Goal: Information Seeking & Learning: Learn about a topic

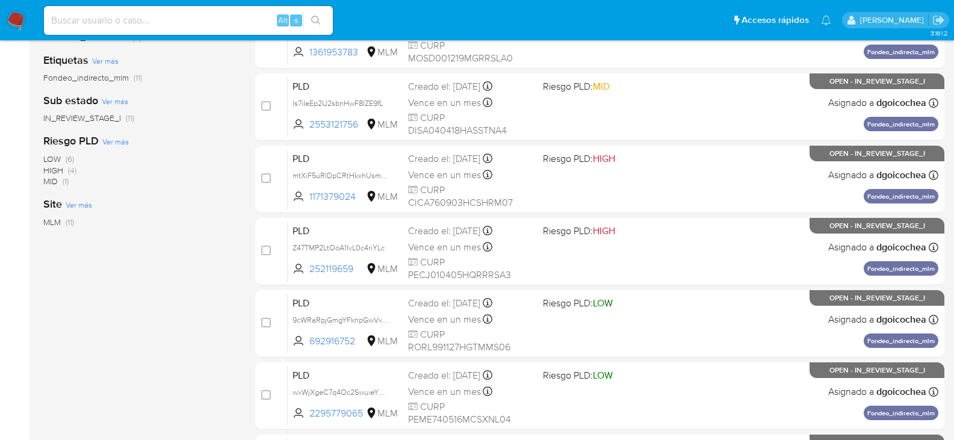
scroll to position [193, 0]
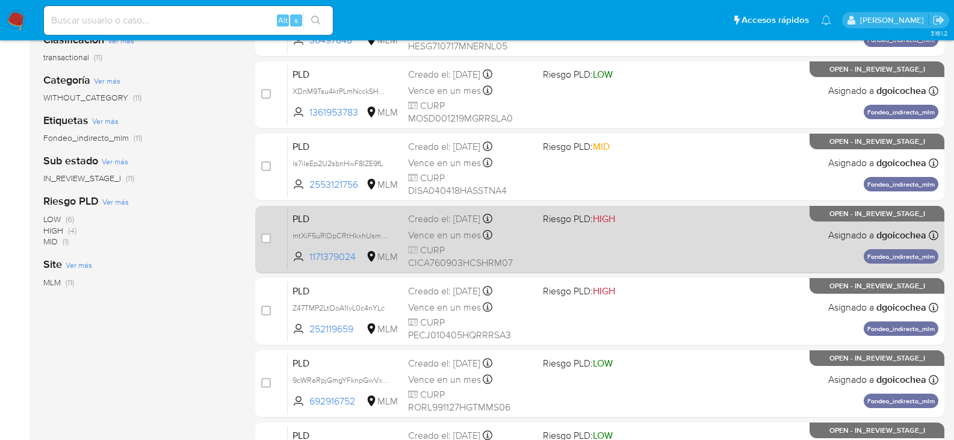
click at [300, 215] on span "PLD" at bounding box center [346, 218] width 106 height 16
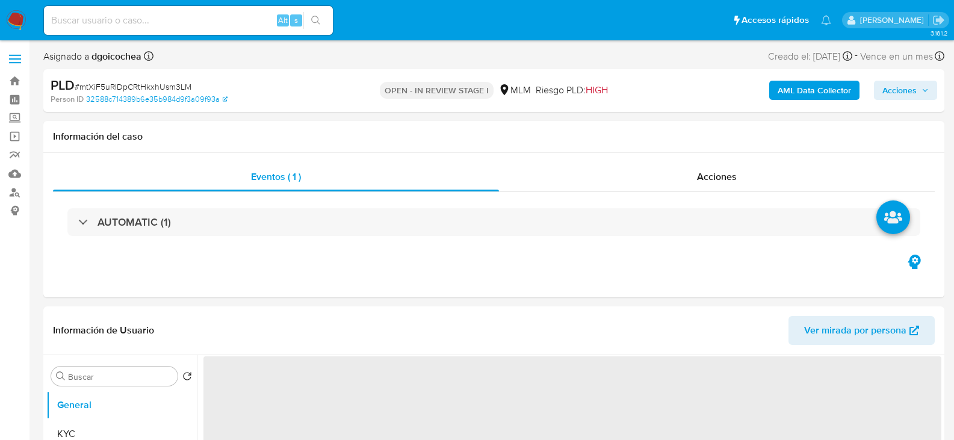
select select "10"
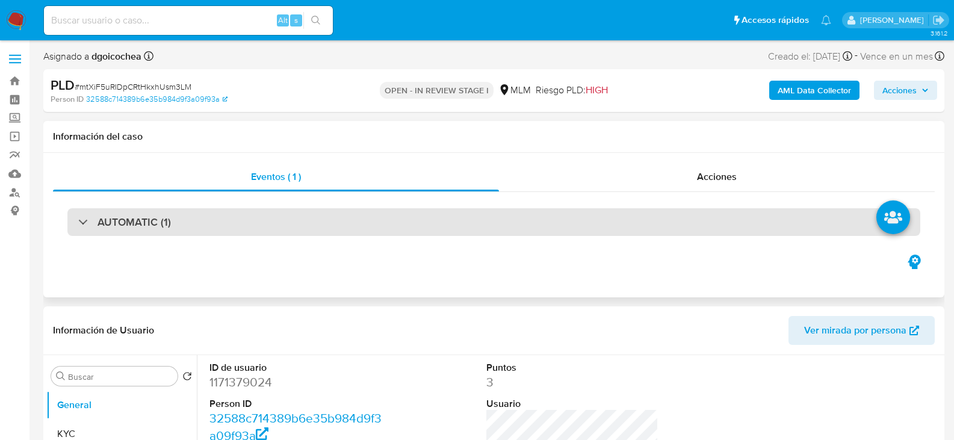
click at [98, 227] on h3 "AUTOMATIC (1)" at bounding box center [134, 221] width 73 height 13
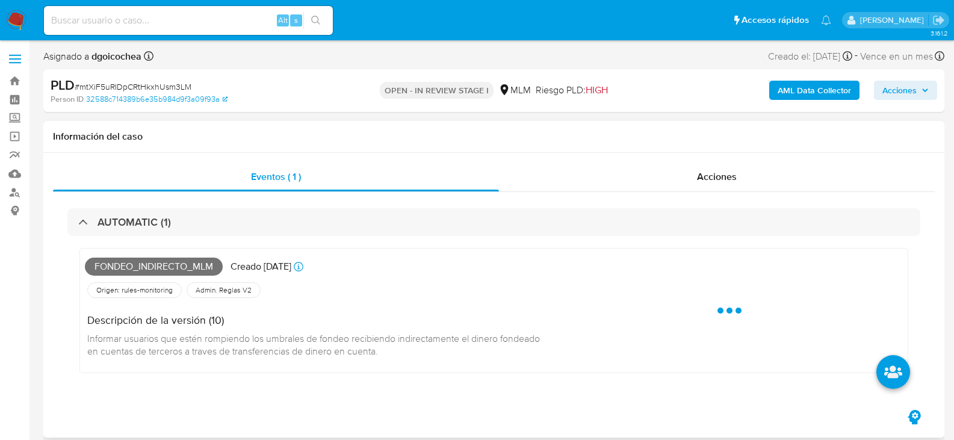
scroll to position [60, 0]
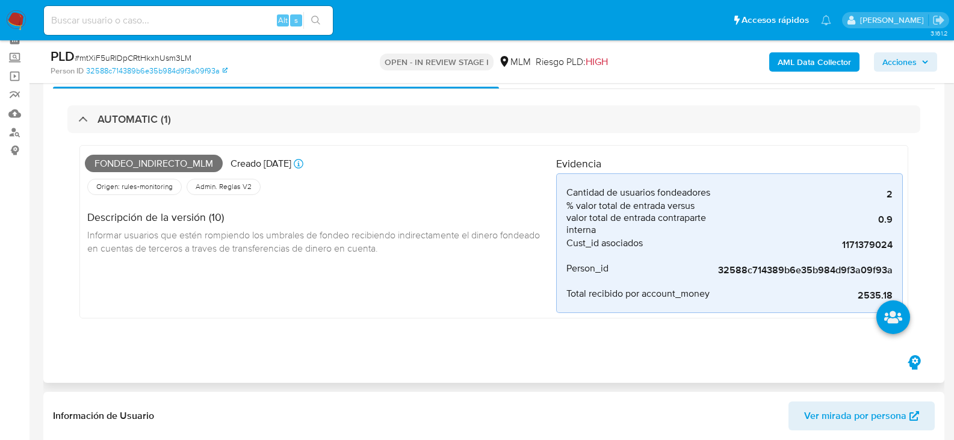
click at [324, 281] on div "Fondeo_indirecto_mlm Creado hace 21 días Creado: 12/09/2025 03:07:05 Origen: ru…" at bounding box center [320, 231] width 471 height 163
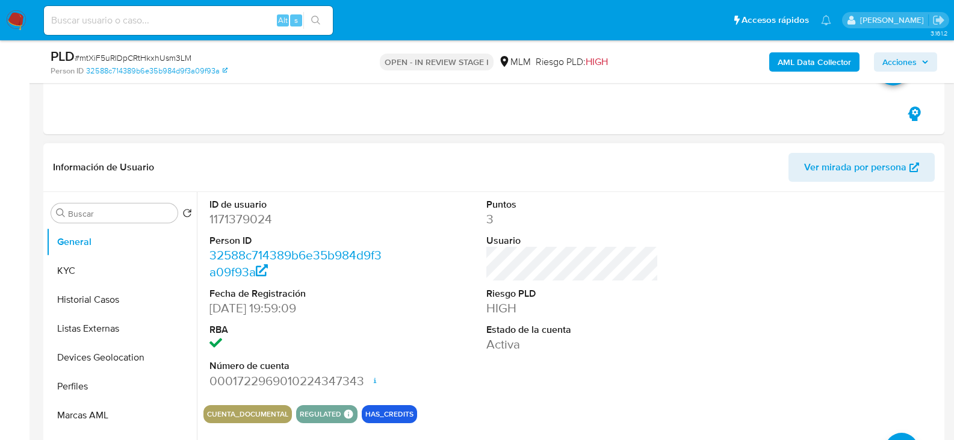
scroll to position [301, 0]
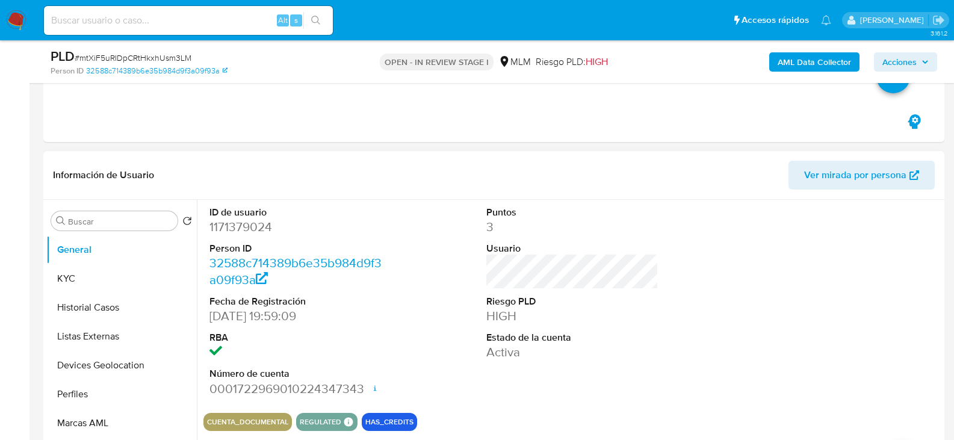
click at [538, 324] on dd "HIGH" at bounding box center [572, 316] width 173 height 17
drag, startPoint x: 111, startPoint y: 277, endPoint x: 137, endPoint y: 267, distance: 27.3
click at [111, 277] on button "KYC" at bounding box center [116, 278] width 141 height 29
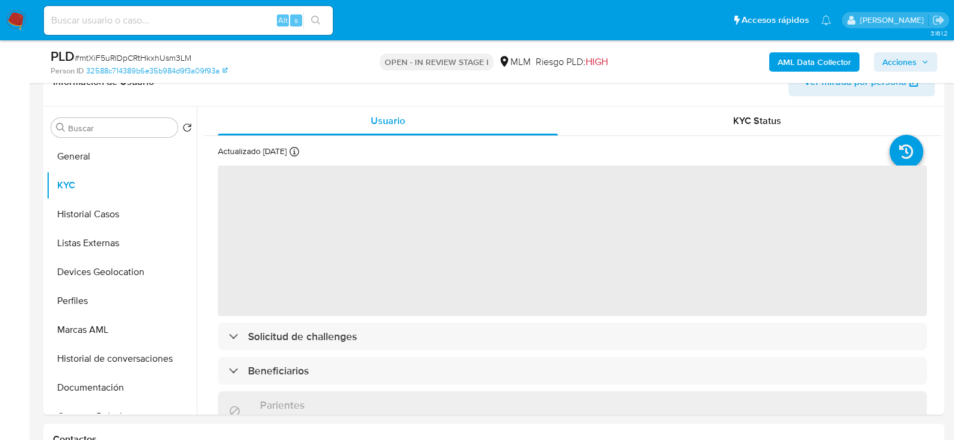
scroll to position [386, 0]
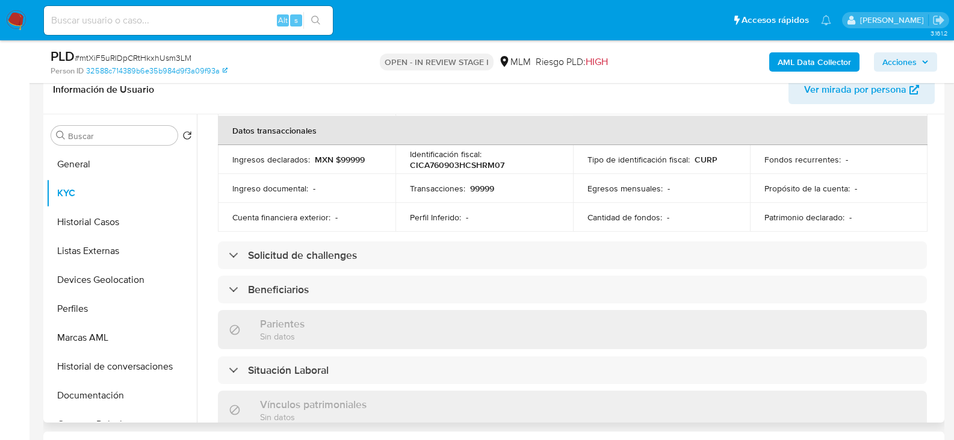
scroll to position [421, 0]
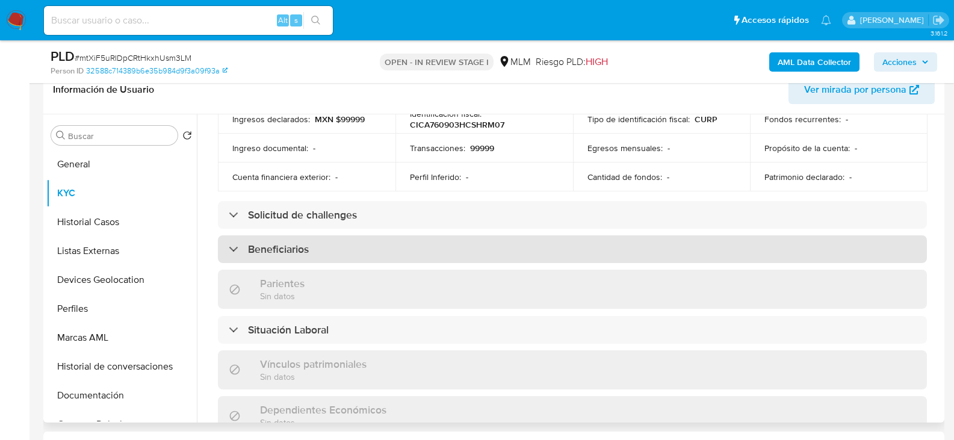
click at [285, 243] on h3 "Beneficiarios" at bounding box center [278, 249] width 61 height 13
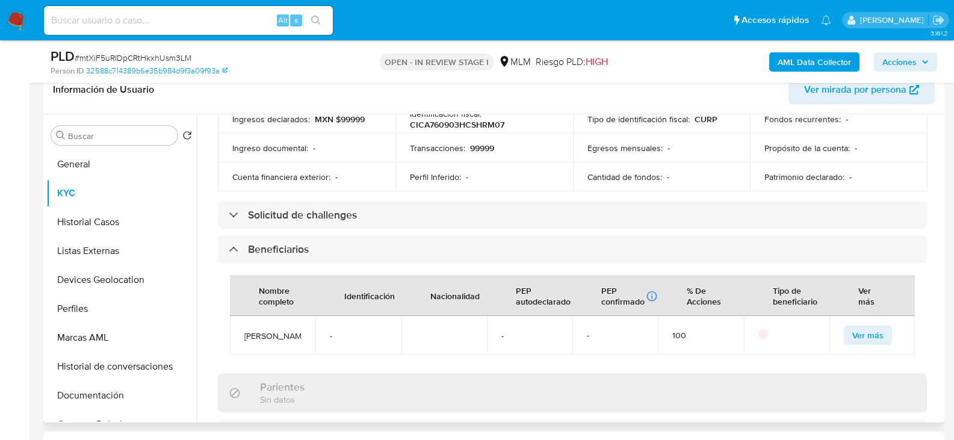
click at [203, 224] on div "Usuario KYC Status Actualizado hace 16 días Creado: 01/08/2022 18:59:16 Actuali…" at bounding box center [569, 268] width 744 height 308
click at [269, 341] on span "Miriam Janeth Martínez Vazquez" at bounding box center [272, 335] width 57 height 11
copy span "Miriam Janeth Martínez Vazquez"
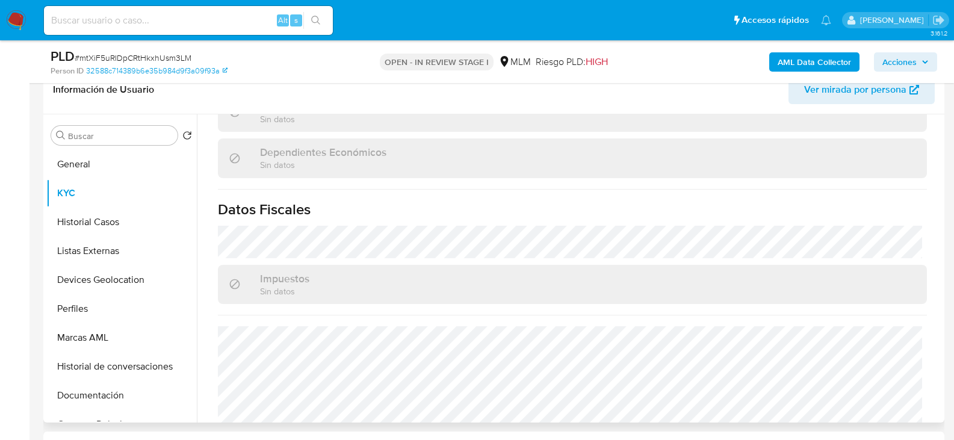
scroll to position [858, 0]
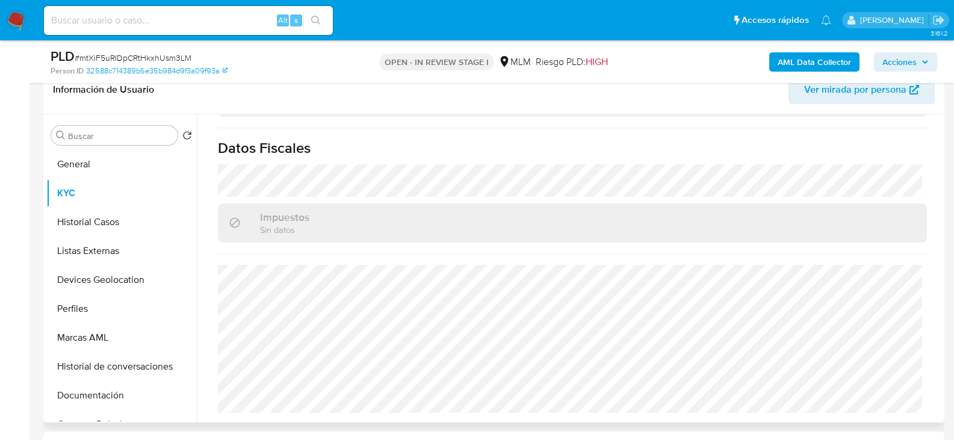
click at [113, 226] on button "Historial Casos" at bounding box center [116, 222] width 141 height 29
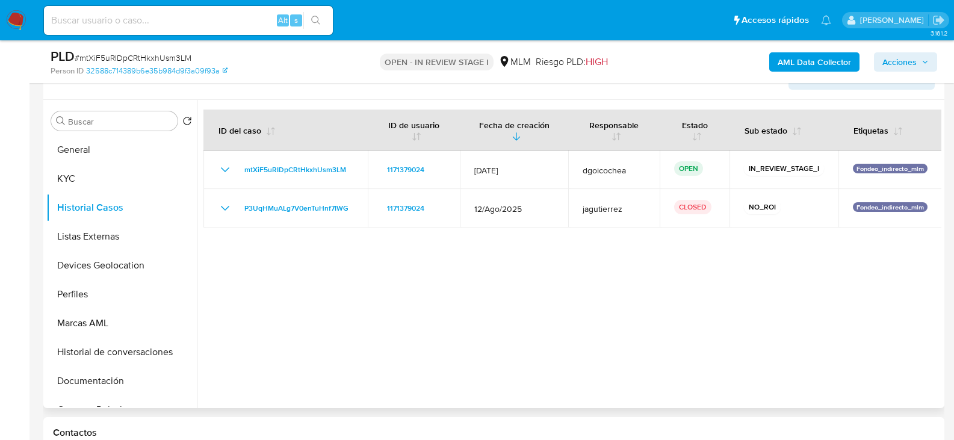
click at [484, 314] on div at bounding box center [569, 254] width 744 height 308
click at [115, 231] on button "Listas Externas" at bounding box center [116, 236] width 141 height 29
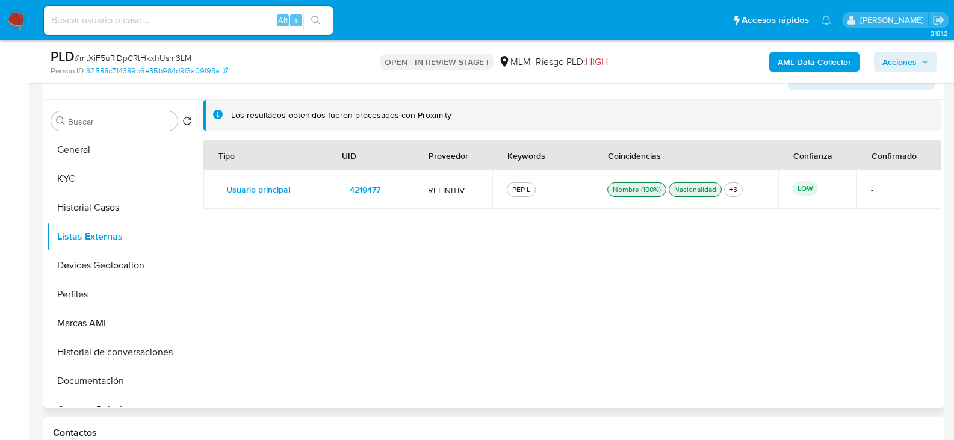
click at [377, 268] on div "Tipo UID Proveedor Keywords Coincidencias Confianza Confirmado Usuario principa…" at bounding box center [572, 267] width 738 height 255
click at [104, 264] on button "Devices Geolocation" at bounding box center [116, 265] width 141 height 29
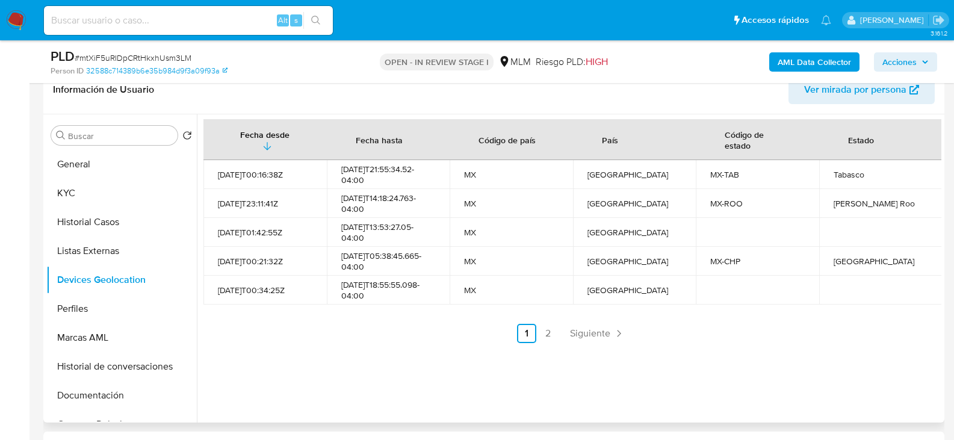
click at [382, 323] on div "Fecha desde Fecha hasta Código de país País Código de estado Estado 2022-08-02T…" at bounding box center [572, 231] width 738 height 224
click at [595, 329] on span "Siguiente" at bounding box center [590, 334] width 40 height 10
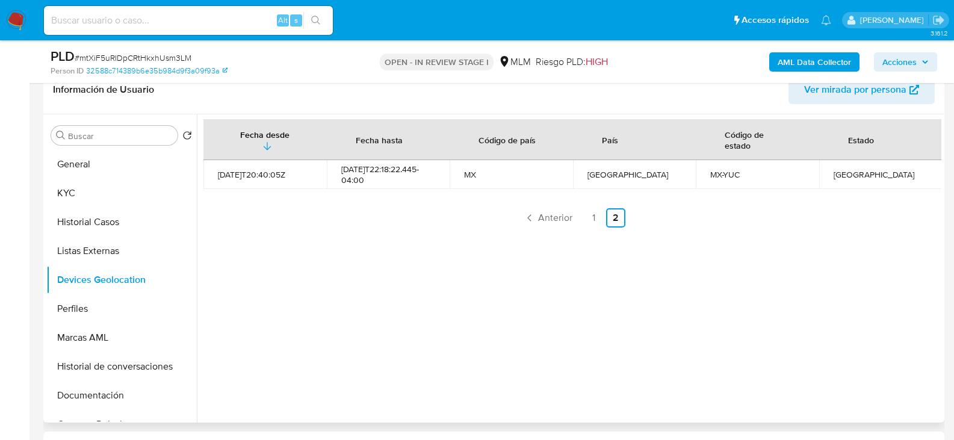
click at [373, 327] on div "Fecha desde Fecha hasta Código de país País Código de estado Estado 2022-09-07T…" at bounding box center [569, 268] width 744 height 308
drag, startPoint x: 110, startPoint y: 308, endPoint x: 109, endPoint y: 299, distance: 8.4
click at [110, 306] on button "Perfiles" at bounding box center [116, 308] width 141 height 29
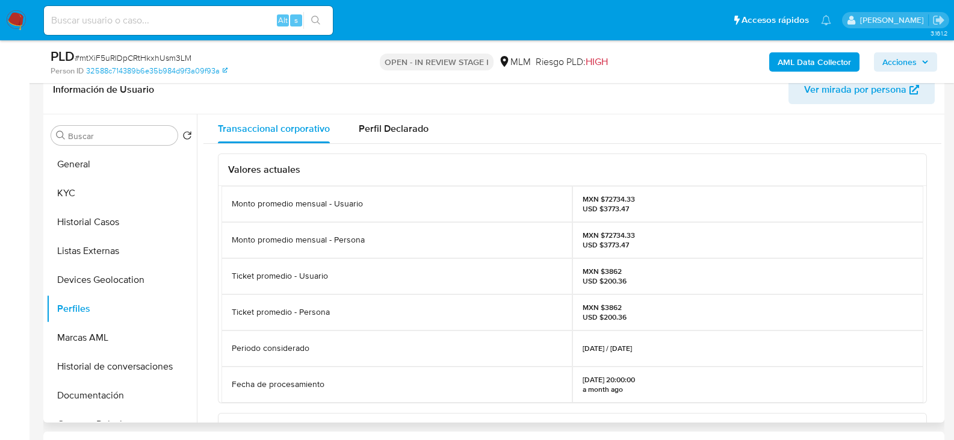
click at [534, 318] on div "Ticket promedio - Persona" at bounding box center [396, 312] width 351 height 36
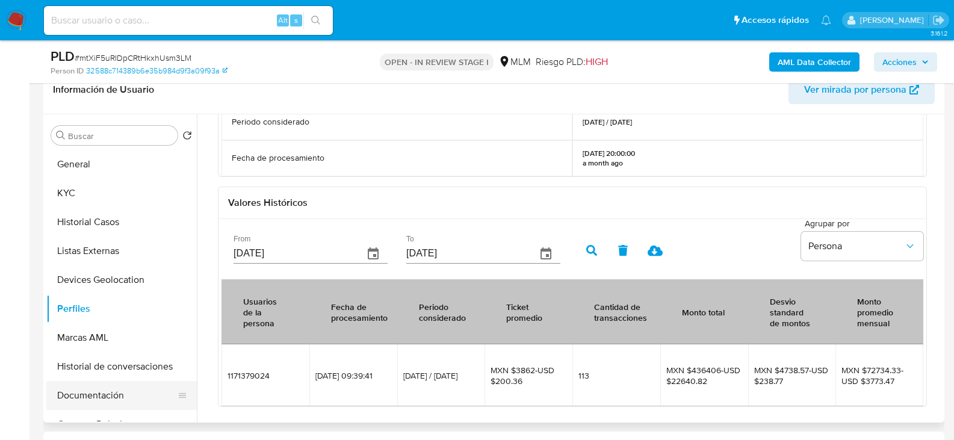
click at [107, 381] on button "Documentación" at bounding box center [116, 395] width 141 height 29
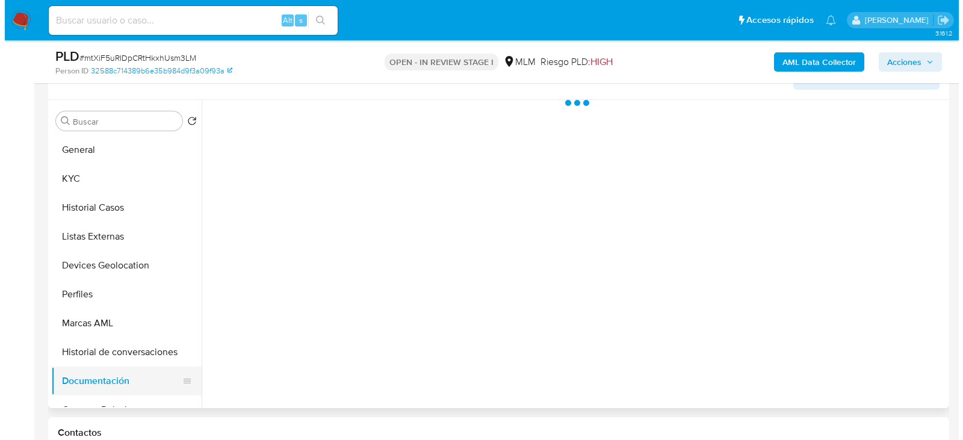
scroll to position [0, 0]
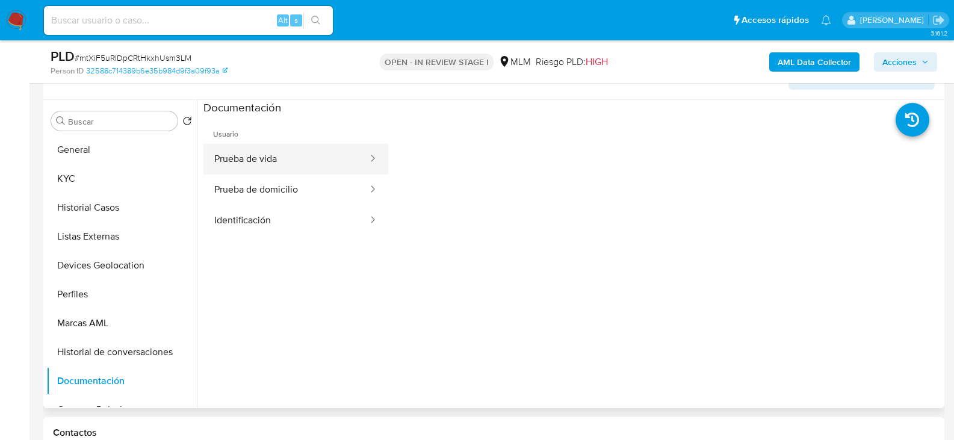
click at [255, 150] on button "Prueba de vida" at bounding box center [286, 159] width 166 height 31
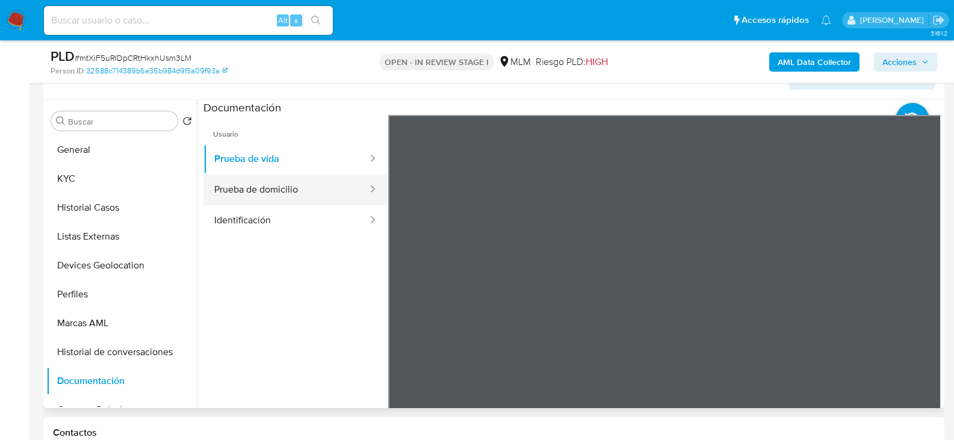
click at [314, 195] on button "Prueba de domicilio" at bounding box center [286, 190] width 166 height 31
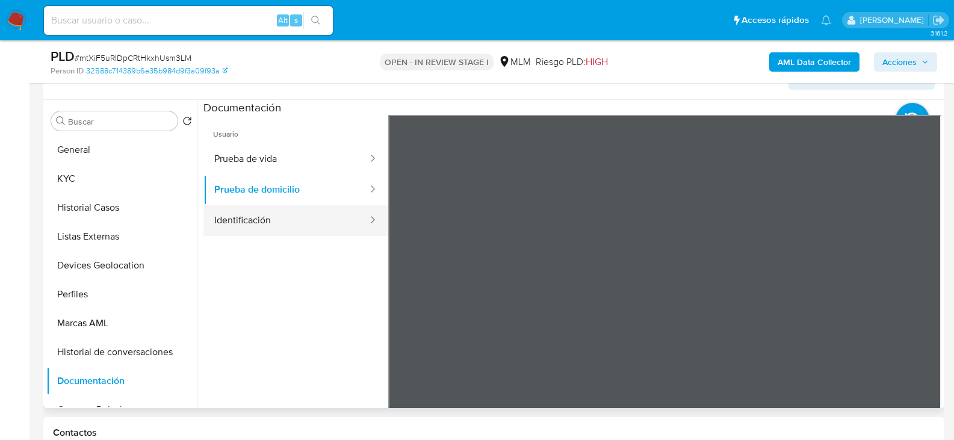
click at [339, 222] on button "Identificación" at bounding box center [286, 220] width 166 height 31
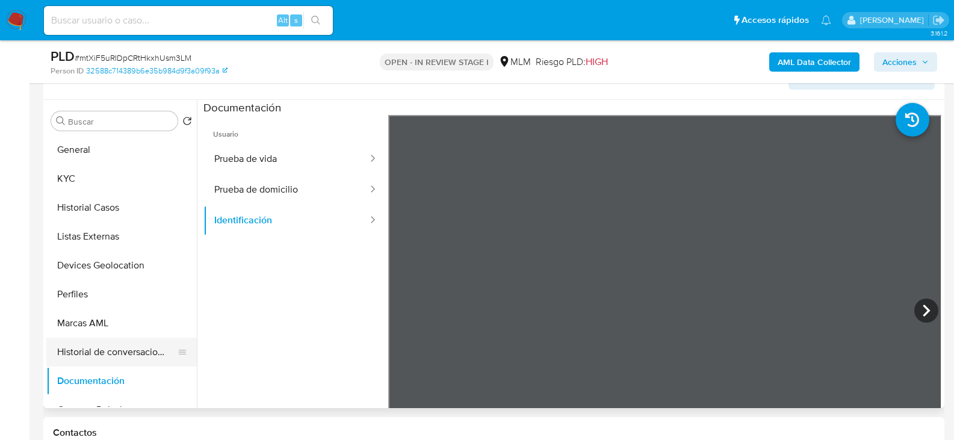
click at [132, 354] on button "Historial de conversaciones" at bounding box center [116, 352] width 141 height 29
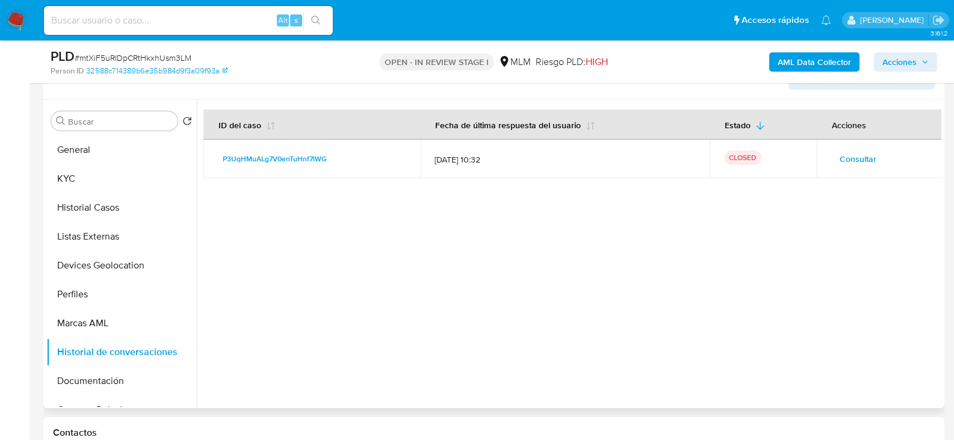
click at [850, 161] on span "Consultar" at bounding box center [858, 158] width 37 height 17
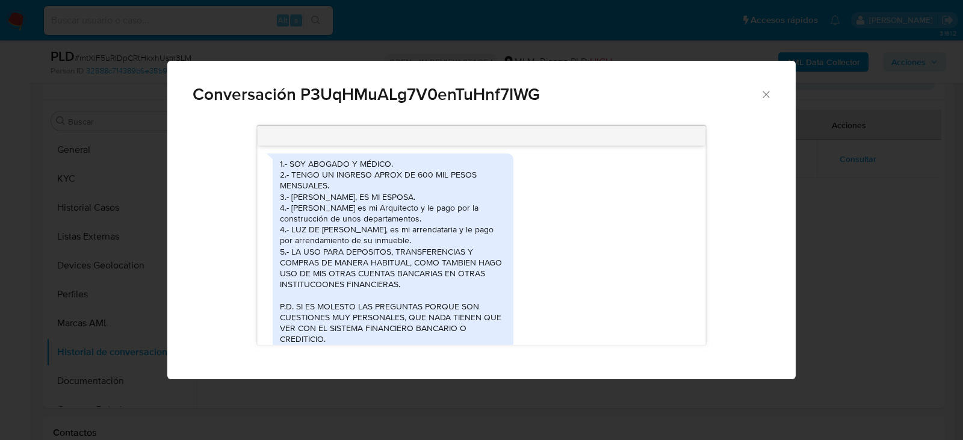
scroll to position [344, 0]
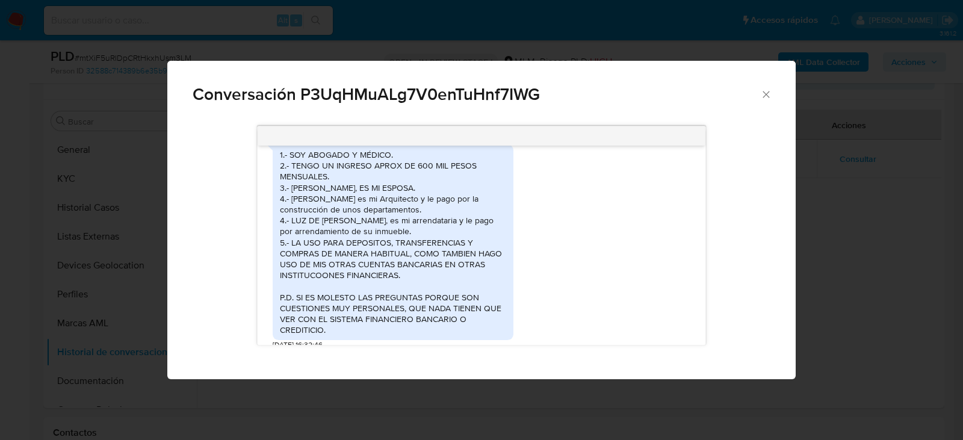
click at [621, 262] on div "1.- SOY ABOGADO Y MÉDICO. 2.- TENGO UN INGRESO APROX DE 600 MIL PESOS MENSUALES…" at bounding box center [482, 244] width 418 height 212
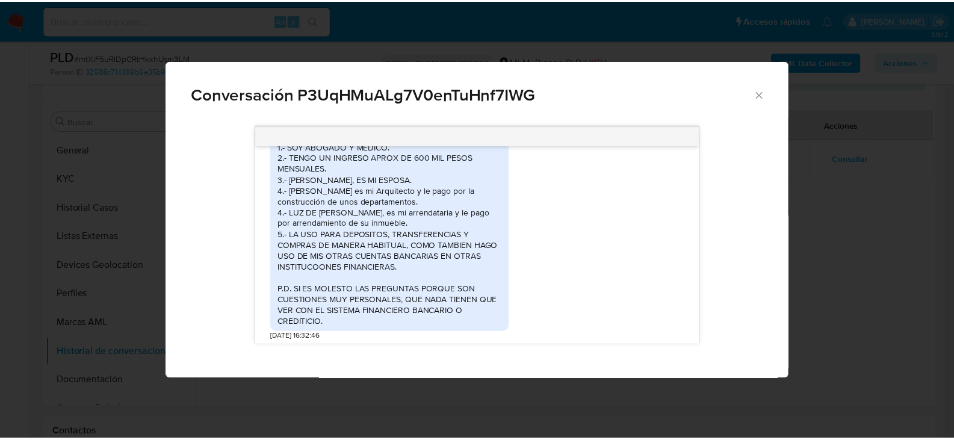
scroll to position [356, 0]
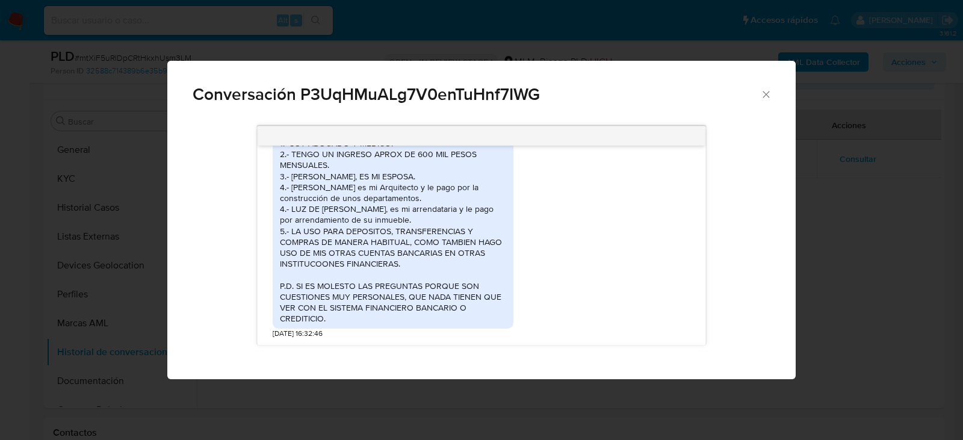
click at [767, 94] on icon "Cerrar" at bounding box center [766, 94] width 12 height 12
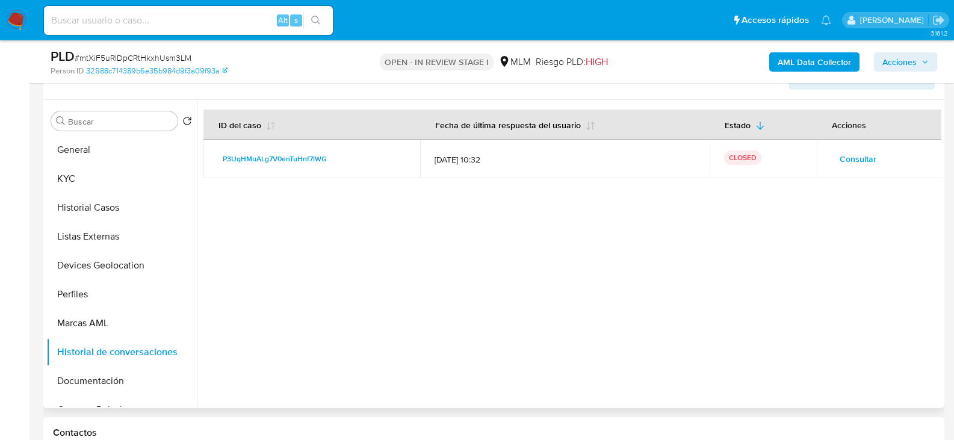
drag, startPoint x: 441, startPoint y: 190, endPoint x: 432, endPoint y: 217, distance: 29.1
click at [441, 190] on div at bounding box center [569, 254] width 744 height 308
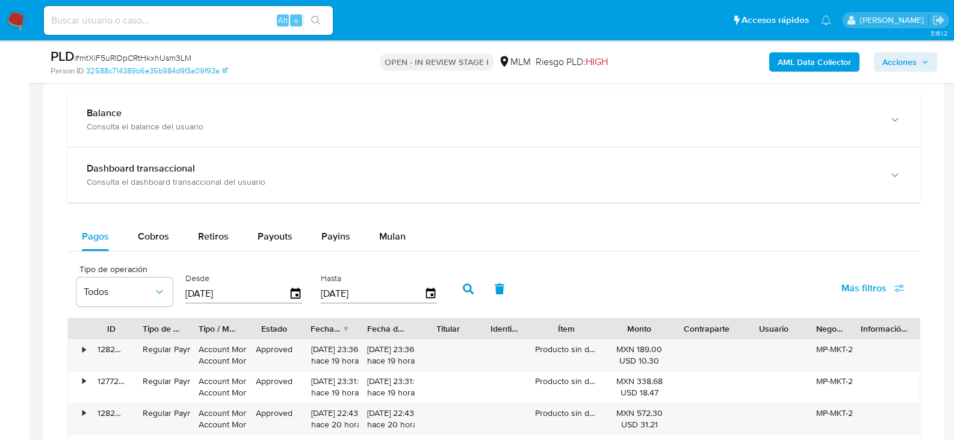
scroll to position [868, 0]
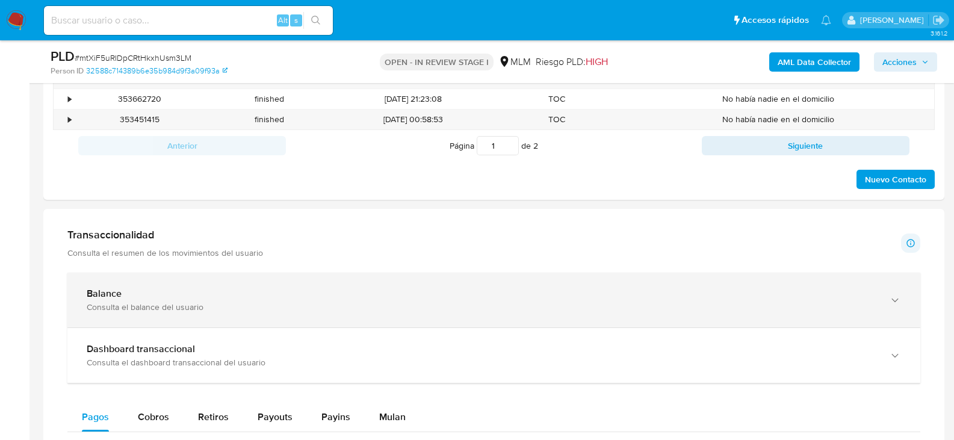
click at [144, 311] on div "Consulta el balance del usuario" at bounding box center [482, 307] width 790 height 11
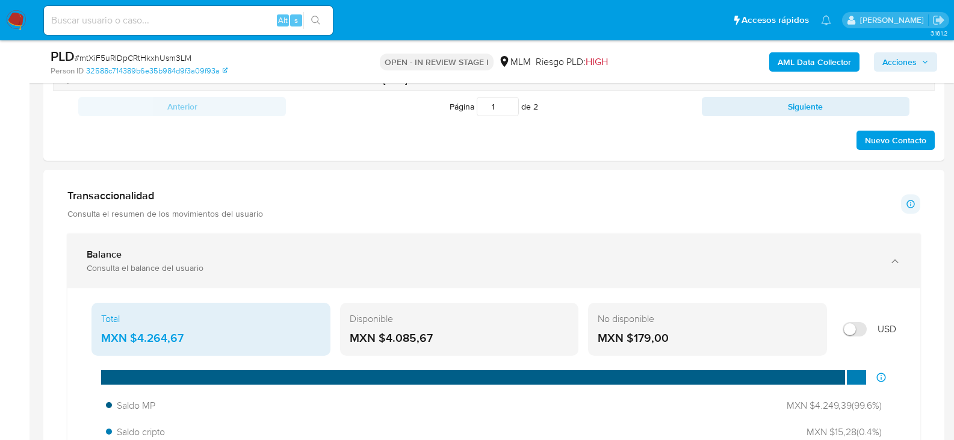
scroll to position [928, 0]
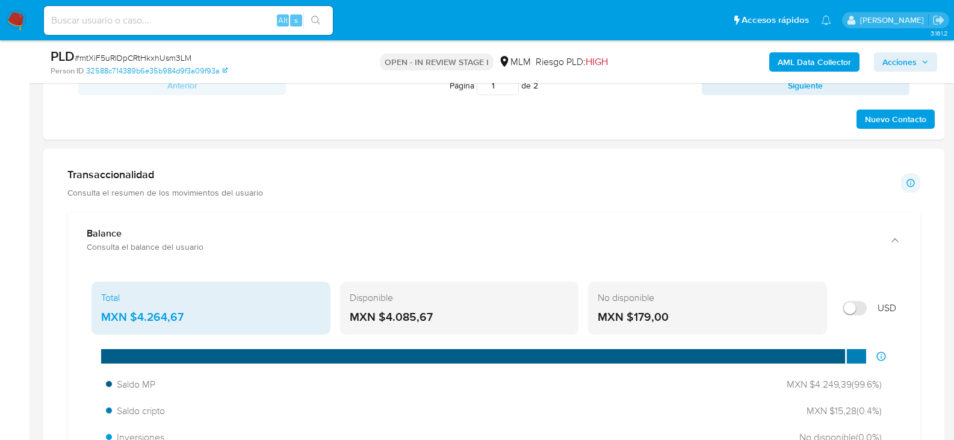
click at [306, 172] on div "Transaccionalidad Consulta el resumen de los movimientos del usuario Informació…" at bounding box center [493, 183] width 853 height 30
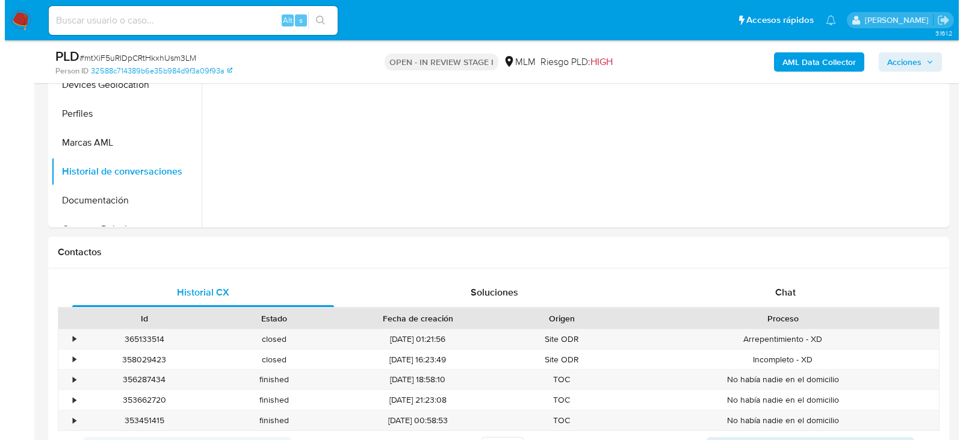
scroll to position [326, 0]
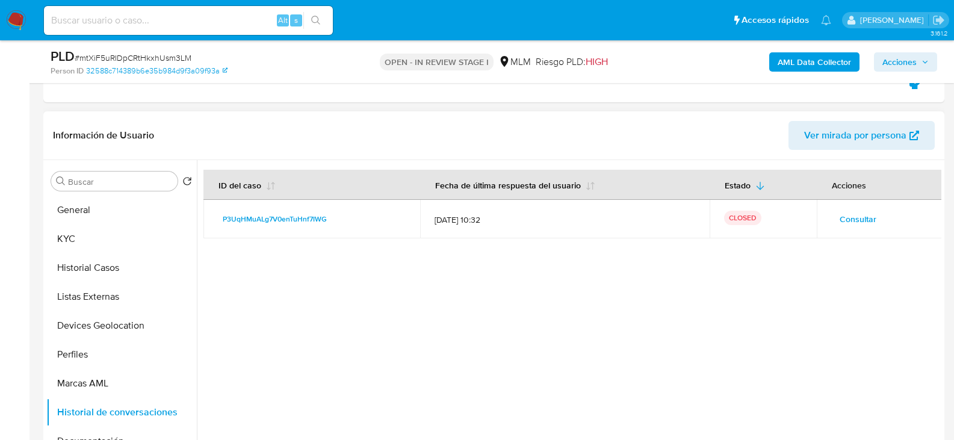
click at [860, 218] on span "Consultar" at bounding box center [858, 219] width 37 height 17
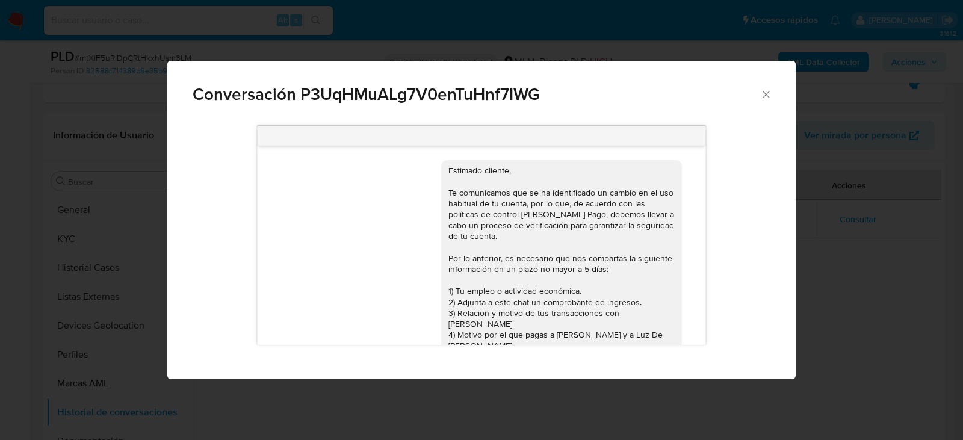
scroll to position [356, 0]
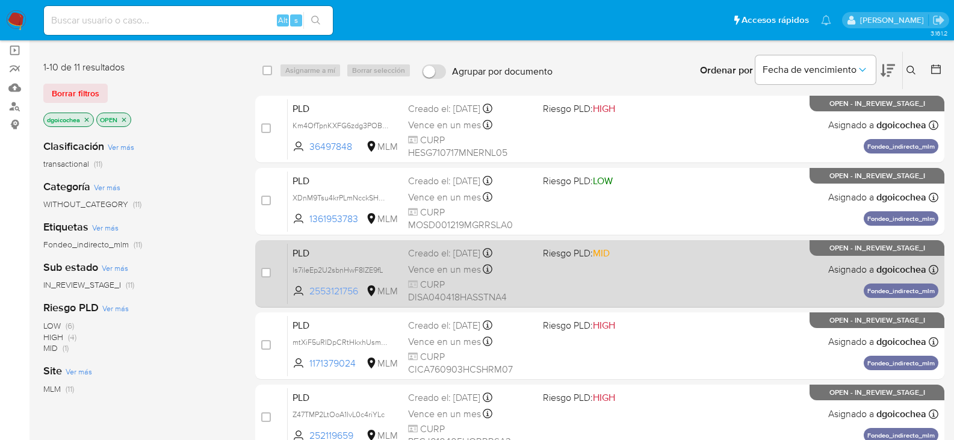
scroll to position [120, 0]
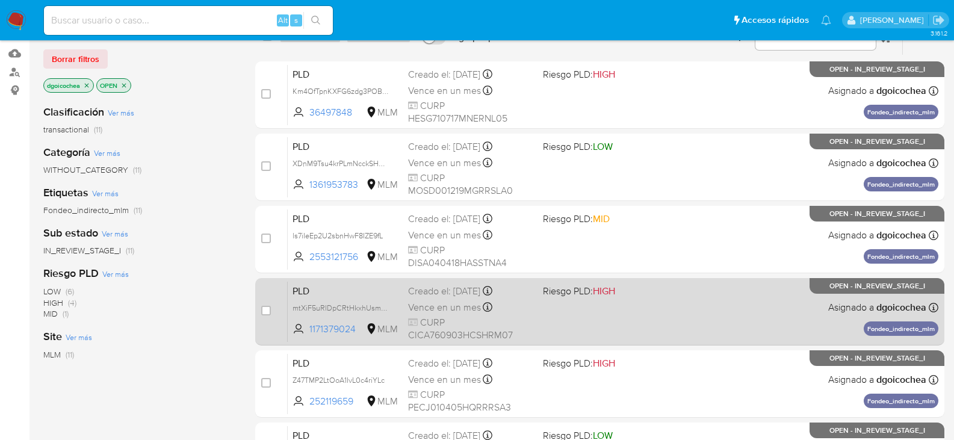
click at [305, 297] on span "PLD" at bounding box center [346, 290] width 106 height 16
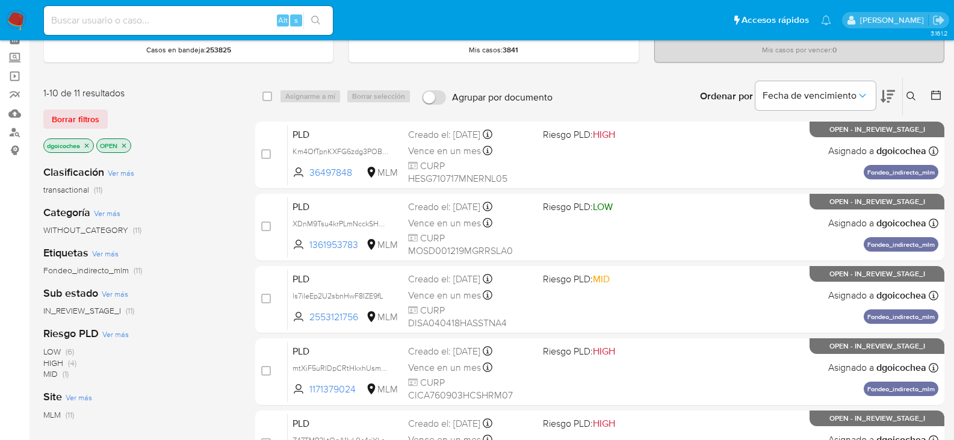
scroll to position [0, 0]
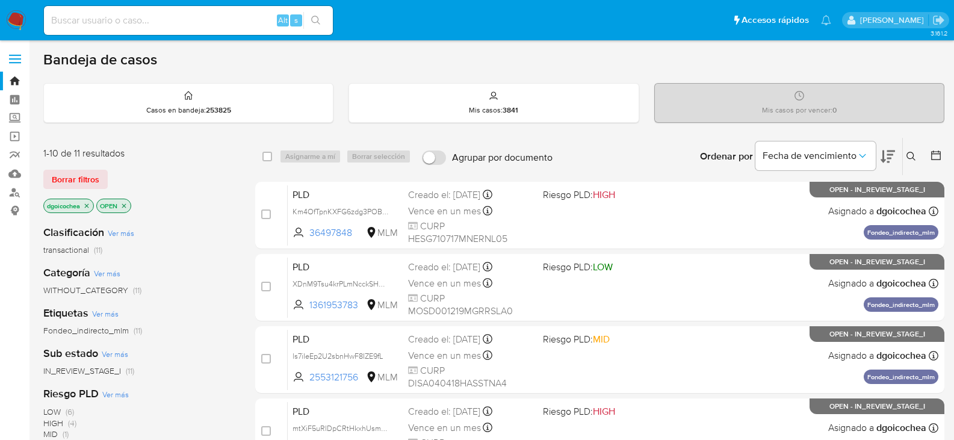
click at [910, 153] on icon at bounding box center [911, 157] width 10 height 10
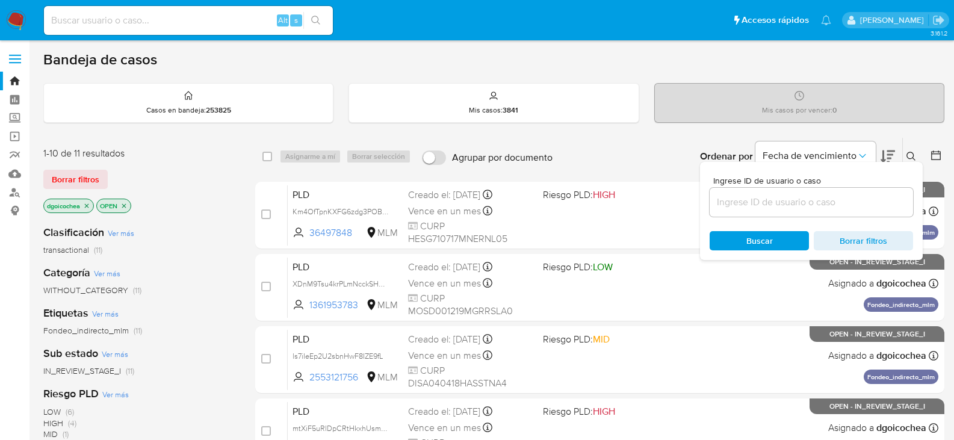
click at [820, 200] on input at bounding box center [811, 202] width 203 height 16
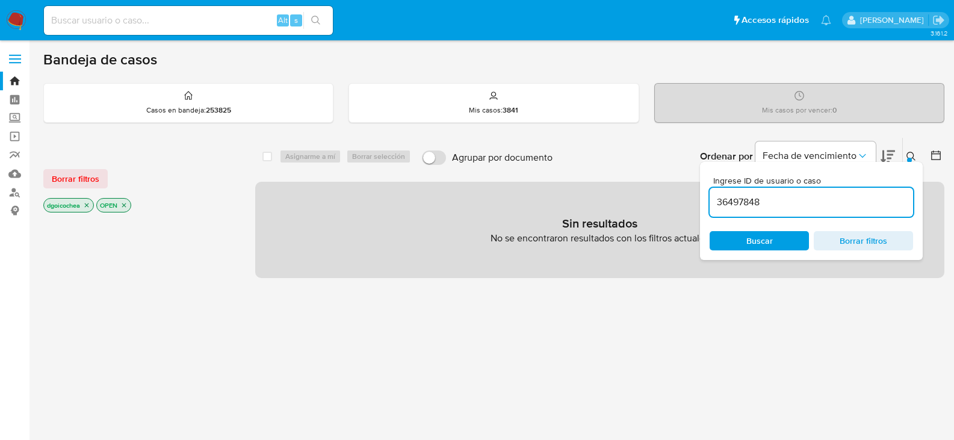
click at [818, 200] on input "36497848" at bounding box center [811, 202] width 203 height 16
type input "36497848"
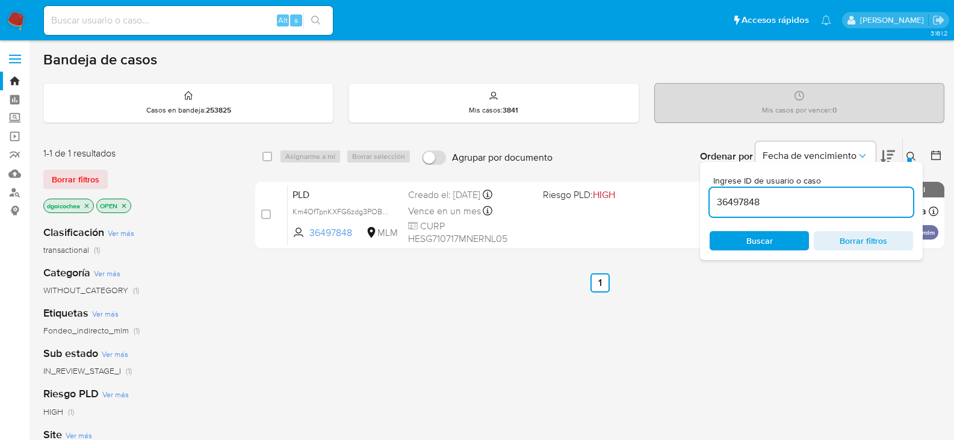
click at [75, 180] on span "Borrar filtros" at bounding box center [76, 179] width 48 height 17
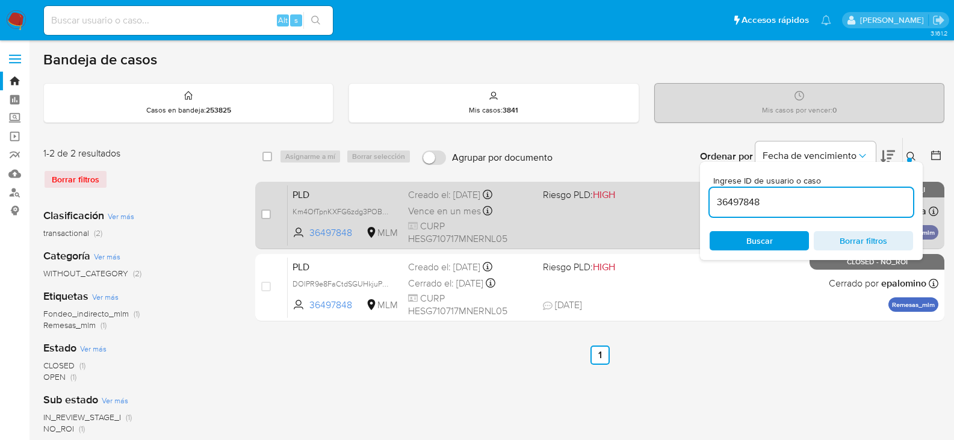
click at [298, 190] on span "PLD" at bounding box center [346, 194] width 106 height 16
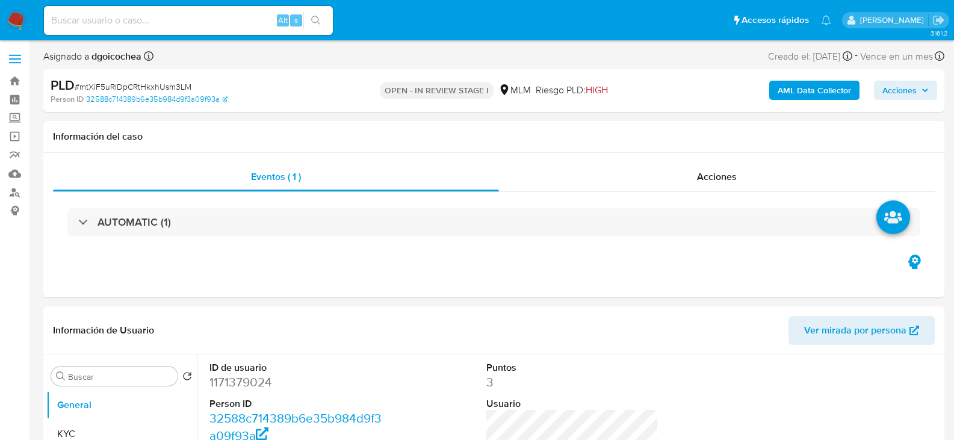
select select "10"
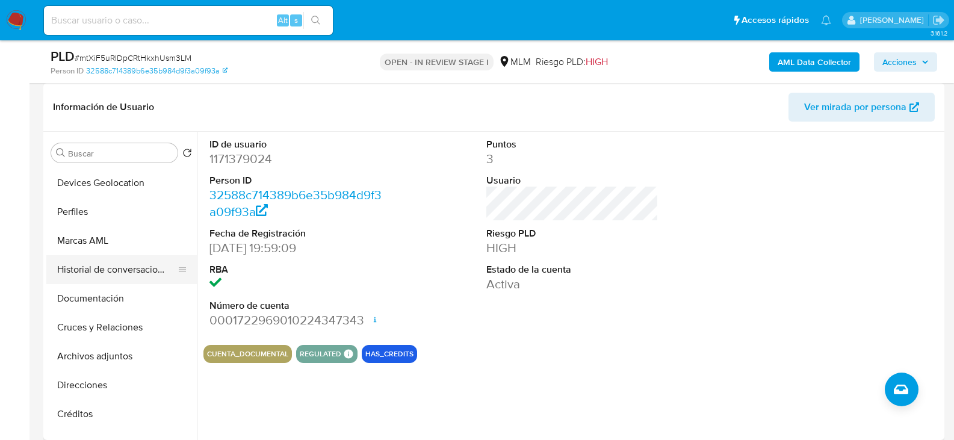
scroll to position [120, 0]
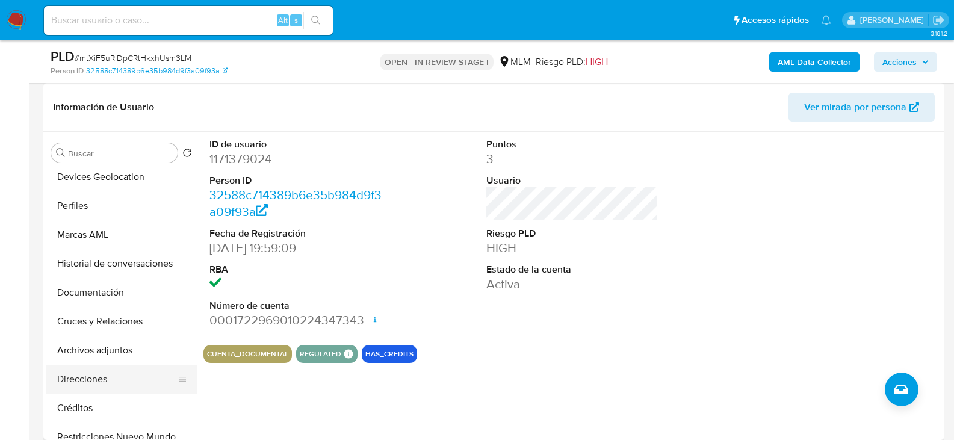
click at [93, 385] on button "Direcciones" at bounding box center [116, 379] width 141 height 29
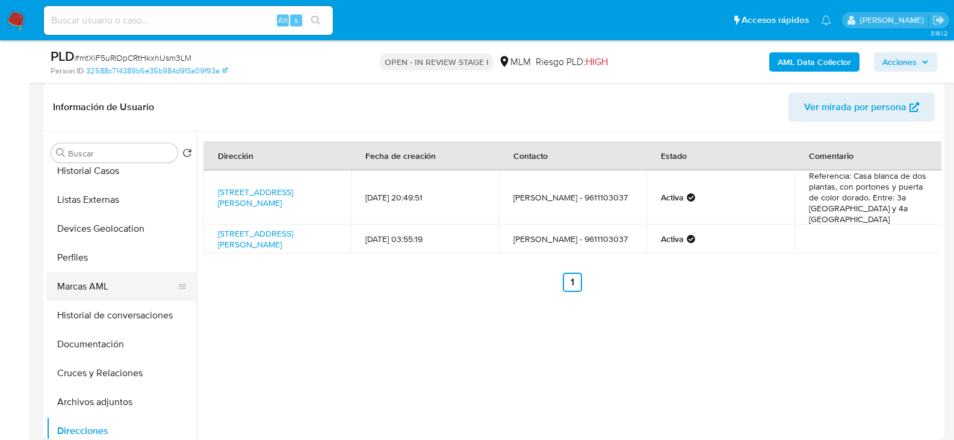
scroll to position [0, 0]
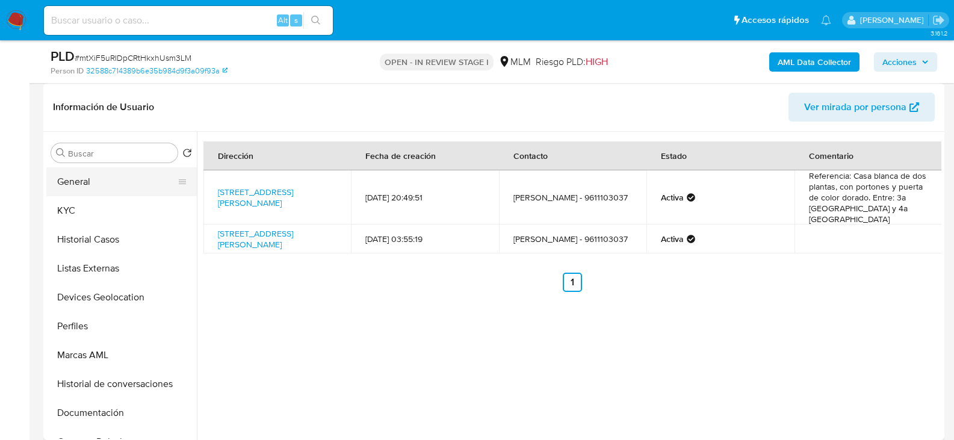
click at [87, 184] on button "General" at bounding box center [116, 181] width 141 height 29
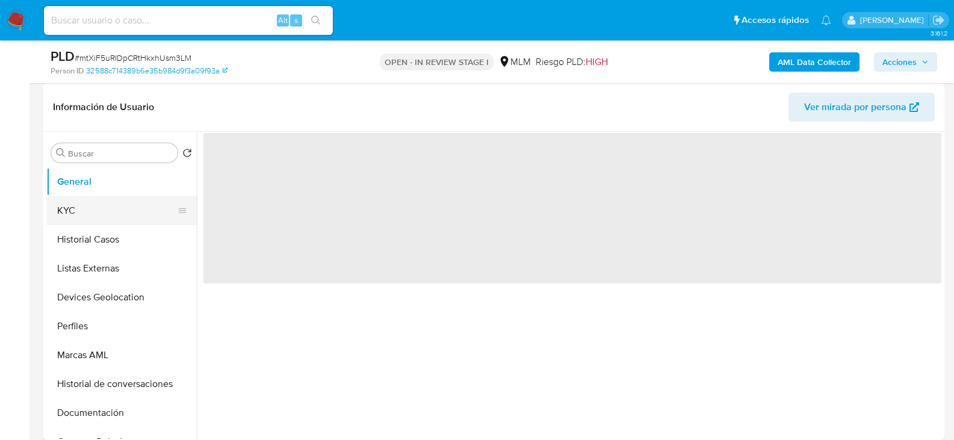
click at [91, 211] on button "KYC" at bounding box center [116, 210] width 141 height 29
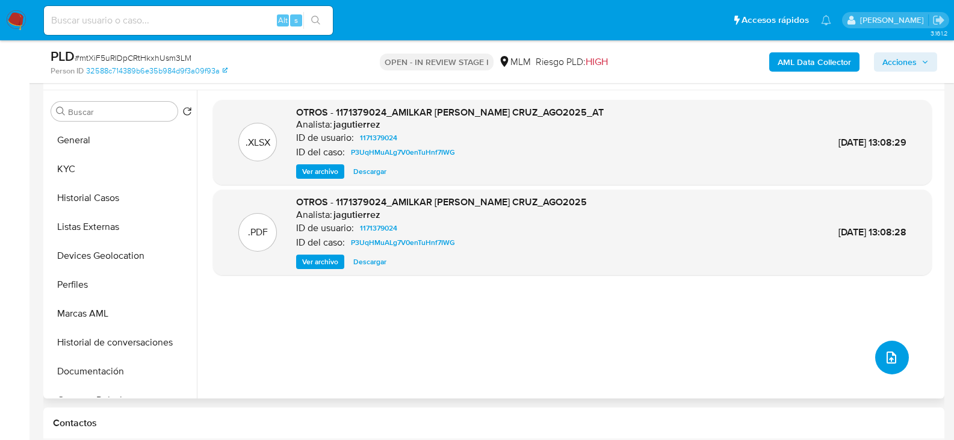
click at [884, 359] on icon "upload-file" at bounding box center [891, 357] width 14 height 14
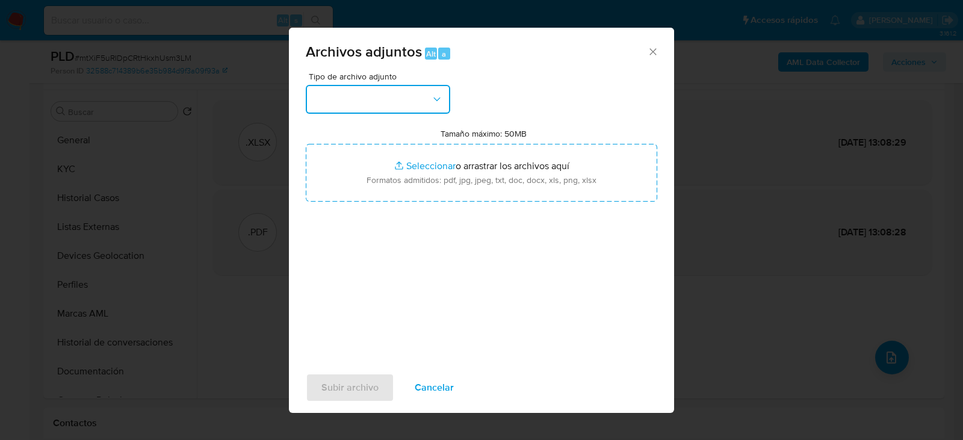
click at [409, 107] on button "button" at bounding box center [378, 99] width 144 height 29
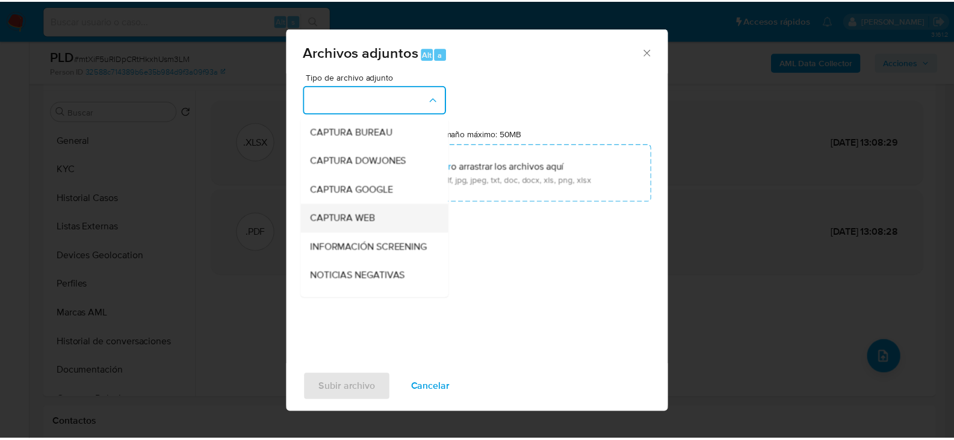
scroll to position [91, 0]
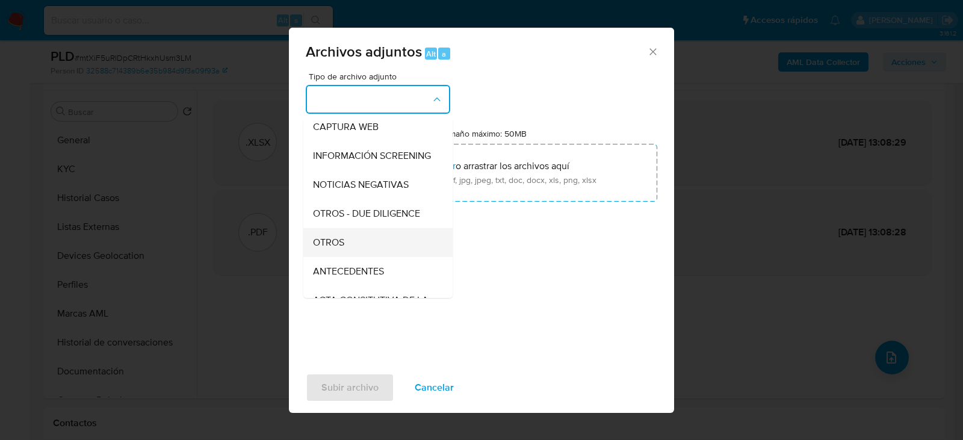
click at [330, 249] on span "OTROS" at bounding box center [328, 243] width 31 height 12
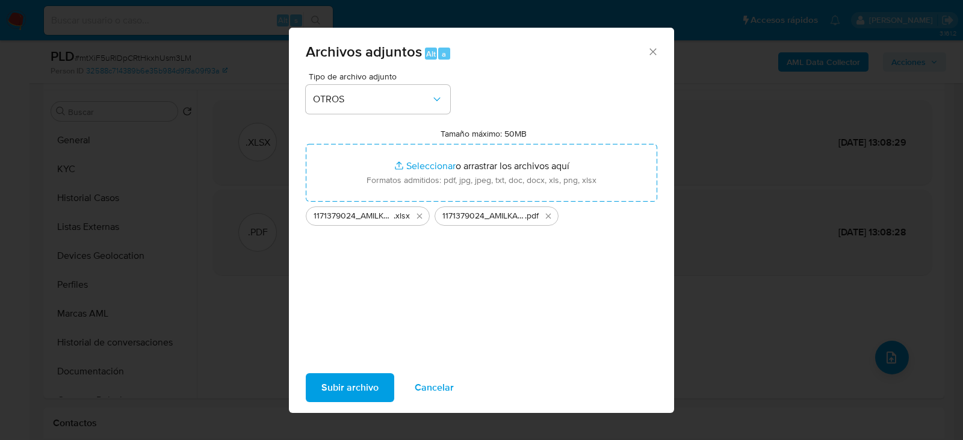
click at [359, 379] on span "Subir archivo" at bounding box center [349, 387] width 57 height 26
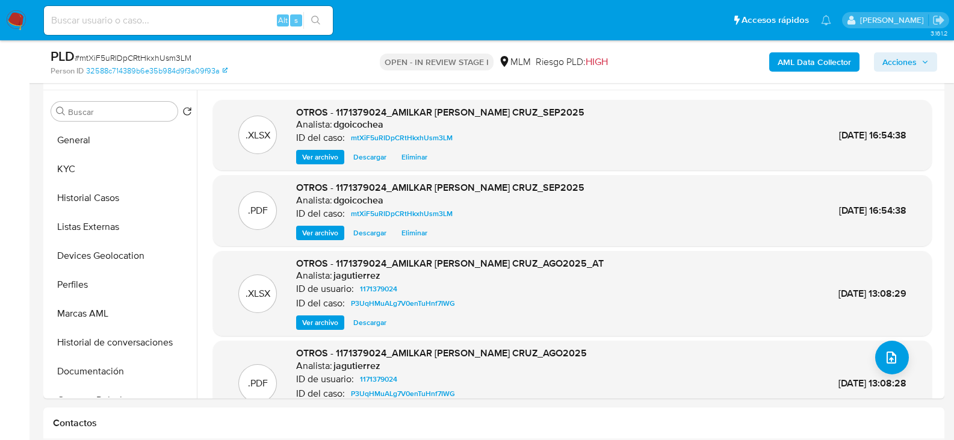
click at [905, 66] on span "Acciones" at bounding box center [899, 61] width 34 height 19
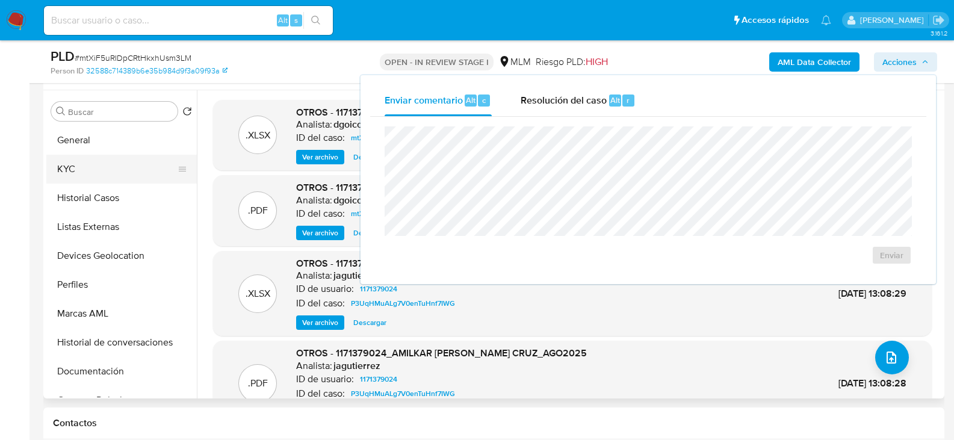
click at [88, 161] on button "KYC" at bounding box center [116, 169] width 141 height 29
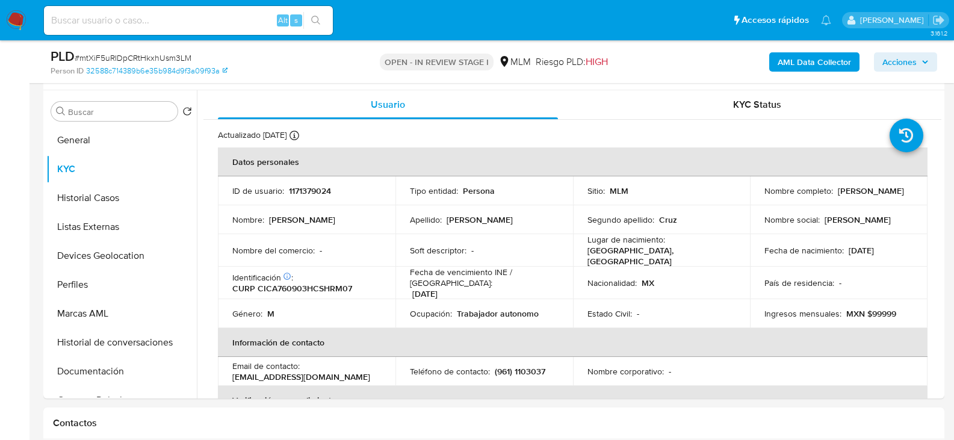
click at [917, 67] on span "Acciones" at bounding box center [905, 62] width 46 height 17
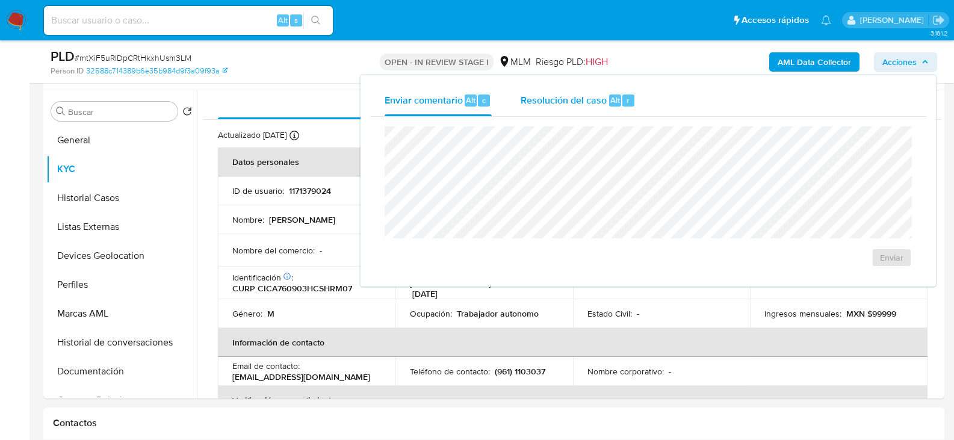
click at [561, 104] on span "Resolución del caso" at bounding box center [564, 100] width 86 height 14
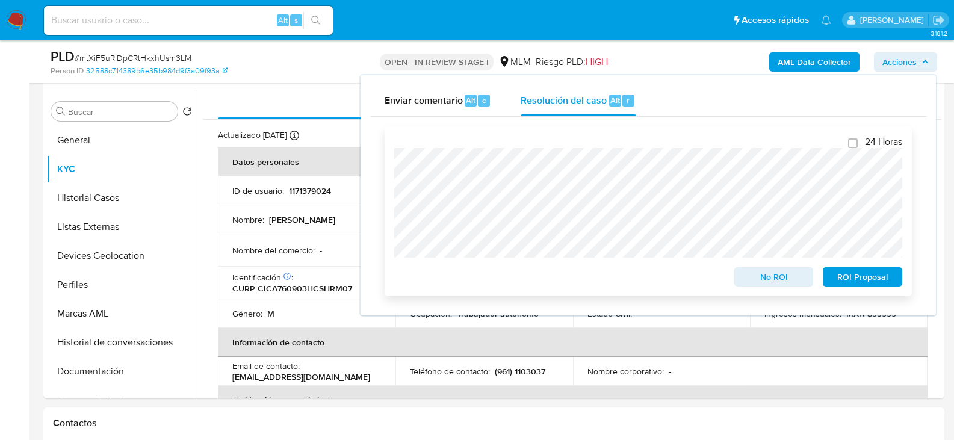
click at [781, 277] on span "No ROI" at bounding box center [774, 276] width 63 height 17
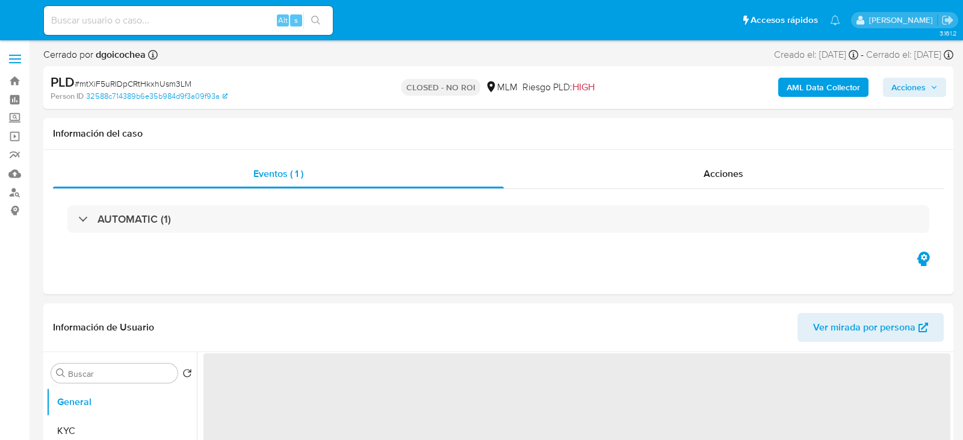
select select "10"
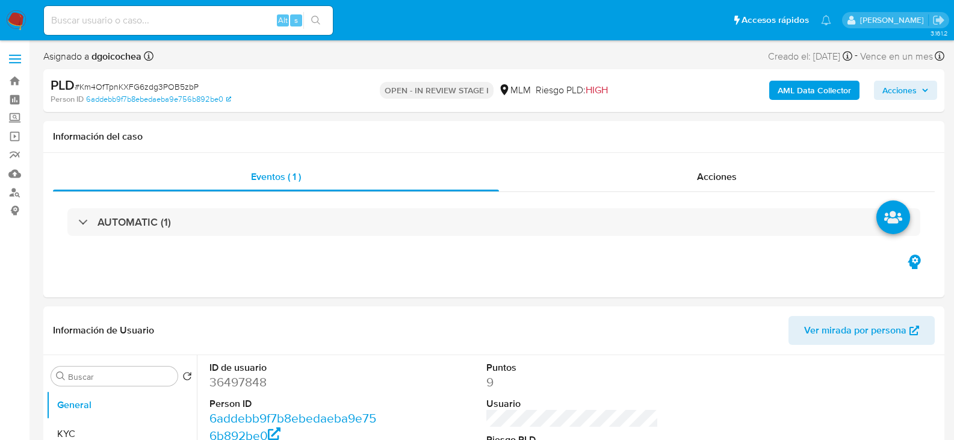
select select "10"
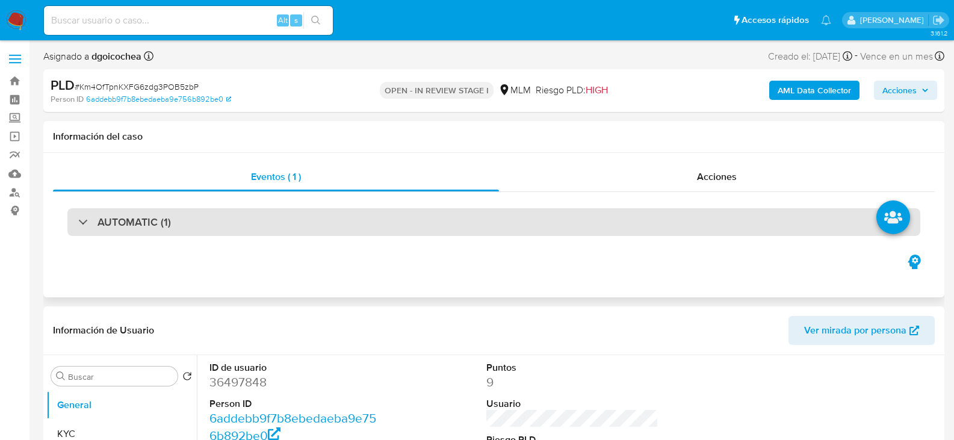
click at [173, 214] on div "AUTOMATIC (1)" at bounding box center [493, 222] width 853 height 28
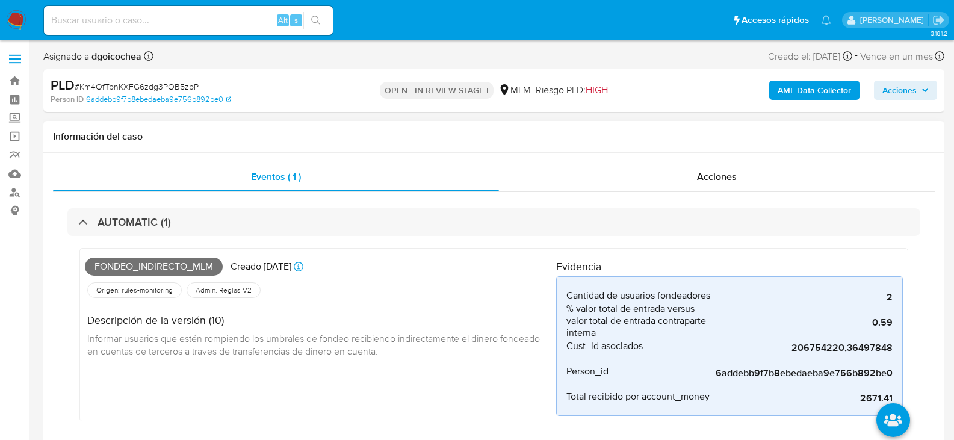
click at [401, 385] on div "Fondeo_indirecto_mlm Creado hace 21 días Creado: 12/09/2025 03:13:20 Origen: ru…" at bounding box center [320, 334] width 471 height 163
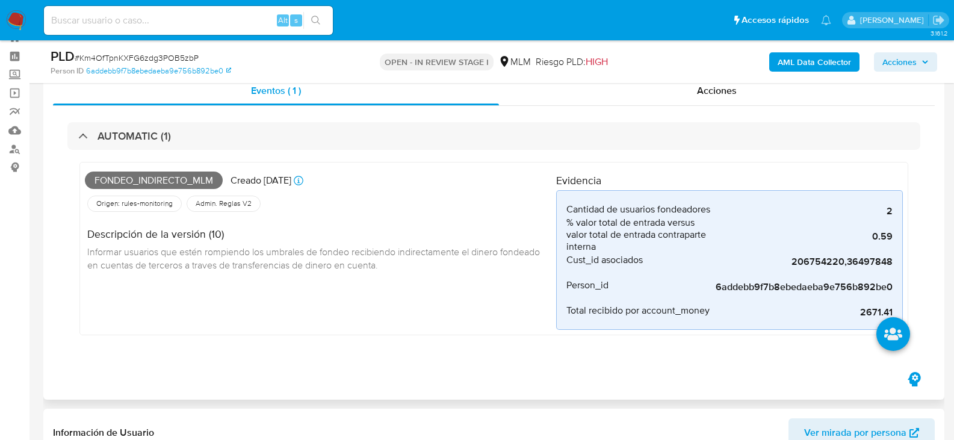
scroll to position [60, 0]
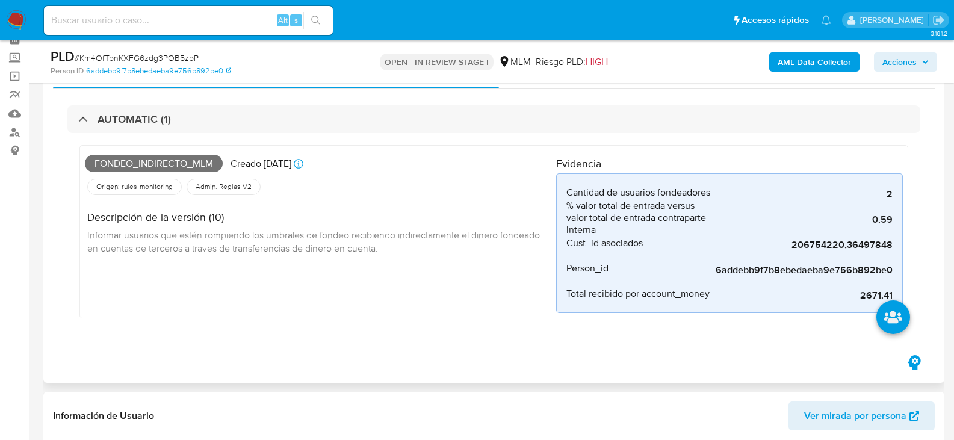
click at [401, 325] on div "Fondeo_indirecto_mlm Creado hace 21 días Creado: 12/09/2025 03:13:20 Origen: ru…" at bounding box center [493, 234] width 853 height 203
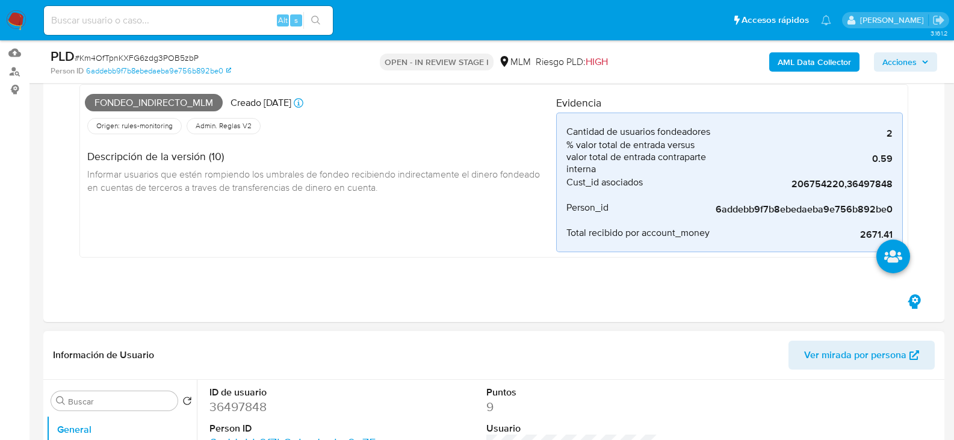
scroll to position [301, 0]
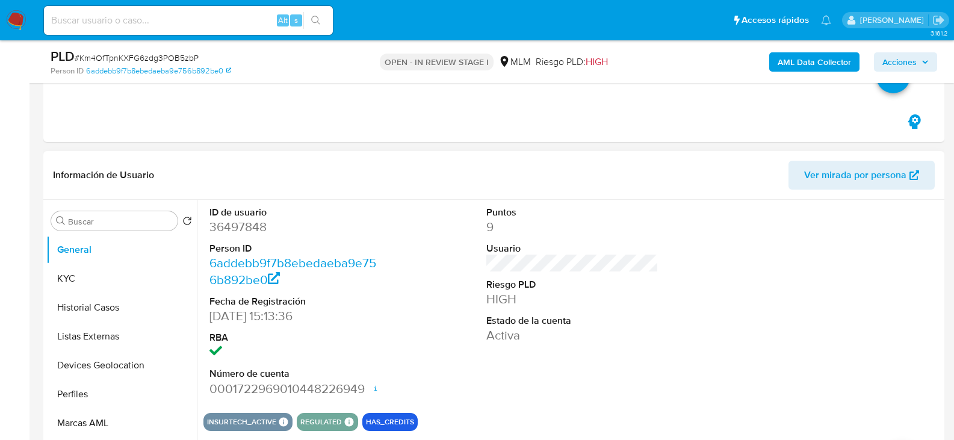
click at [675, 332] on div "ID de usuario 36497848 Person ID 6addebb9f7b8ebedaeba9e756b892be0 Fecha de Regi…" at bounding box center [572, 301] width 738 height 203
click at [113, 283] on button "KYC" at bounding box center [116, 278] width 141 height 29
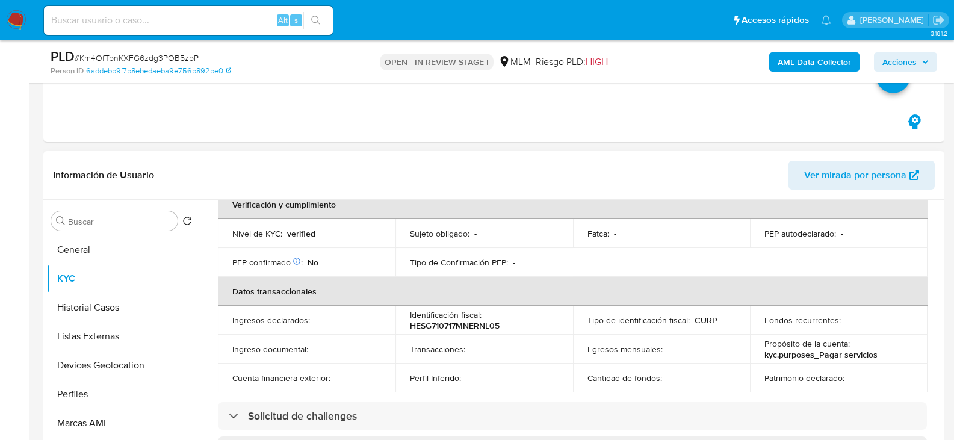
scroll to position [361, 0]
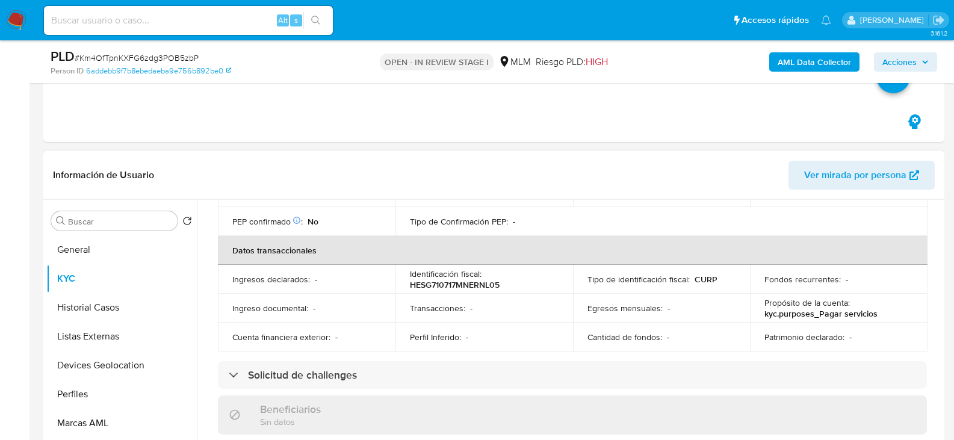
click at [432, 335] on div "Actualizado hace 2 meses Creado: 23/05/2020 19:50:33 Actualizado: 22/07/2025 19…" at bounding box center [572, 390] width 738 height 1045
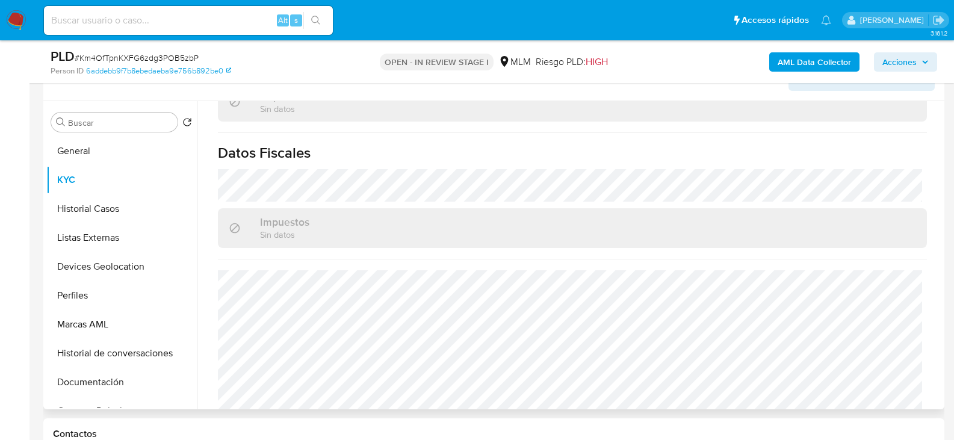
scroll to position [421, 0]
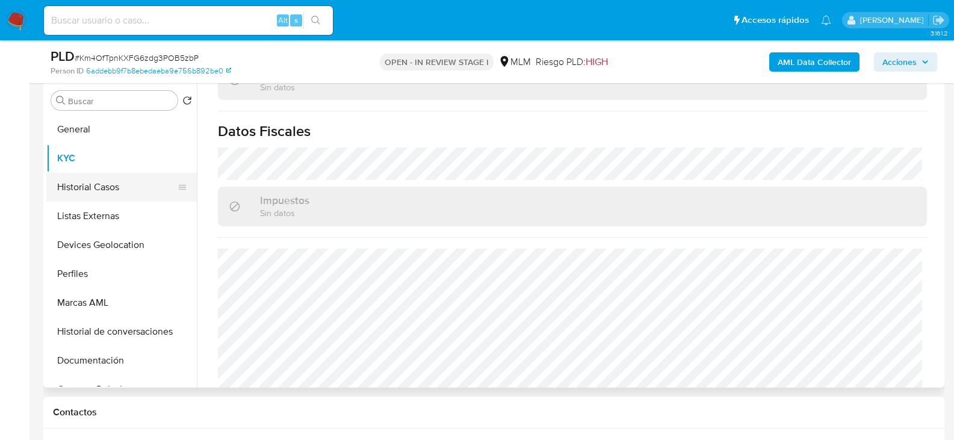
click at [102, 194] on button "Historial Casos" at bounding box center [116, 187] width 141 height 29
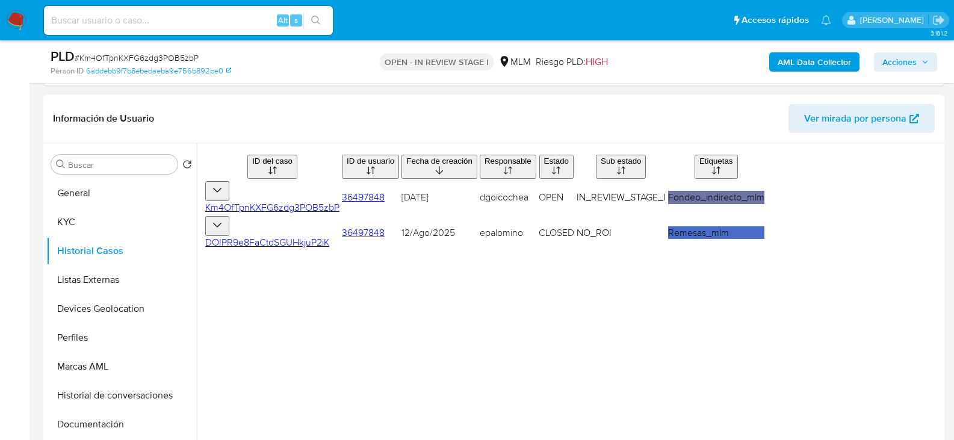
scroll to position [361, 0]
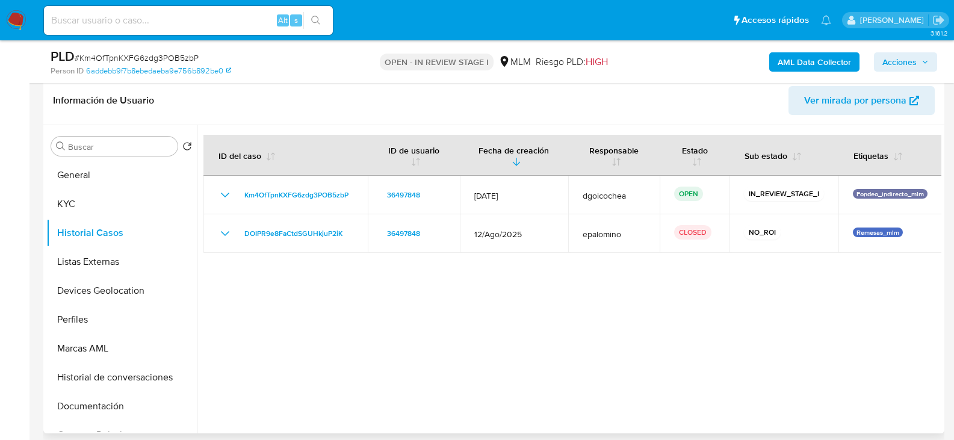
click at [489, 347] on div at bounding box center [569, 279] width 744 height 308
click at [132, 259] on button "Listas Externas" at bounding box center [116, 261] width 141 height 29
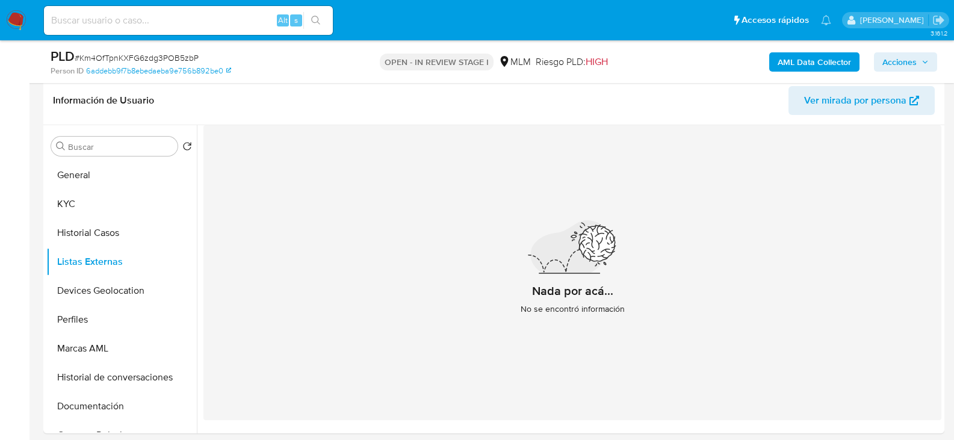
click at [422, 346] on div "Nada por acá... No se encontró información" at bounding box center [572, 272] width 738 height 295
click at [122, 291] on button "Devices Geolocation" at bounding box center [116, 290] width 141 height 29
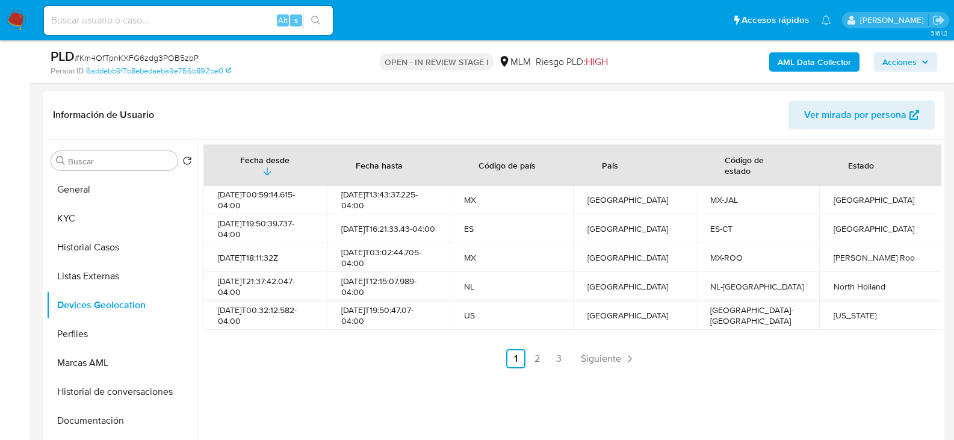
click at [348, 357] on ul "Anterior 1 2 3 Siguiente" at bounding box center [572, 358] width 738 height 19
click at [610, 361] on span "Siguiente" at bounding box center [601, 359] width 40 height 10
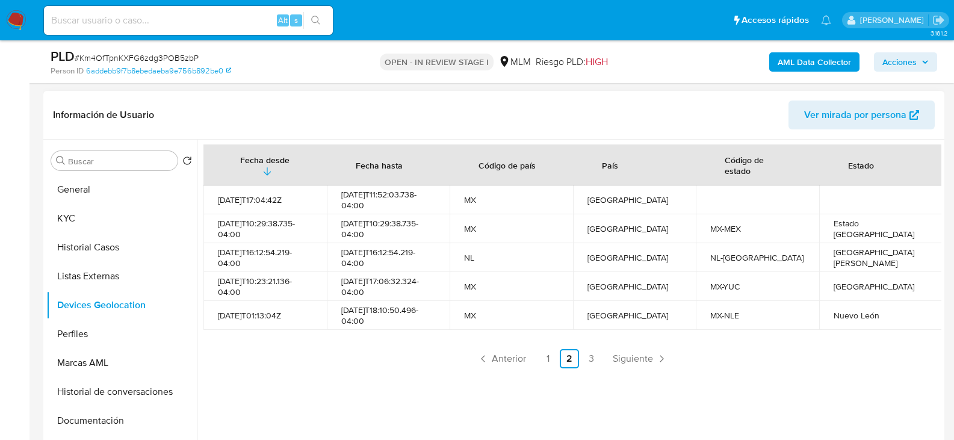
click at [625, 361] on span "Siguiente" at bounding box center [633, 359] width 40 height 10
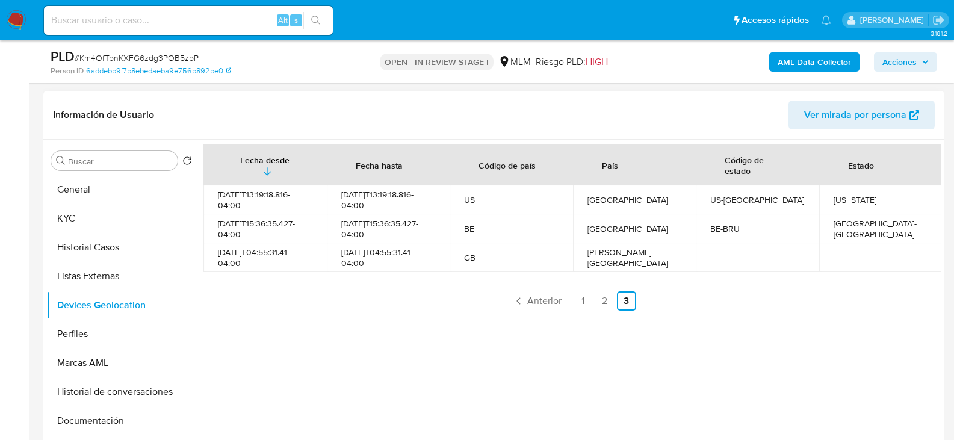
click at [455, 344] on div "Fecha desde Fecha hasta Código de país País Código de estado Estado 2025-09-12T…" at bounding box center [569, 294] width 744 height 308
click at [601, 298] on link "2" at bounding box center [604, 300] width 19 height 19
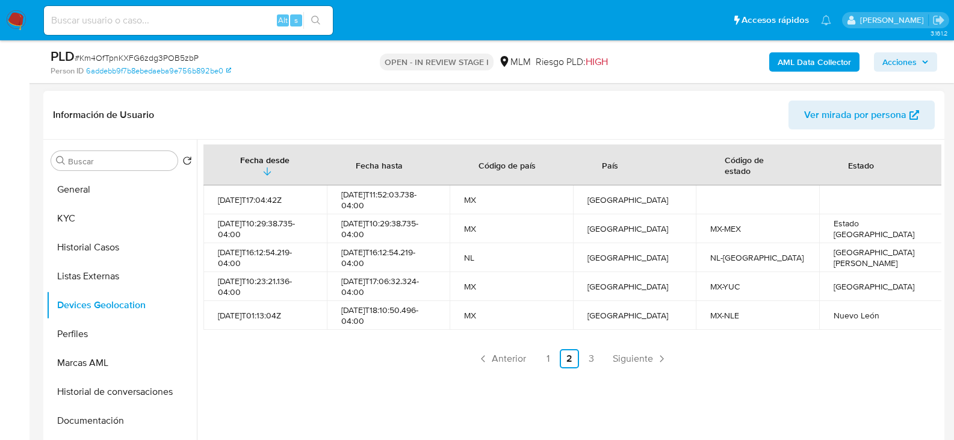
click at [377, 300] on td "2025-09-06T17:06:32.324-04:00" at bounding box center [388, 286] width 123 height 29
drag, startPoint x: 86, startPoint y: 332, endPoint x: 110, endPoint y: 311, distance: 31.5
click at [85, 331] on button "Perfiles" at bounding box center [116, 334] width 141 height 29
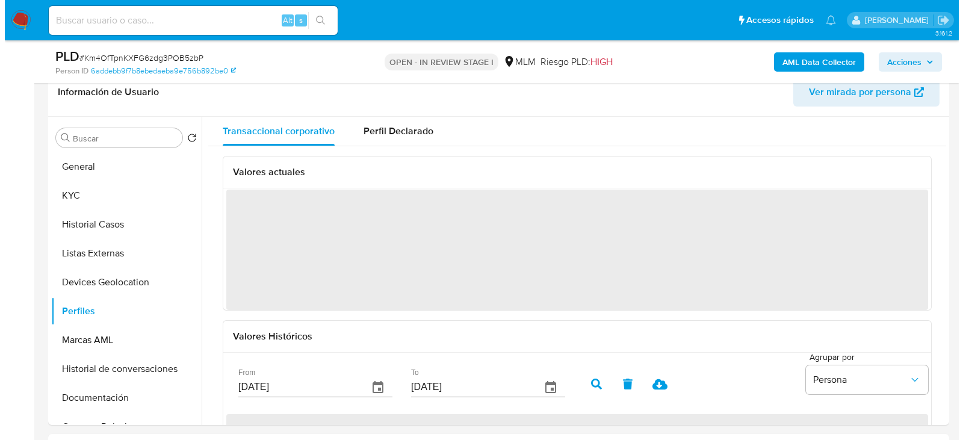
scroll to position [367, 0]
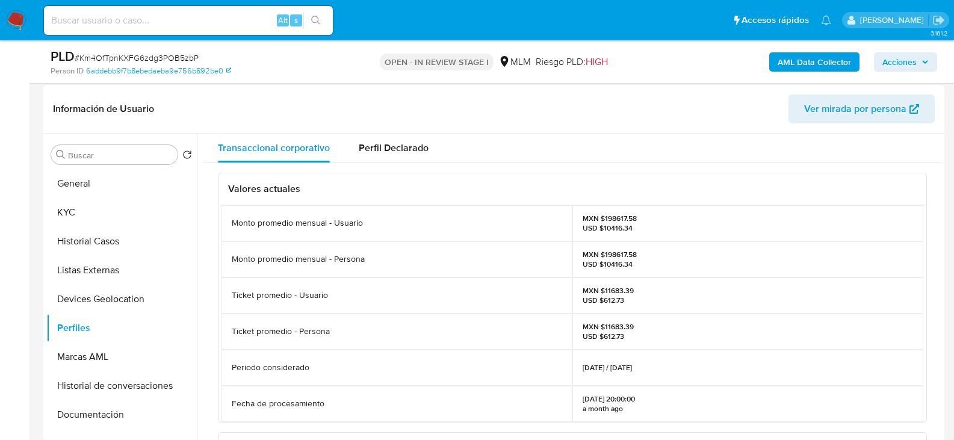
click at [584, 184] on h3 "Valores actuales" at bounding box center [572, 189] width 689 height 12
click at [88, 415] on button "Documentación" at bounding box center [116, 414] width 141 height 29
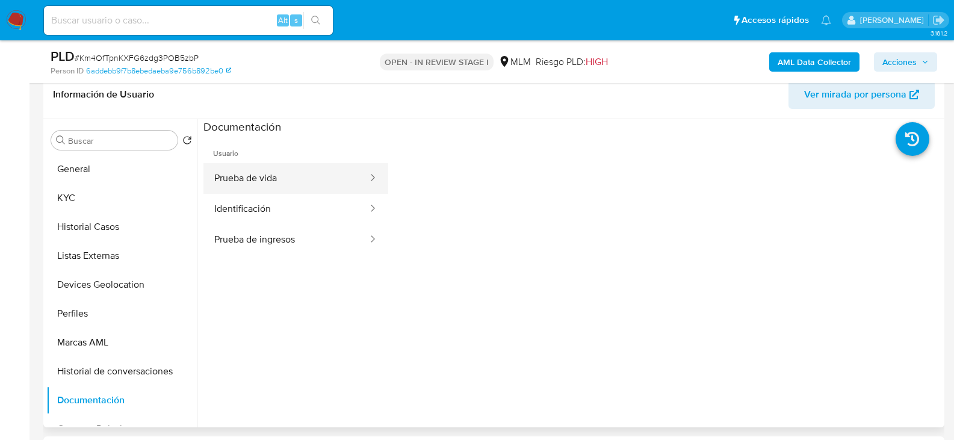
click at [261, 178] on button "Prueba de vida" at bounding box center [286, 178] width 166 height 31
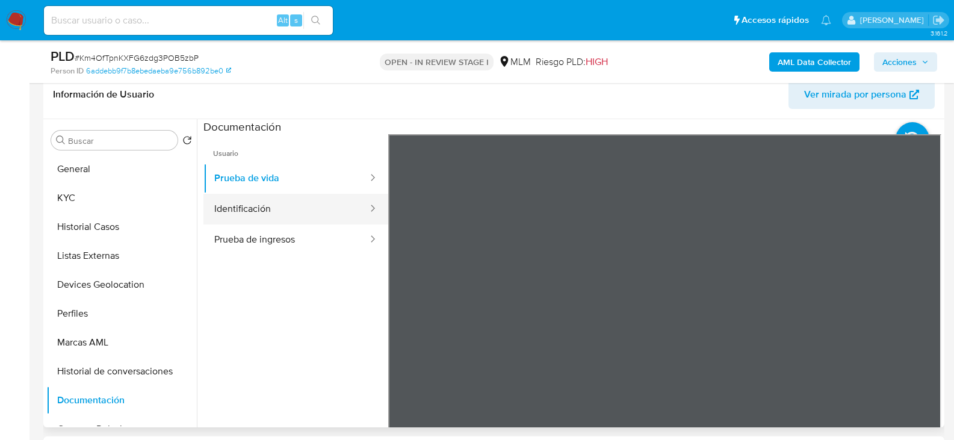
click at [324, 205] on button "Identificación" at bounding box center [286, 209] width 166 height 31
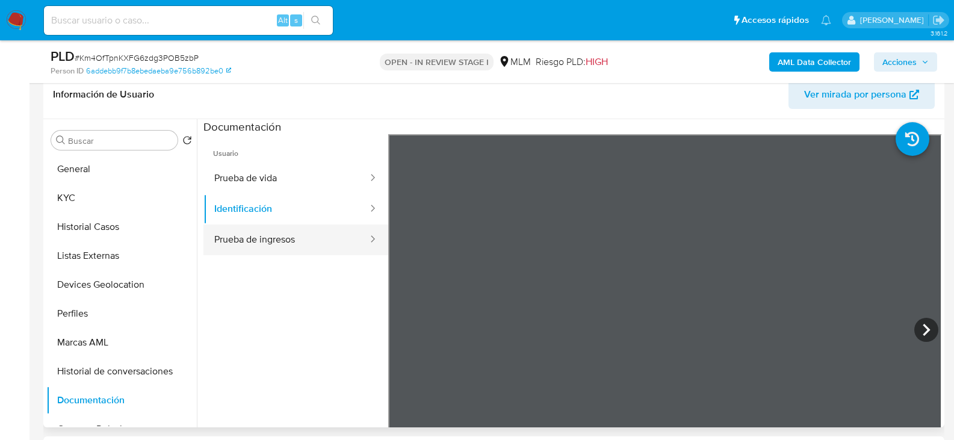
click at [292, 237] on button "Prueba de ingresos" at bounding box center [286, 239] width 166 height 31
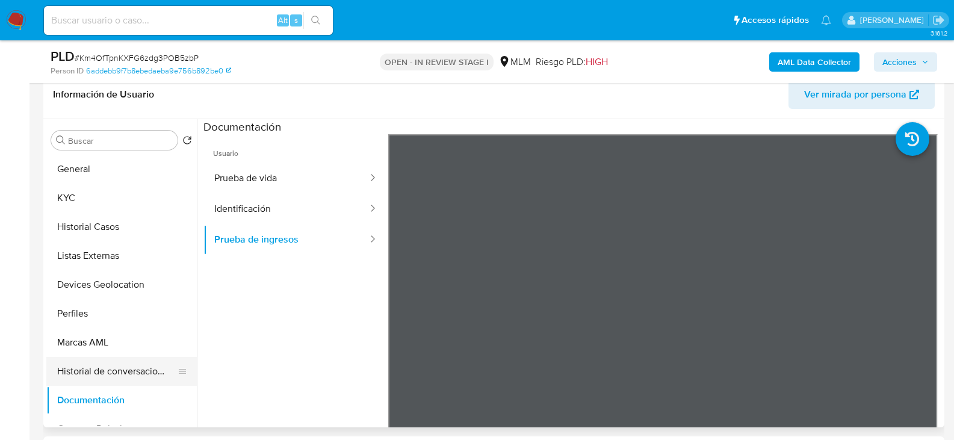
click at [77, 365] on button "Historial de conversaciones" at bounding box center [116, 371] width 141 height 29
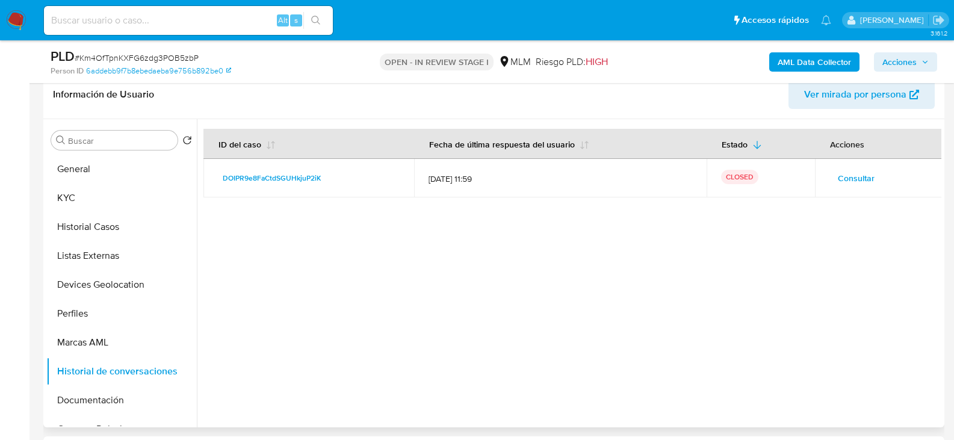
click at [863, 170] on span "Consultar" at bounding box center [856, 178] width 37 height 17
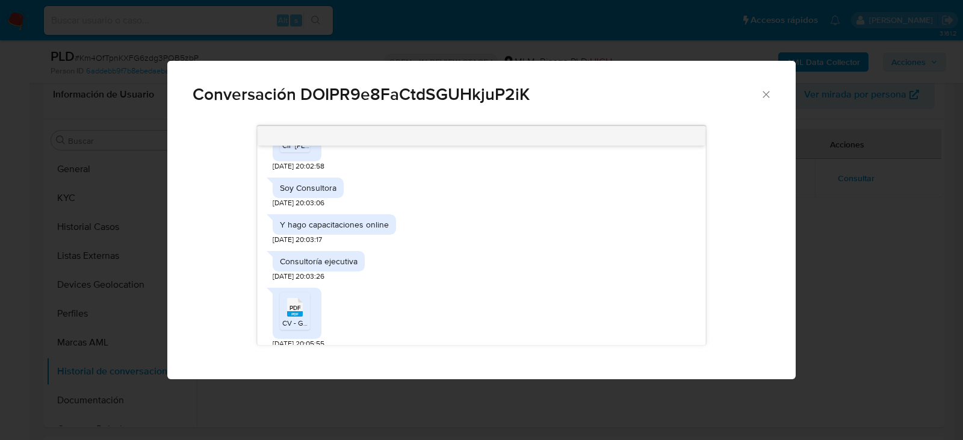
scroll to position [297, 0]
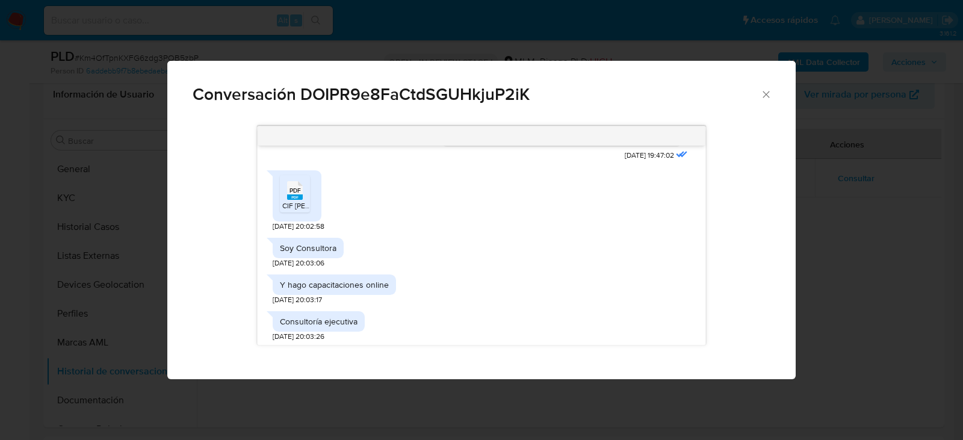
click at [291, 196] on rect "Comunicación" at bounding box center [295, 196] width 16 height 5
click at [441, 232] on div "Soy Consultora 22/08/2025 20:03:06" at bounding box center [482, 250] width 418 height 37
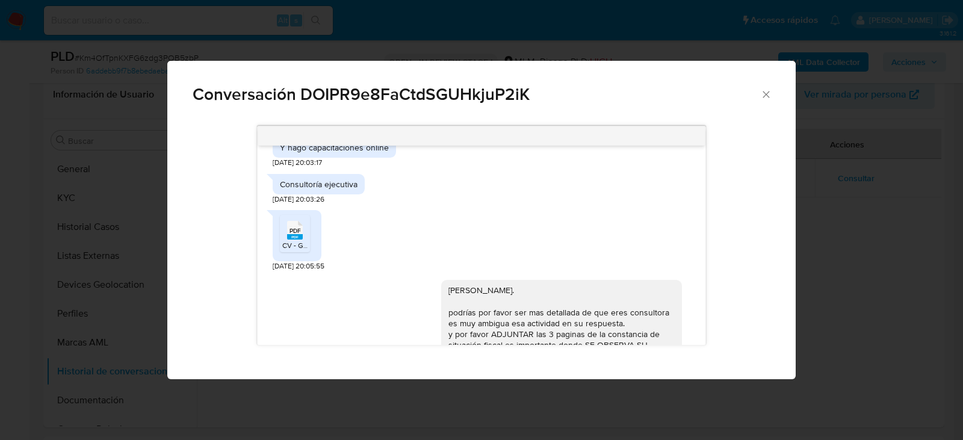
scroll to position [477, 0]
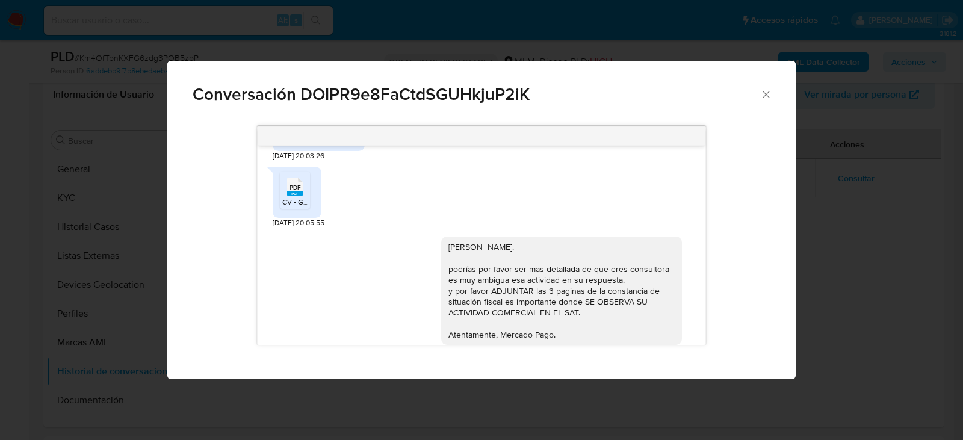
click at [293, 196] on rect "Comunicación" at bounding box center [295, 193] width 16 height 5
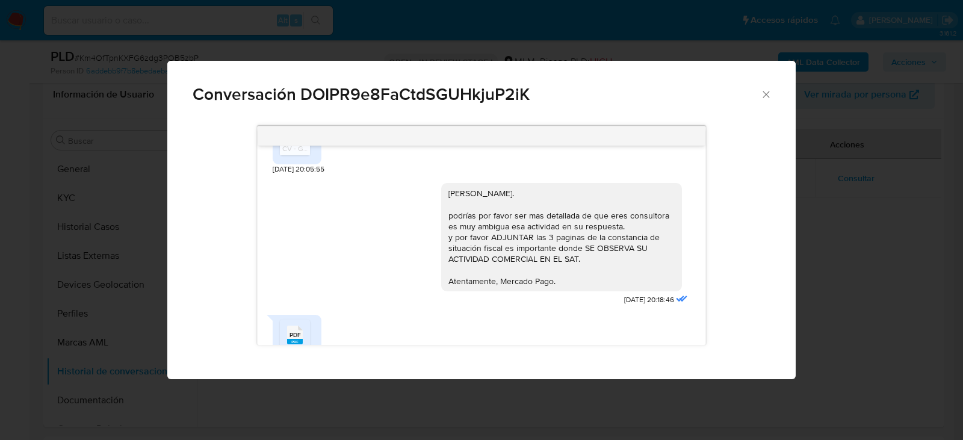
scroll to position [658, 0]
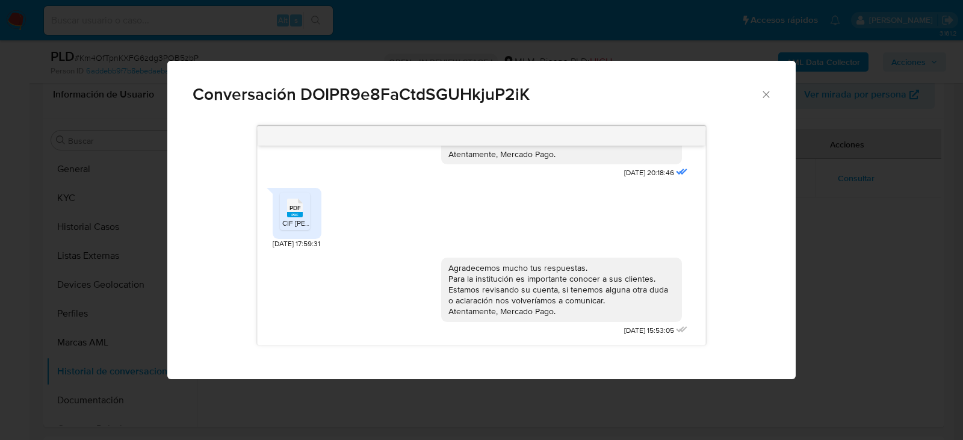
click at [279, 217] on div "PDF PDF CIF Gladiomar (2).pdf" at bounding box center [297, 213] width 49 height 51
click at [295, 231] on ul "PDF PDF CIF Gladiomar (2).pdf" at bounding box center [297, 214] width 34 height 42
click at [299, 214] on rect "Comunicación" at bounding box center [295, 214] width 16 height 5
click at [763, 95] on icon "Cerrar" at bounding box center [766, 94] width 12 height 12
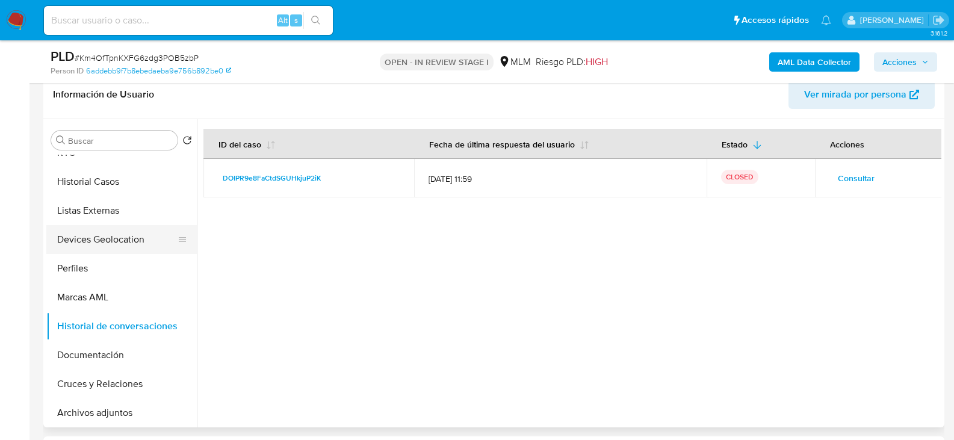
scroll to position [120, 0]
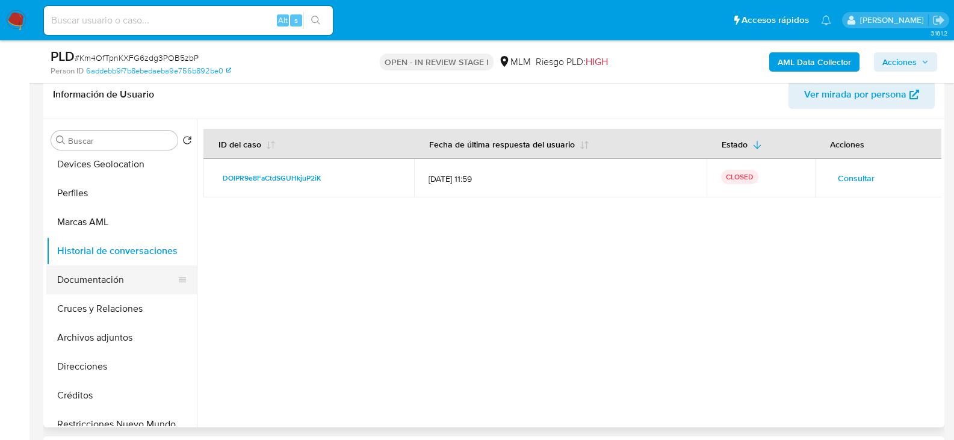
click at [98, 268] on button "Documentación" at bounding box center [116, 279] width 141 height 29
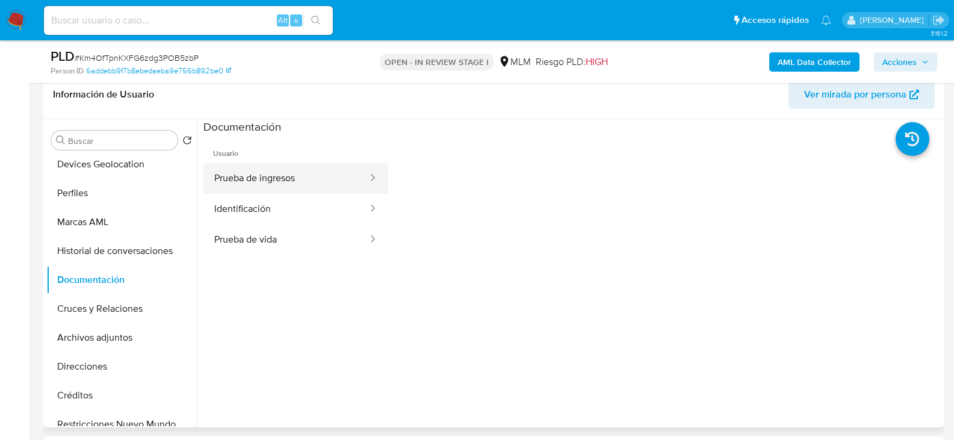
drag, startPoint x: 238, startPoint y: 178, endPoint x: 279, endPoint y: 179, distance: 41.0
click at [279, 179] on button "Prueba de ingresos" at bounding box center [286, 178] width 166 height 31
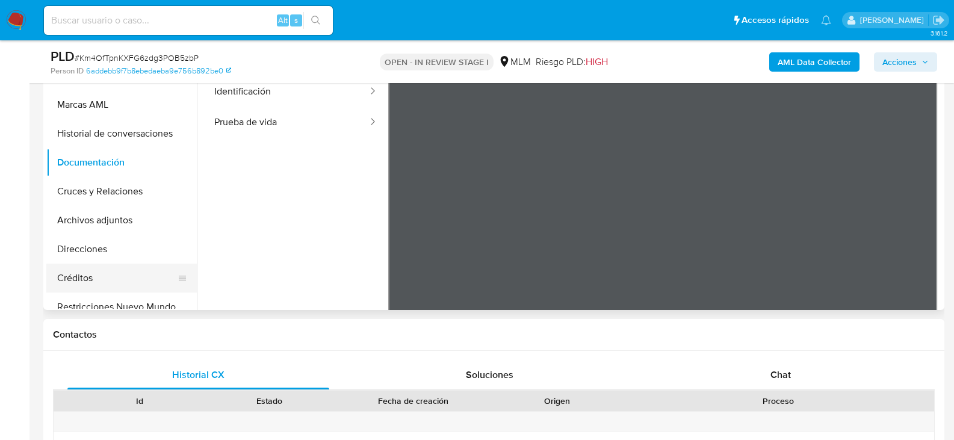
scroll to position [488, 0]
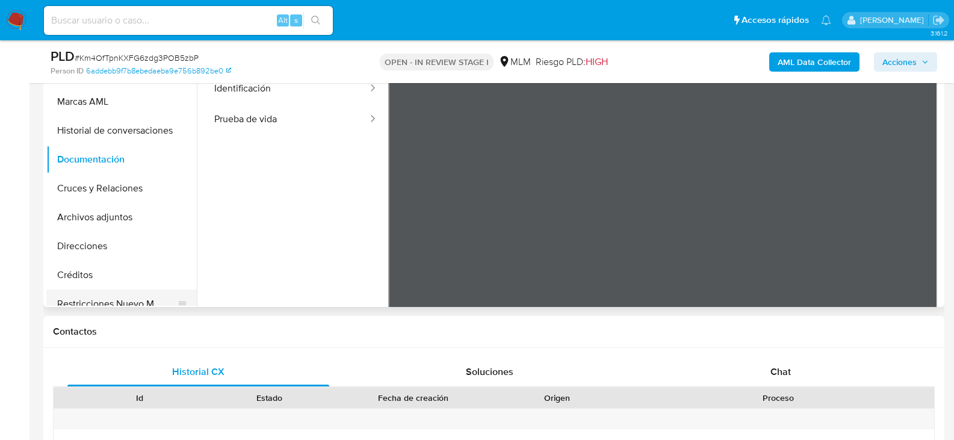
click at [156, 296] on button "Restricciones Nuevo Mundo" at bounding box center [116, 303] width 141 height 29
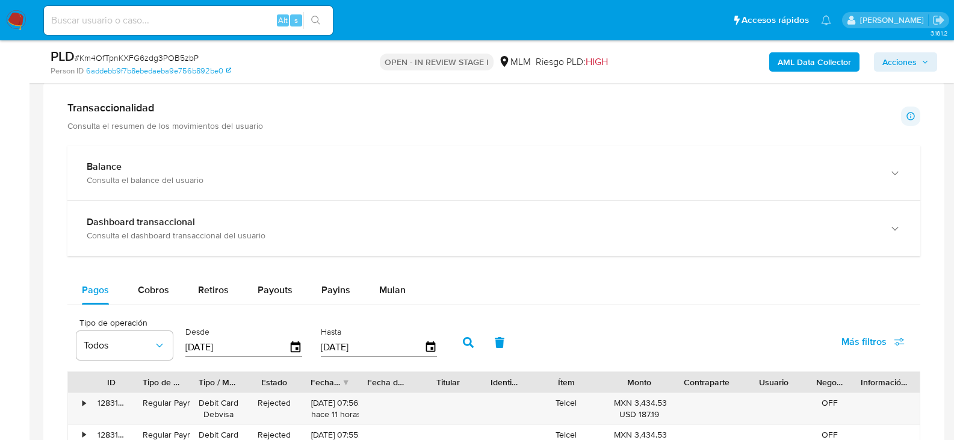
scroll to position [1029, 0]
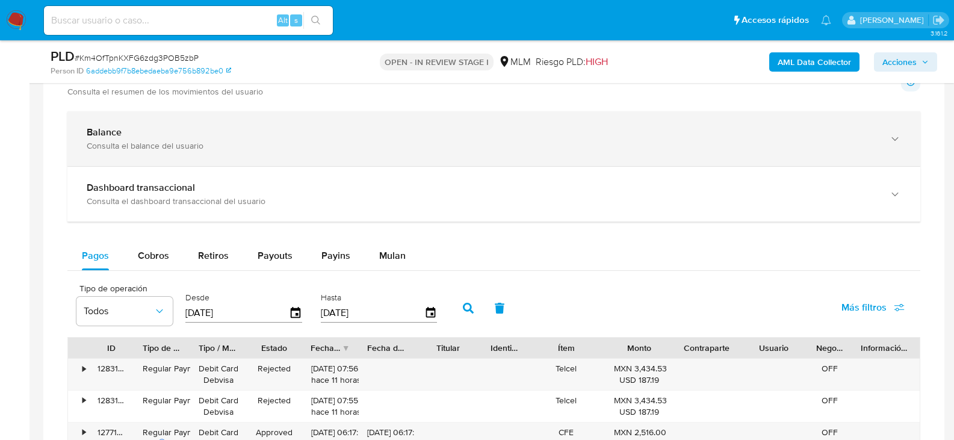
click at [392, 143] on div "Consulta el balance del usuario" at bounding box center [482, 145] width 790 height 11
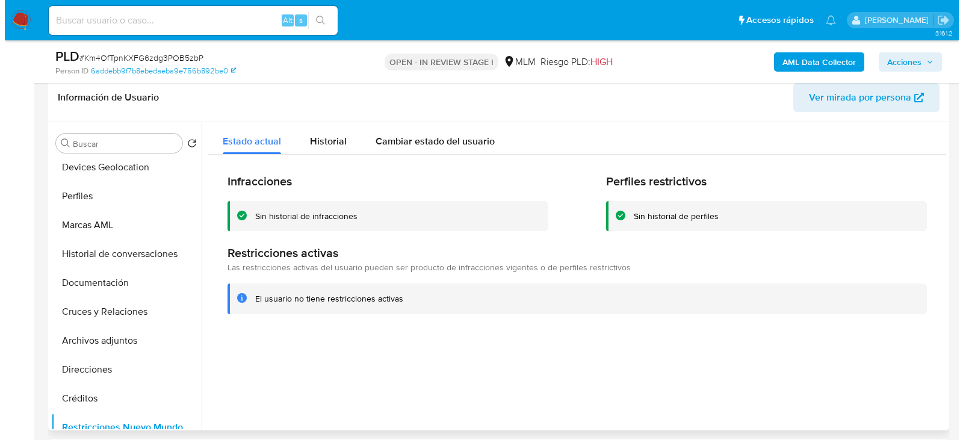
scroll to position [367, 0]
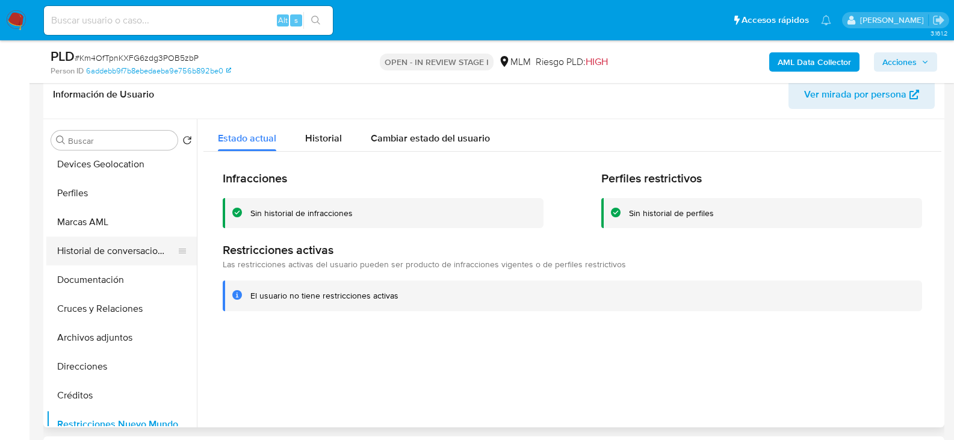
click at [111, 253] on button "Historial de conversaciones" at bounding box center [116, 251] width 141 height 29
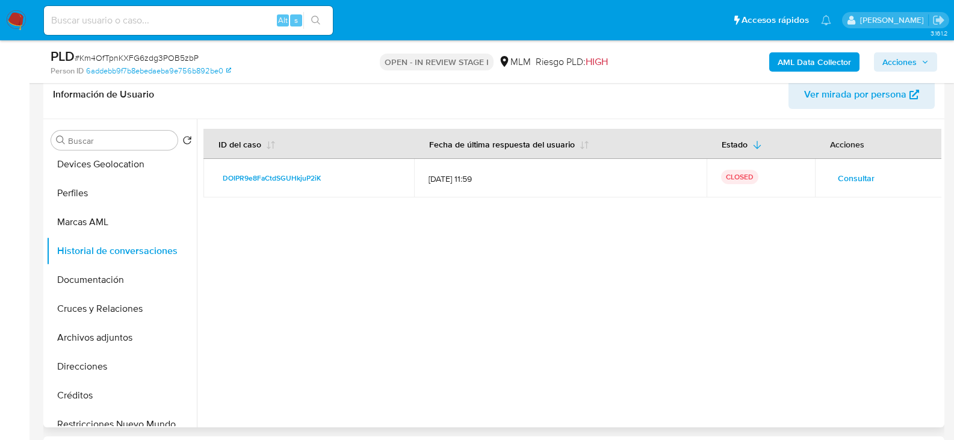
click at [862, 181] on span "Consultar" at bounding box center [856, 178] width 37 height 17
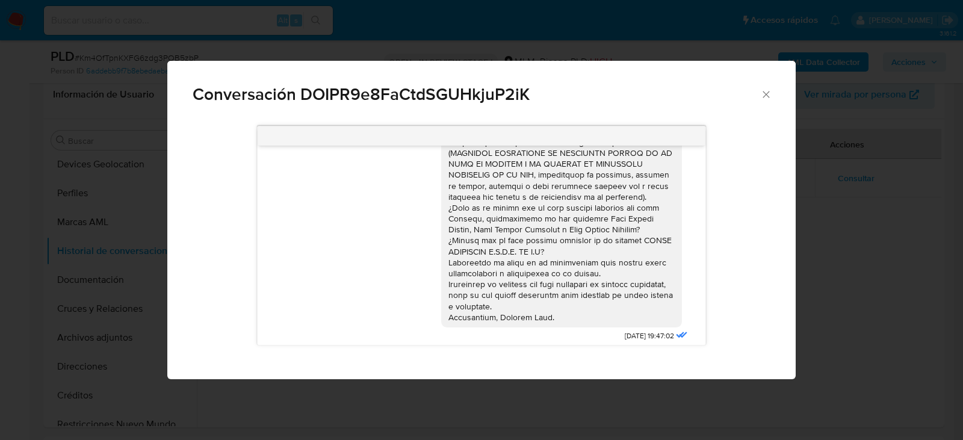
scroll to position [56, 0]
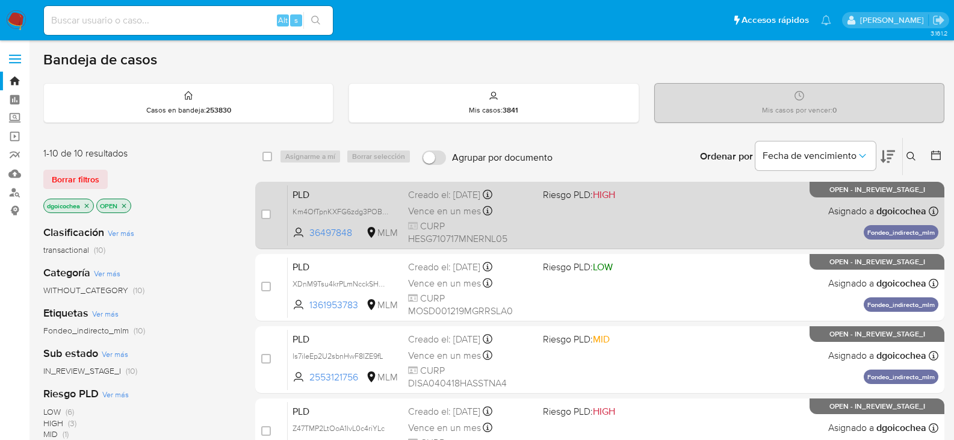
click at [295, 194] on span "PLD" at bounding box center [346, 194] width 106 height 16
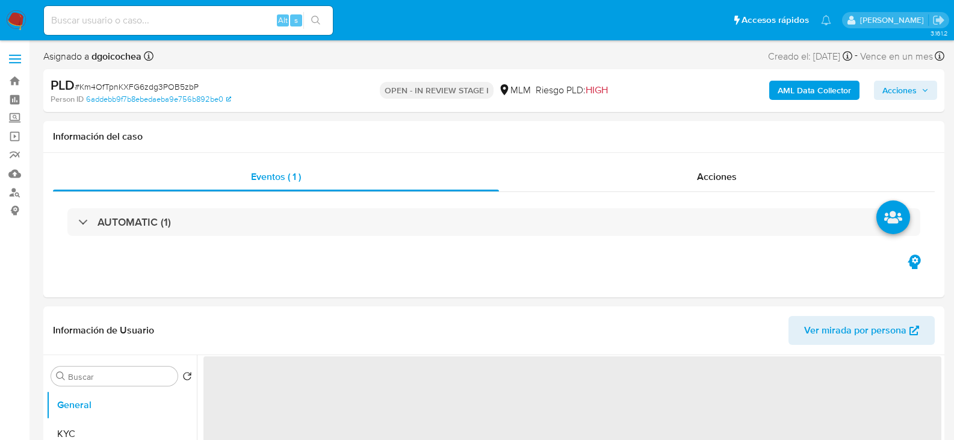
select select "10"
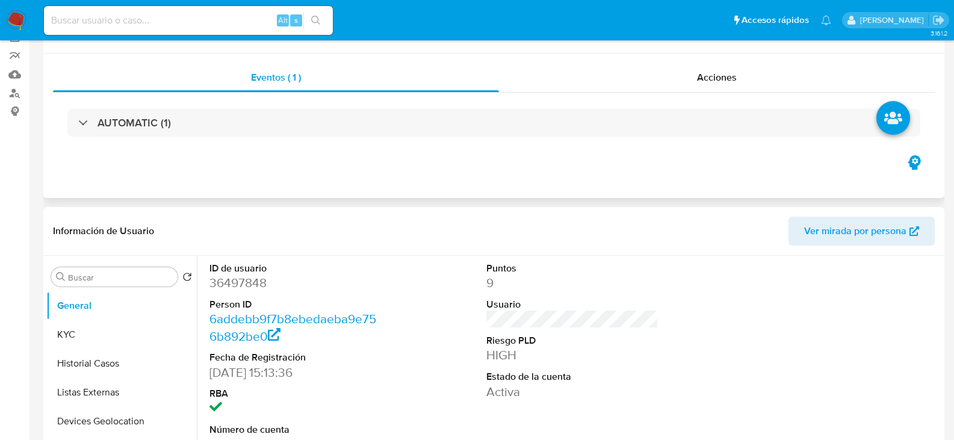
scroll to position [120, 0]
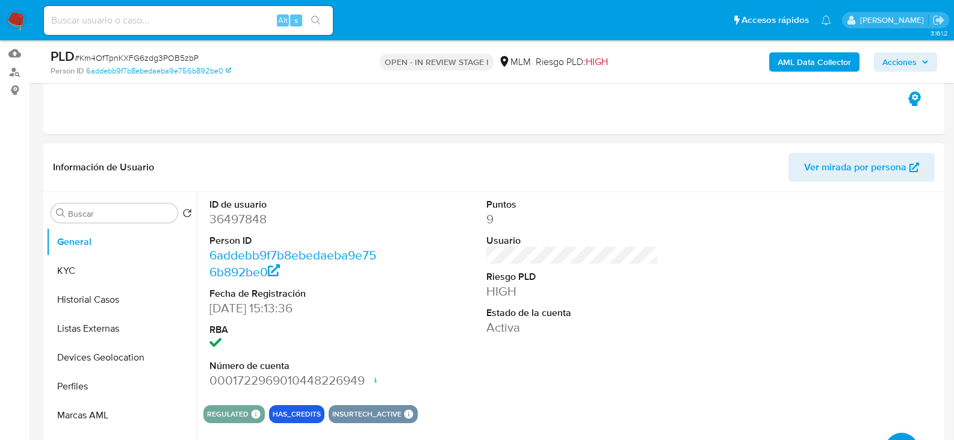
click at [654, 334] on dd "Activa" at bounding box center [572, 327] width 173 height 17
click at [720, 357] on div "ID de usuario 36497848 Person ID 6addebb9f7b8ebedaeba9e756b892be0 Fecha de Regi…" at bounding box center [572, 293] width 738 height 203
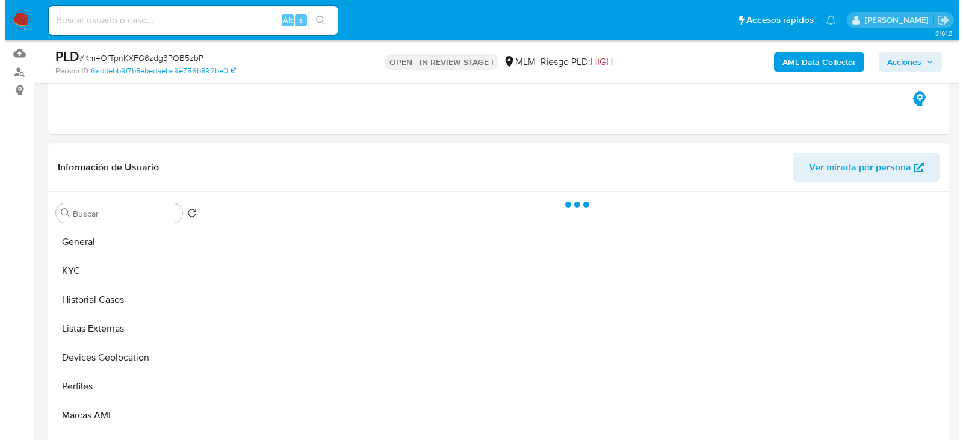
scroll to position [222, 0]
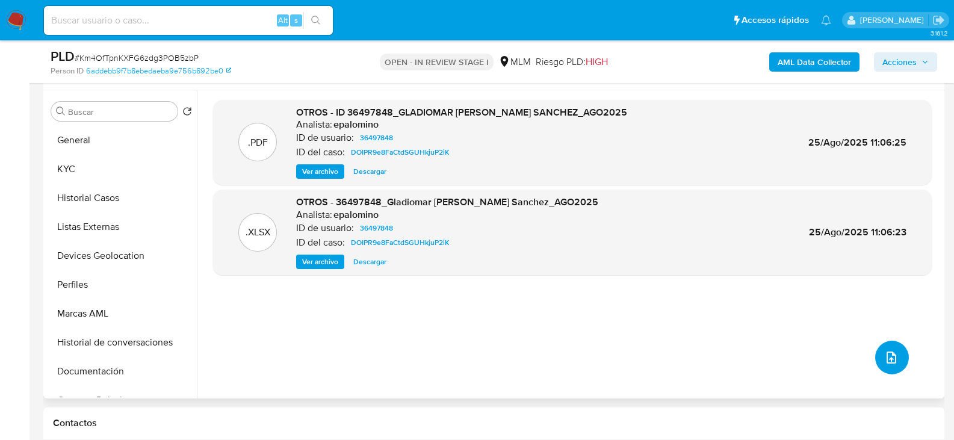
click at [893, 357] on icon "upload-file" at bounding box center [891, 357] width 14 height 14
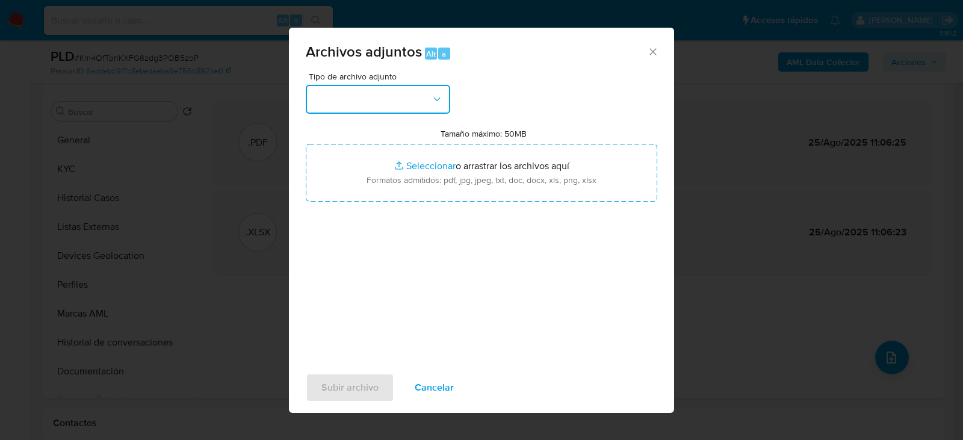
click at [395, 103] on button "button" at bounding box center [378, 99] width 144 height 29
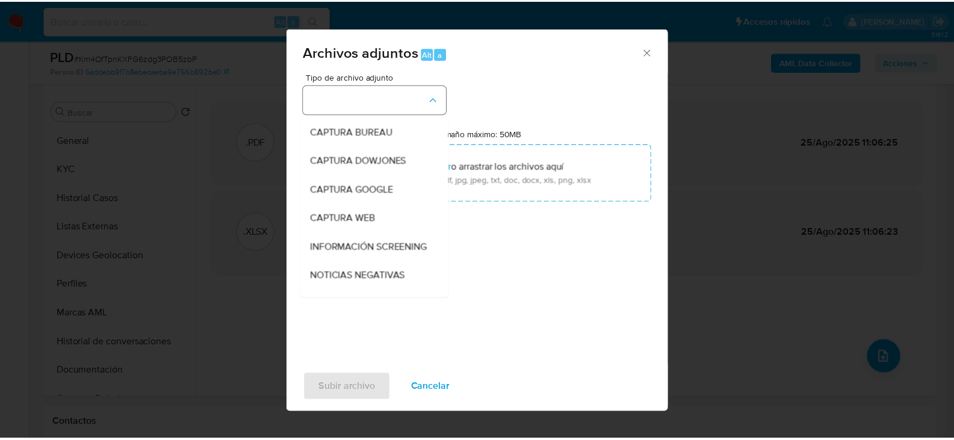
scroll to position [91, 0]
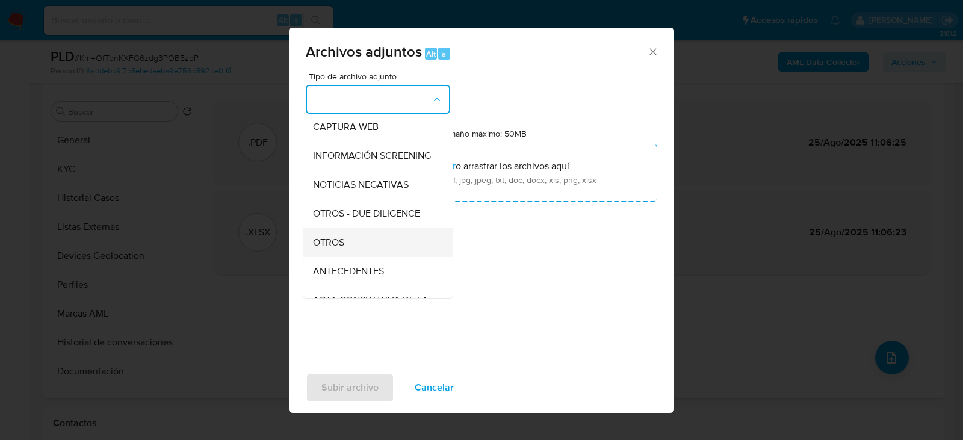
click at [339, 249] on span "OTROS" at bounding box center [328, 243] width 31 height 12
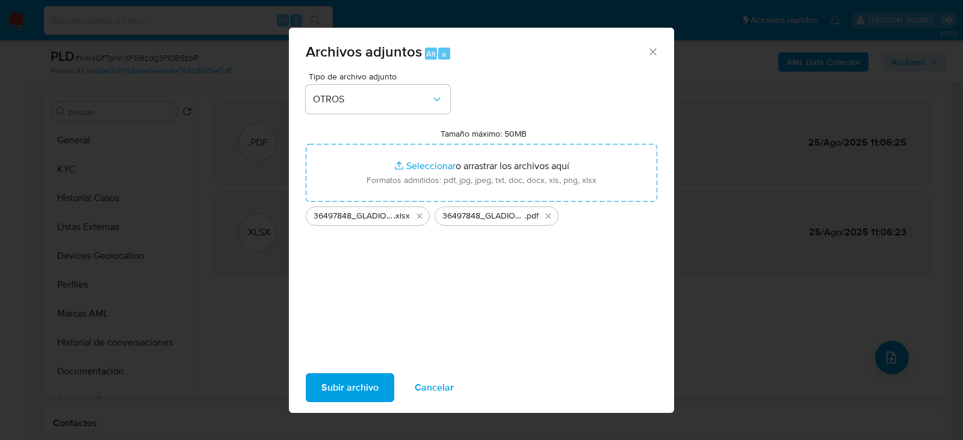
click at [365, 386] on span "Subir archivo" at bounding box center [349, 387] width 57 height 26
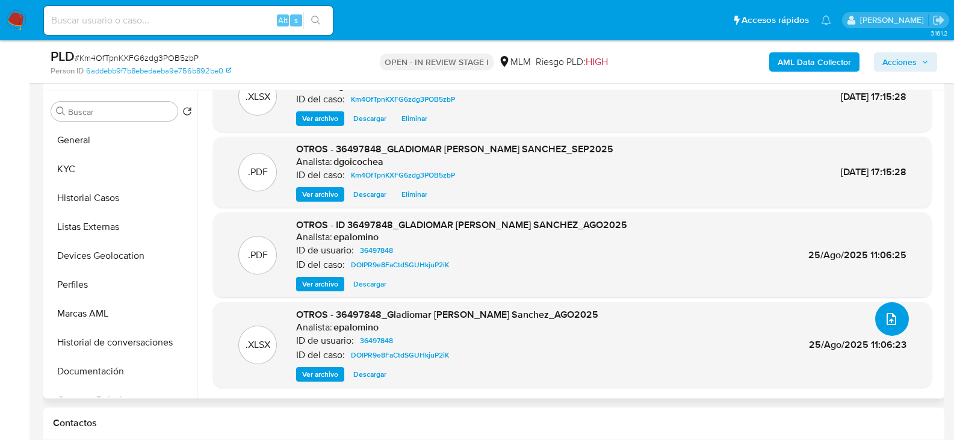
scroll to position [0, 0]
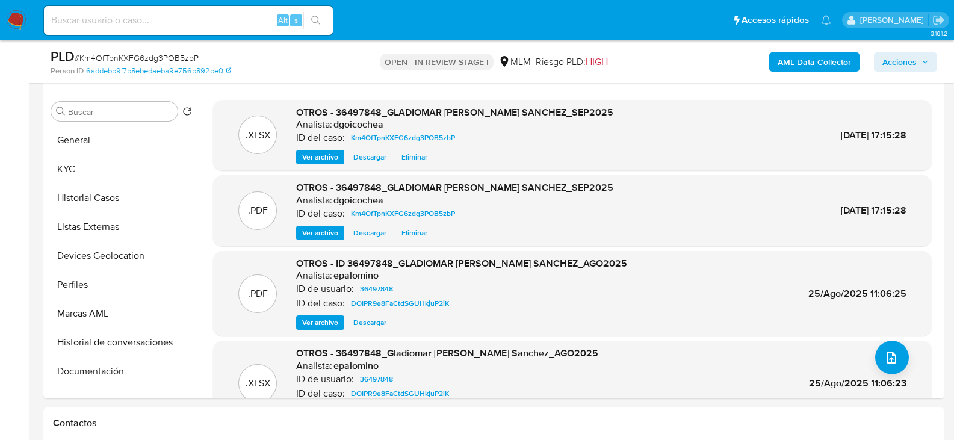
click at [898, 58] on span "Acciones" at bounding box center [899, 61] width 34 height 19
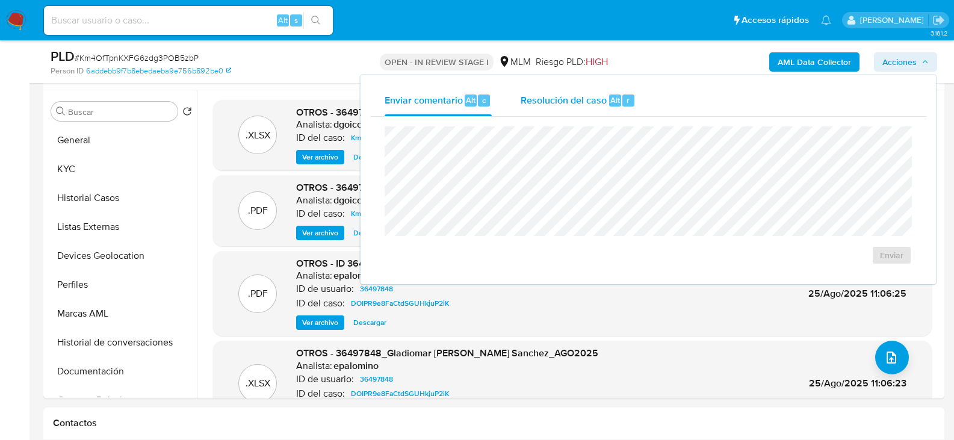
click at [572, 101] on span "Resolución del caso" at bounding box center [564, 100] width 86 height 14
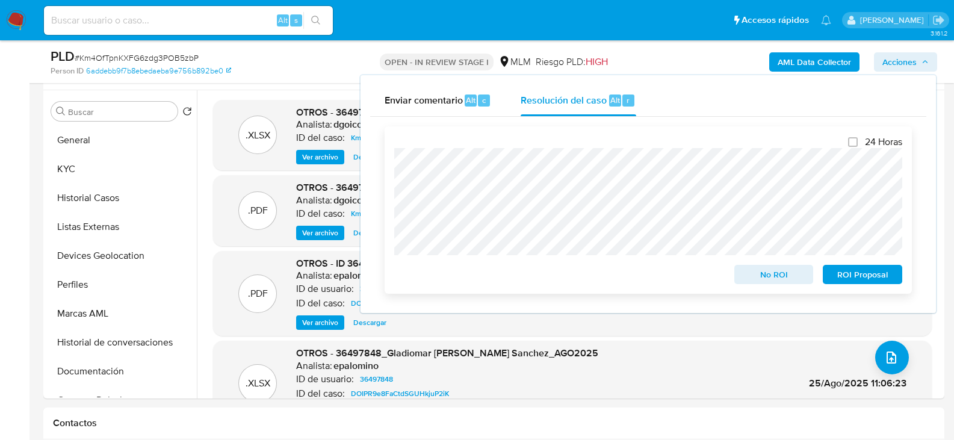
click at [770, 276] on span "No ROI" at bounding box center [774, 274] width 63 height 17
click at [754, 273] on span "No ROI" at bounding box center [774, 274] width 63 height 17
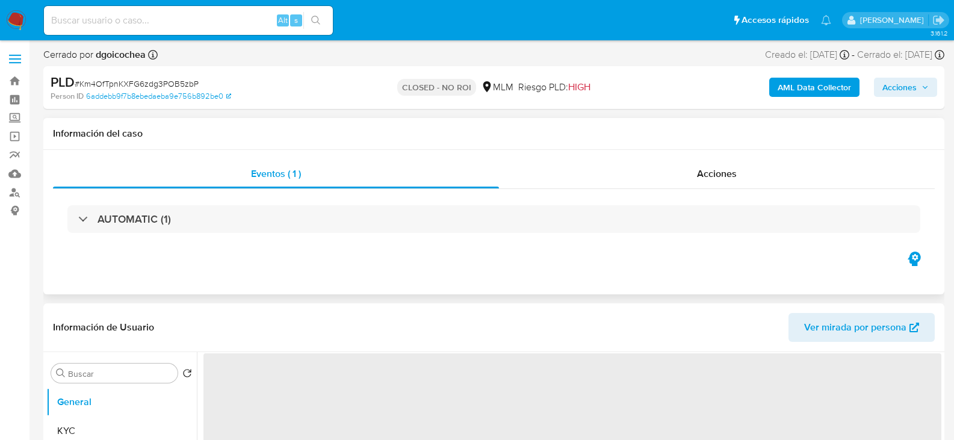
select select "10"
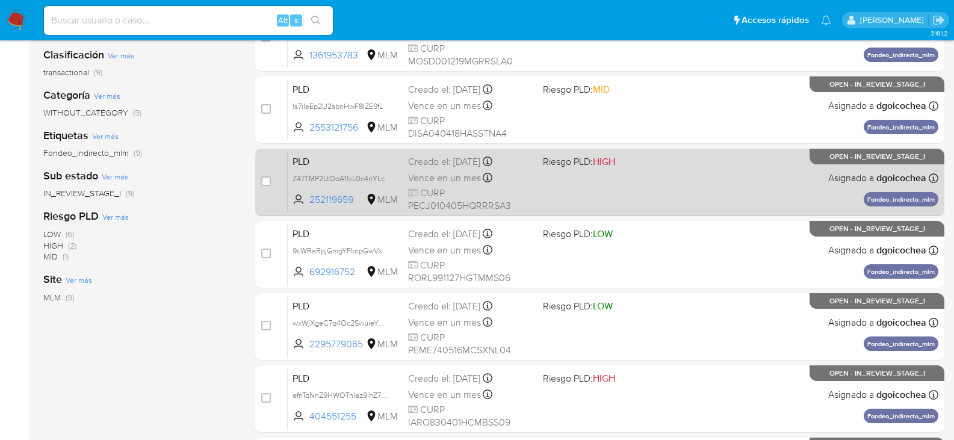
scroll to position [181, 0]
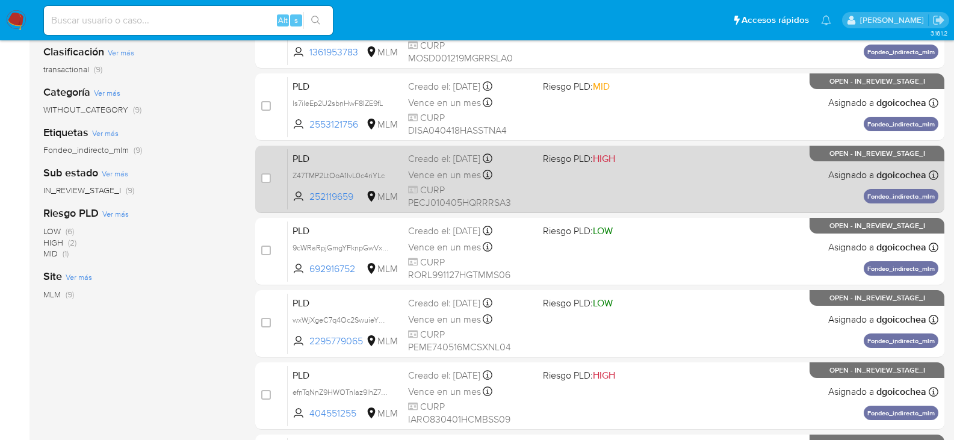
click at [306, 159] on span "PLD" at bounding box center [346, 158] width 106 height 16
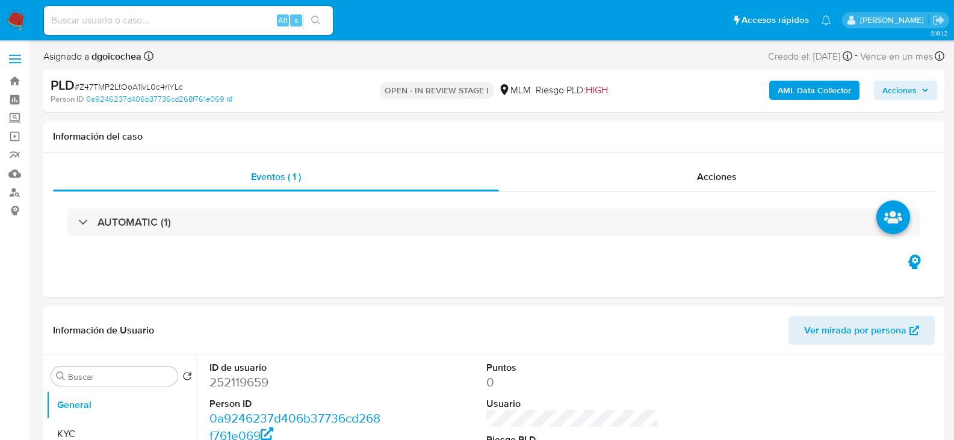
select select "10"
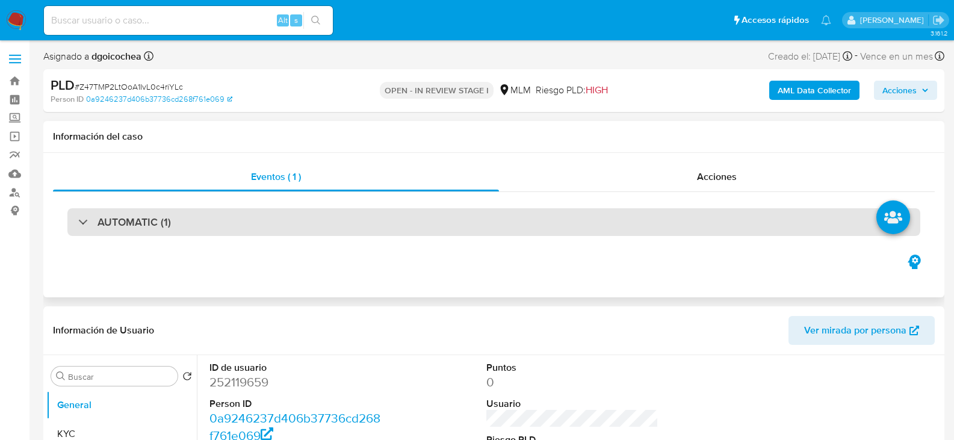
click at [146, 229] on h3 "AUTOMATIC (1)" at bounding box center [134, 221] width 73 height 13
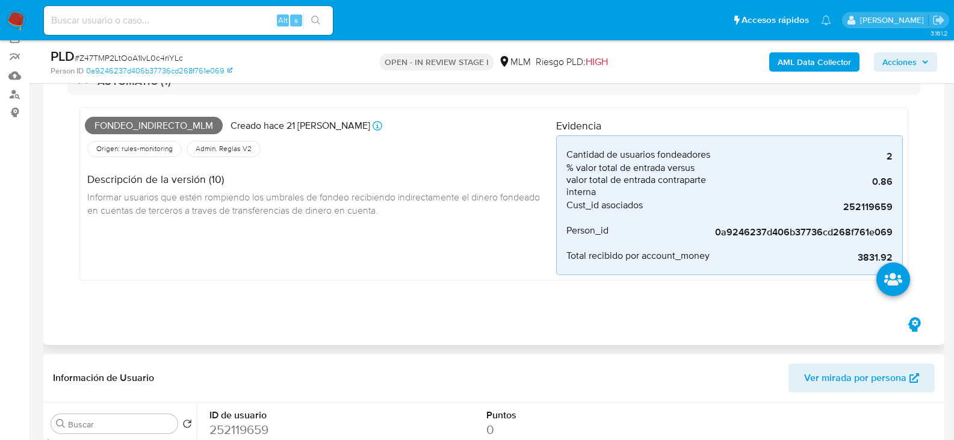
scroll to position [120, 0]
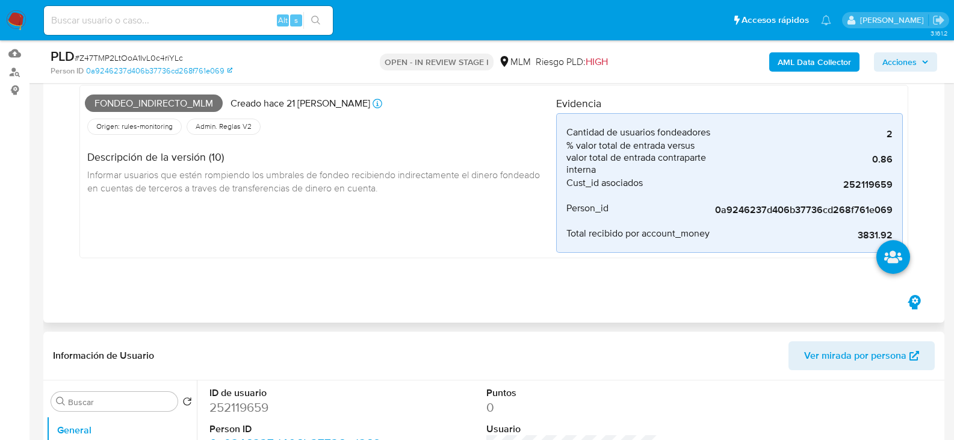
click at [407, 259] on div "Fondeo_indirecto_mlm Creado hace 21 días Creado: 12/09/2025 03:04:59 Origen: ru…" at bounding box center [493, 174] width 853 height 203
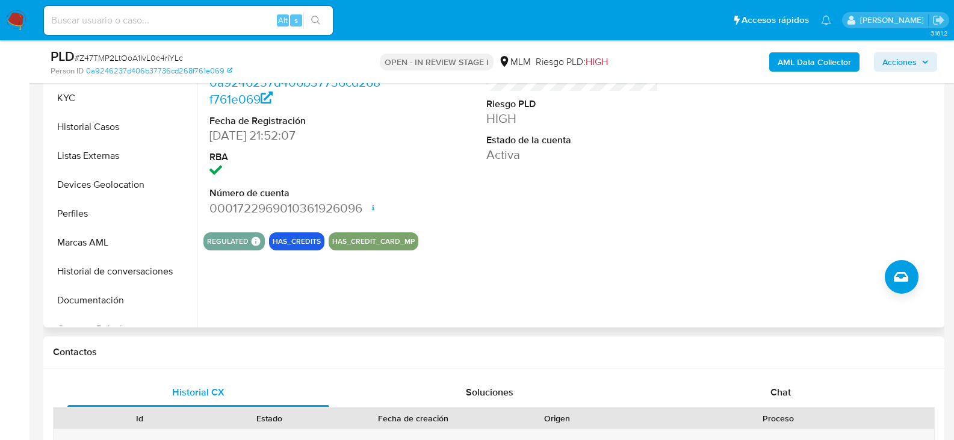
scroll to position [361, 0]
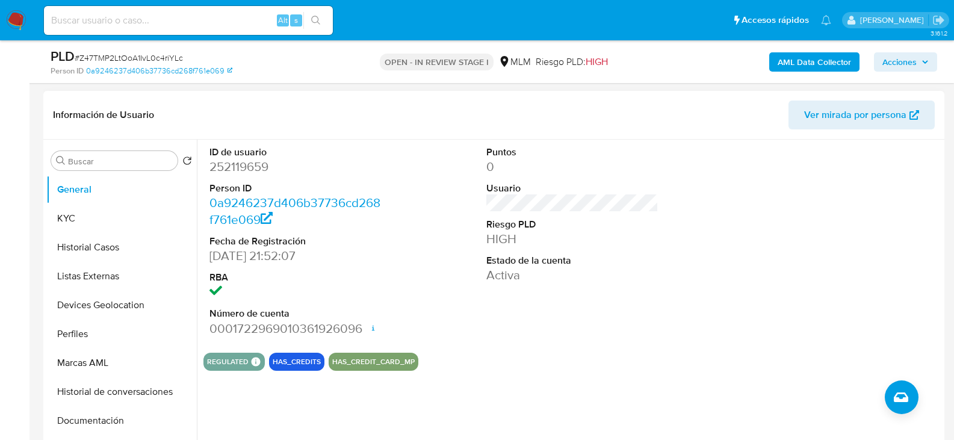
click at [592, 326] on div "Puntos 0 Usuario Riesgo PLD HIGH Estado de la cuenta Activa" at bounding box center [572, 241] width 185 height 203
click at [82, 222] on button "KYC" at bounding box center [121, 218] width 150 height 29
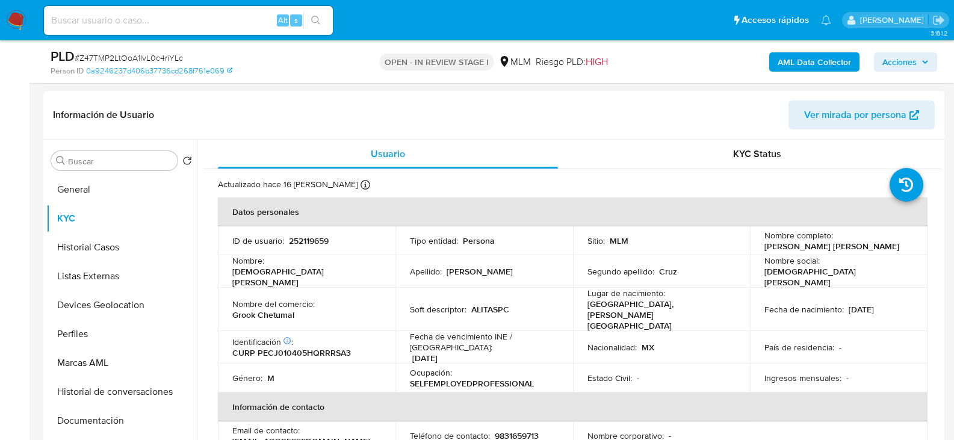
click at [669, 266] on p "Cruz" at bounding box center [668, 271] width 18 height 11
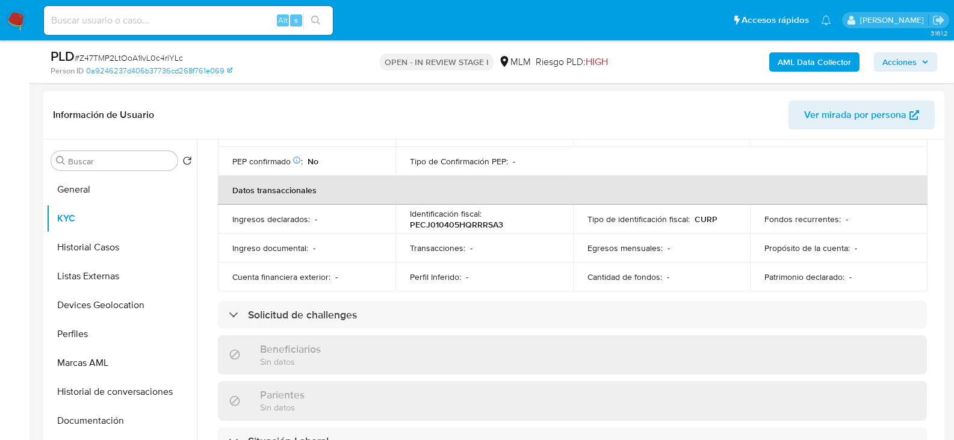
click at [213, 230] on div "Actualizado hace 16 días Creado: 12/06/2020 17:10:22 Actualizado: 17/09/2025 00…" at bounding box center [572, 330] width 738 height 1045
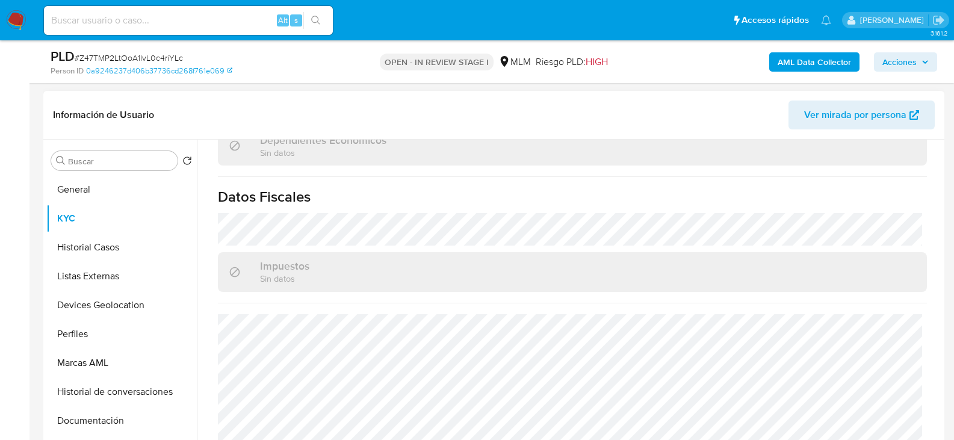
scroll to position [744, 0]
click at [85, 242] on button "Historial Casos" at bounding box center [116, 247] width 141 height 29
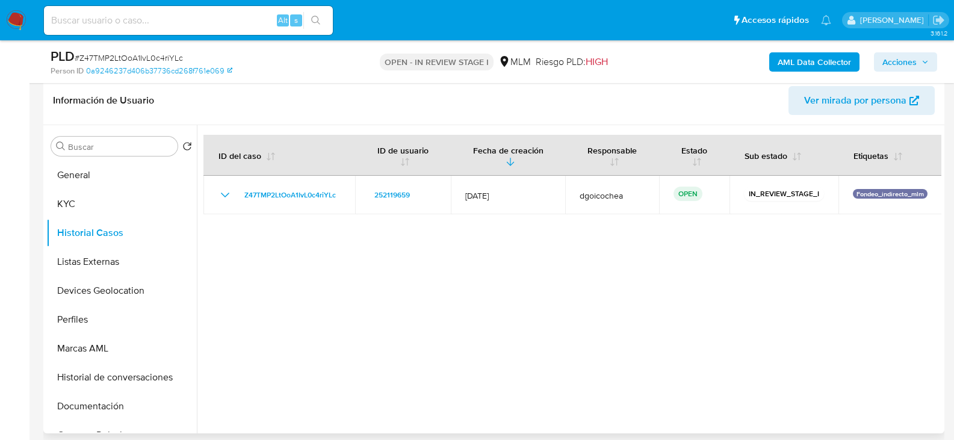
click at [382, 297] on div at bounding box center [569, 279] width 744 height 308
click at [117, 265] on button "Listas Externas" at bounding box center [116, 261] width 141 height 29
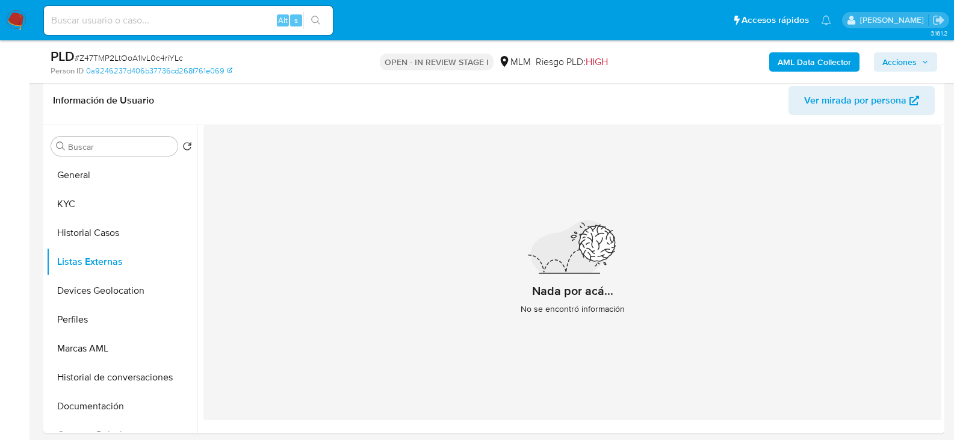
click at [385, 326] on div "Nada por acá... No se encontró información" at bounding box center [572, 272] width 738 height 295
click at [104, 282] on button "Devices Geolocation" at bounding box center [116, 290] width 141 height 29
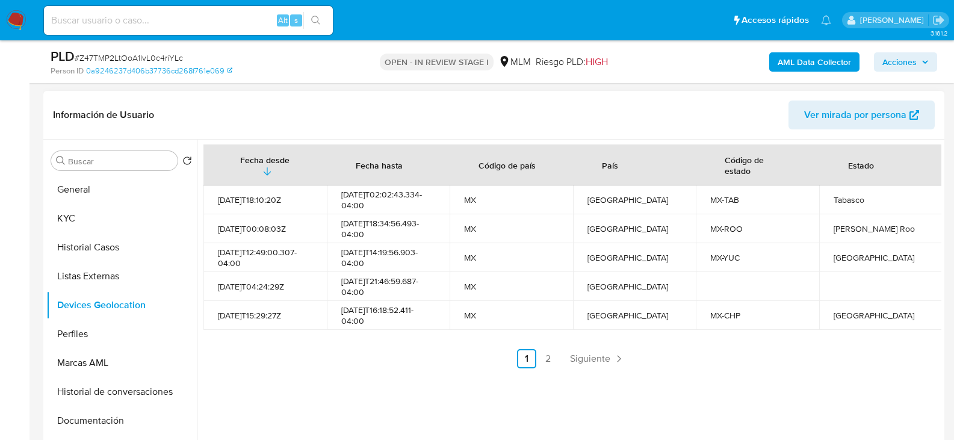
click at [336, 391] on div "Fecha desde Fecha hasta Código de país País Código de estado Estado 2023-01-22T…" at bounding box center [569, 294] width 744 height 308
click at [606, 356] on span "Siguiente" at bounding box center [590, 359] width 40 height 10
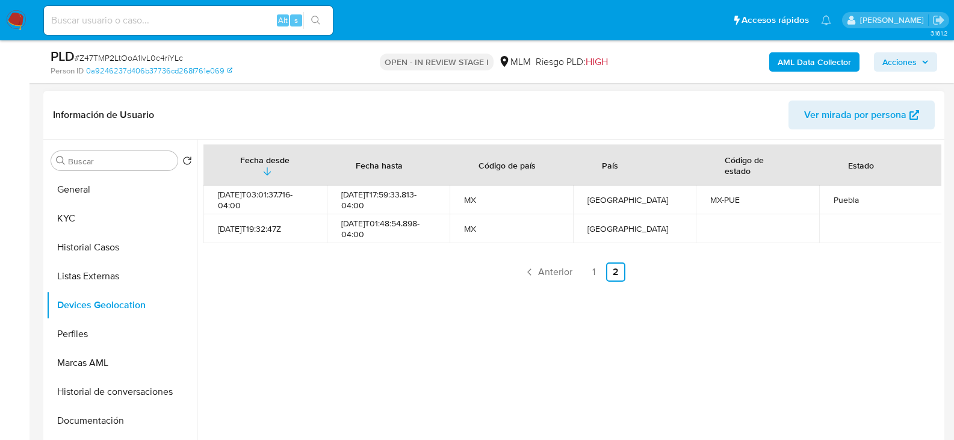
click at [413, 321] on div "Fecha desde Fecha hasta Código de país País Código de estado Estado 2025-09-05T…" at bounding box center [569, 294] width 744 height 308
click at [105, 335] on button "Perfiles" at bounding box center [116, 334] width 141 height 29
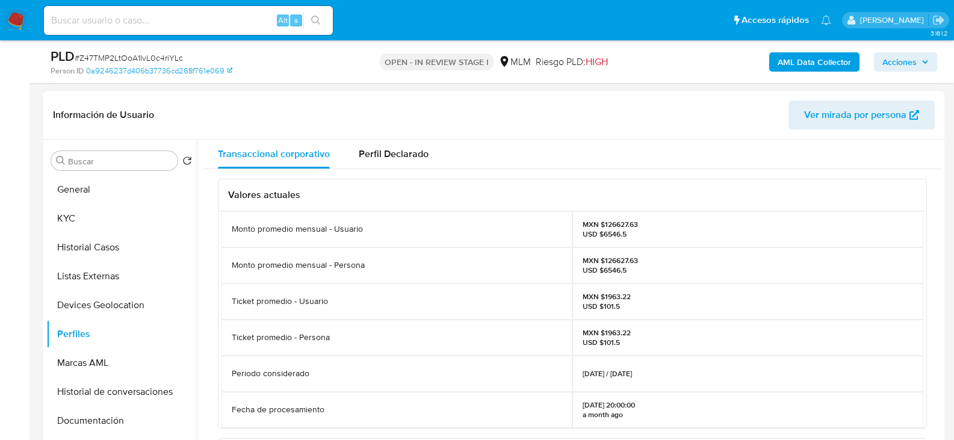
click at [209, 323] on div "Valores actuales Monto promedio mensual - Usuario MXN $126627.63 USD $6546.5 Mo…" at bounding box center [572, 418] width 738 height 499
click at [96, 403] on button "Historial de conversaciones" at bounding box center [116, 391] width 141 height 29
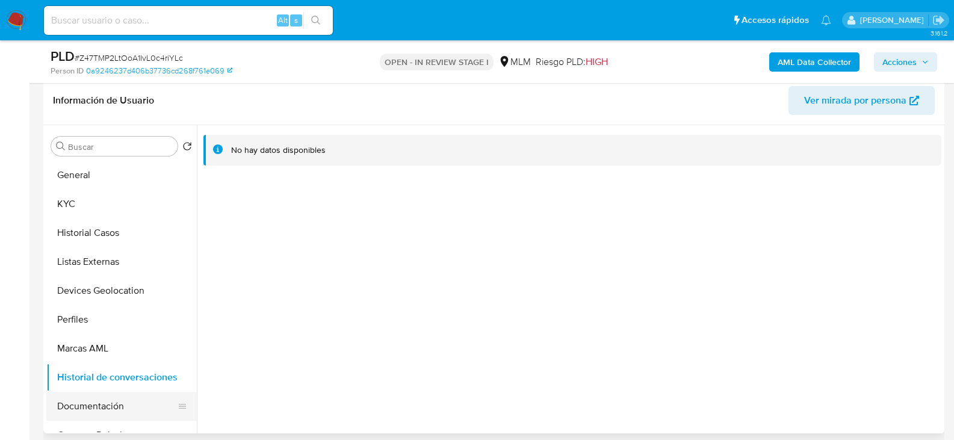
click at [114, 405] on button "Documentación" at bounding box center [116, 406] width 141 height 29
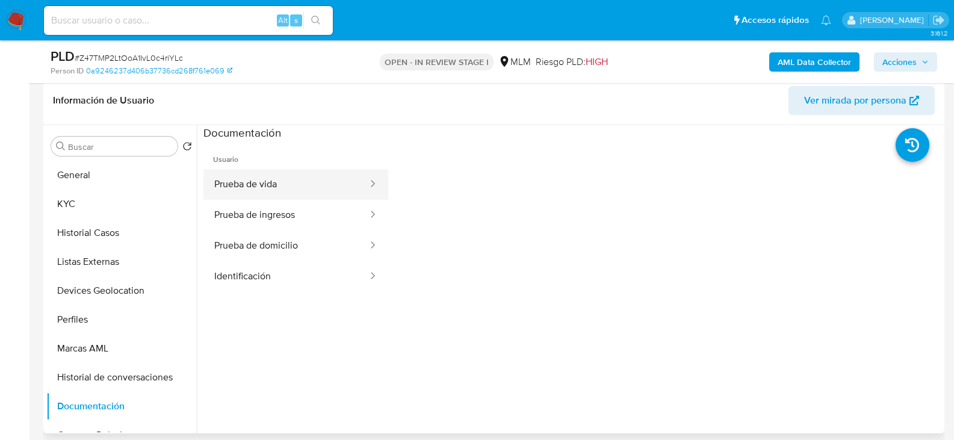
click at [239, 181] on button "Prueba de vida" at bounding box center [286, 184] width 166 height 31
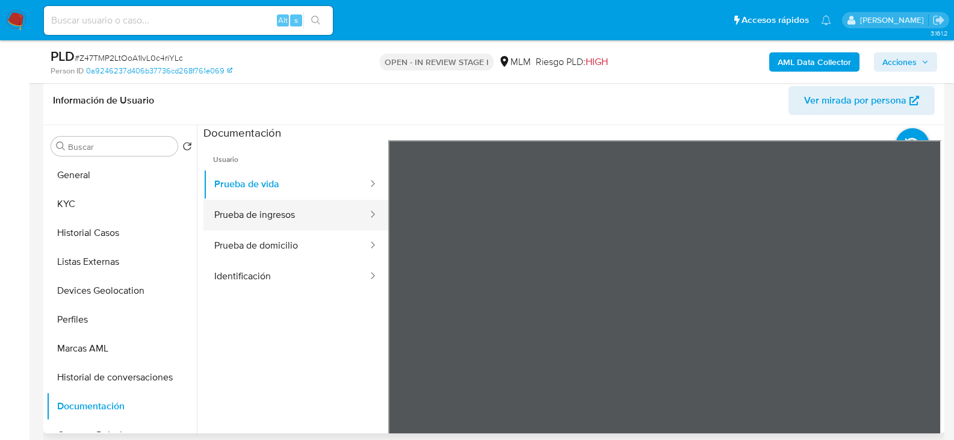
click at [249, 214] on button "Prueba de ingresos" at bounding box center [286, 215] width 166 height 31
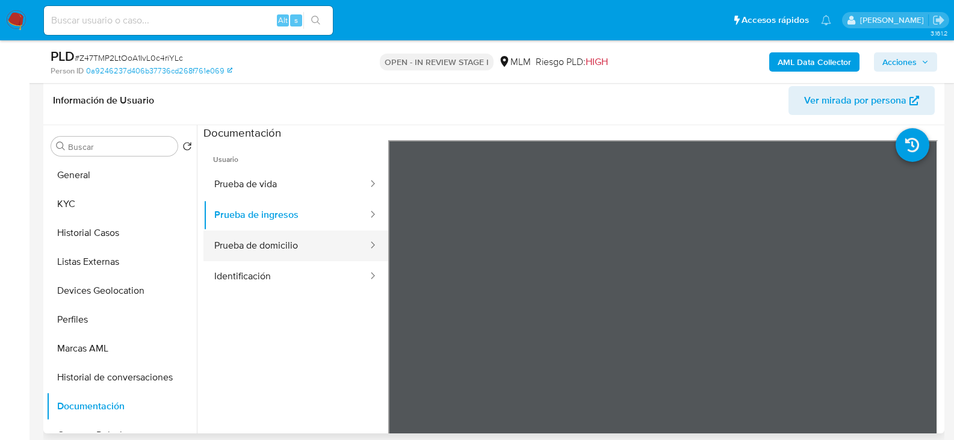
click at [261, 246] on button "Prueba de domicilio" at bounding box center [286, 246] width 166 height 31
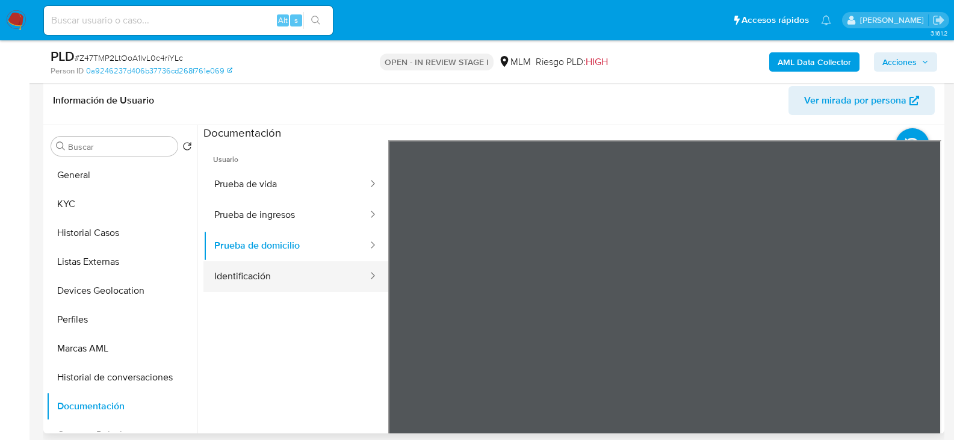
click at [287, 271] on button "Identificación" at bounding box center [286, 276] width 166 height 31
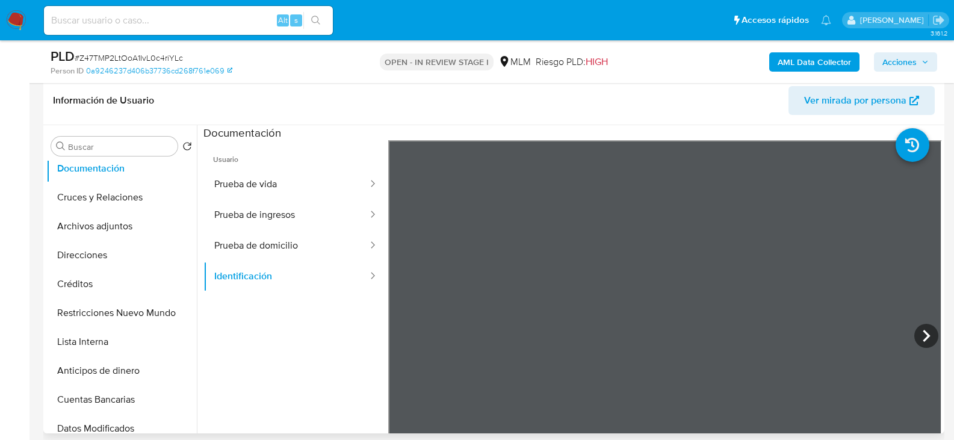
scroll to position [241, 0]
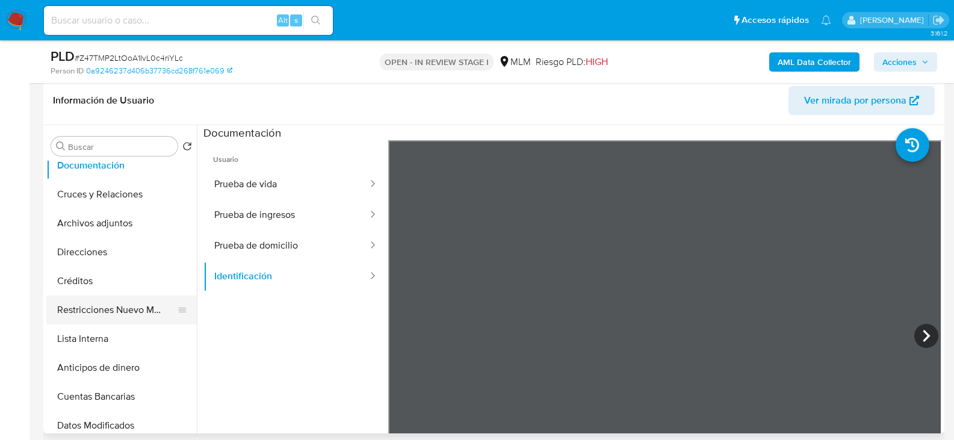
click at [117, 311] on button "Restricciones Nuevo Mundo" at bounding box center [116, 310] width 141 height 29
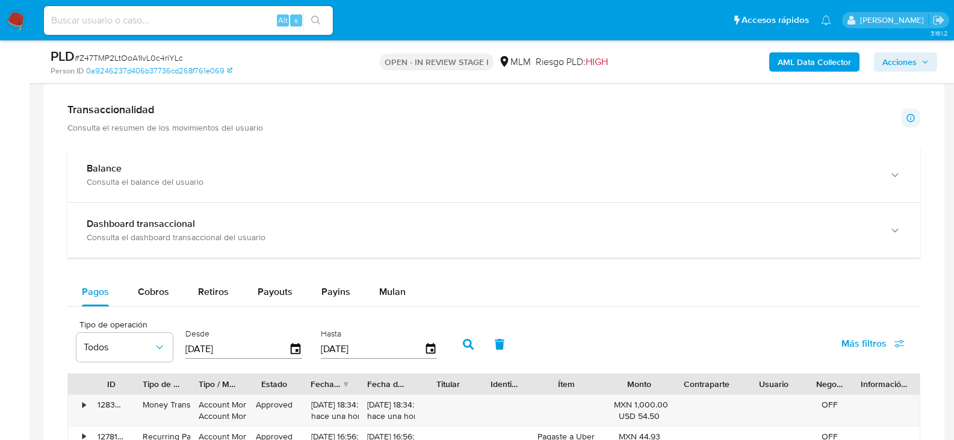
scroll to position [1023, 0]
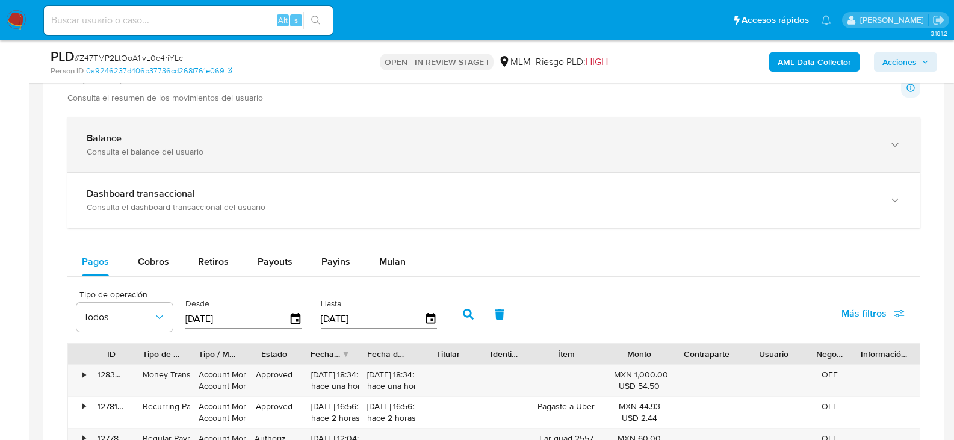
click at [161, 132] on div "Balance Consulta el balance del usuario" at bounding box center [493, 144] width 853 height 55
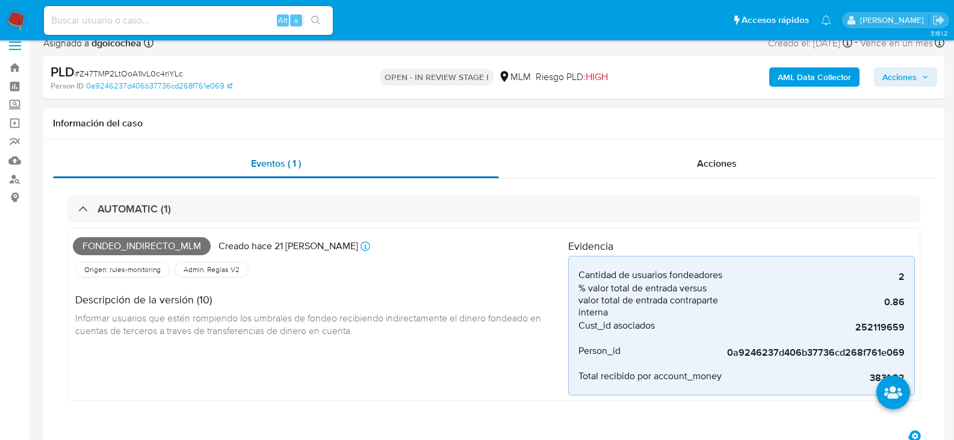
scroll to position [0, 0]
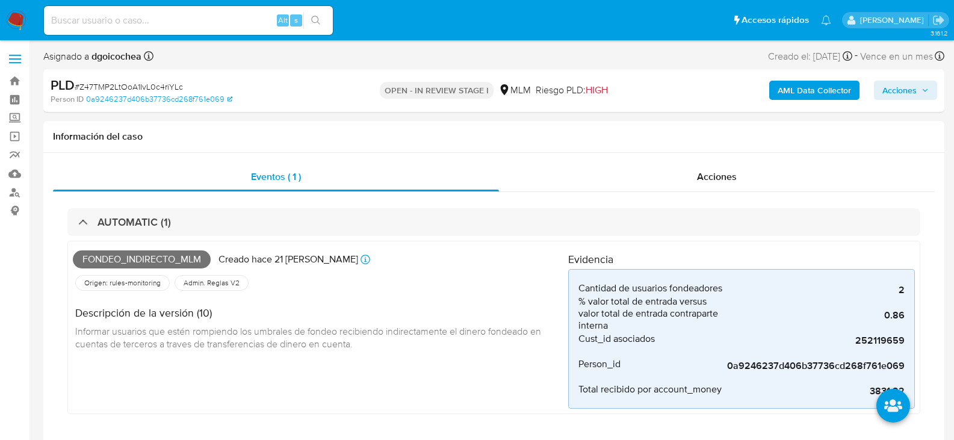
click at [85, 22] on input at bounding box center [188, 21] width 289 height 16
paste input "657545261"
type input "657545261"
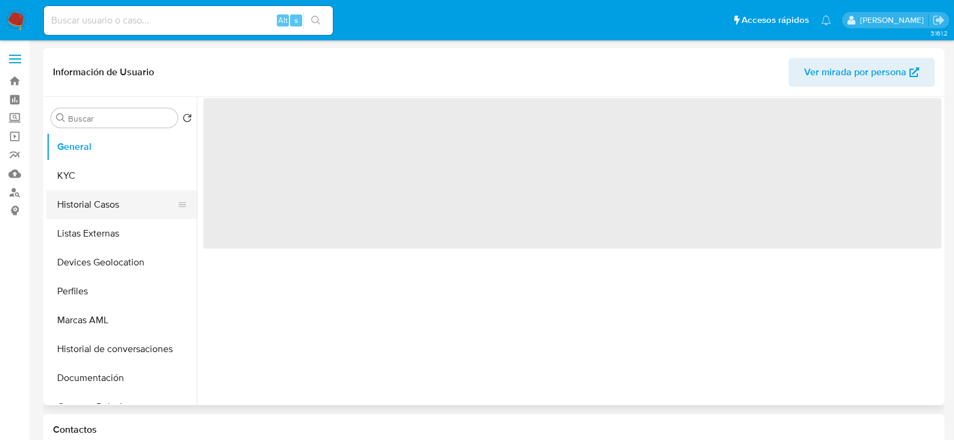
select select "10"
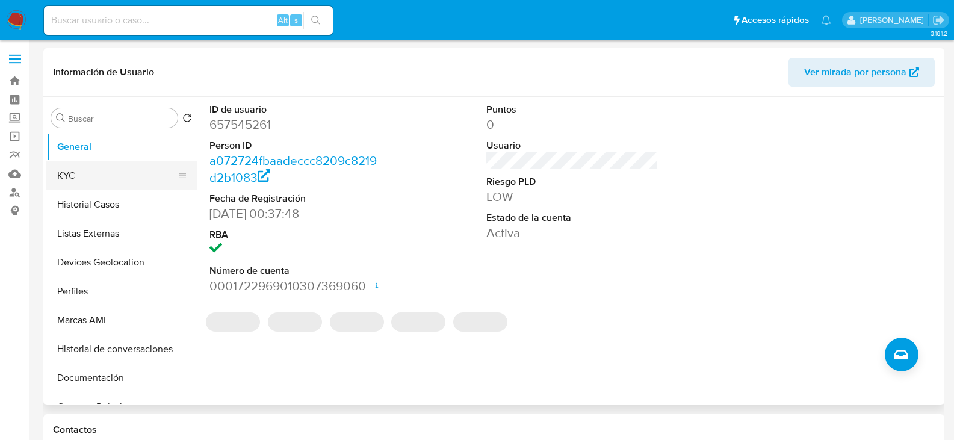
click at [87, 176] on button "KYC" at bounding box center [116, 175] width 141 height 29
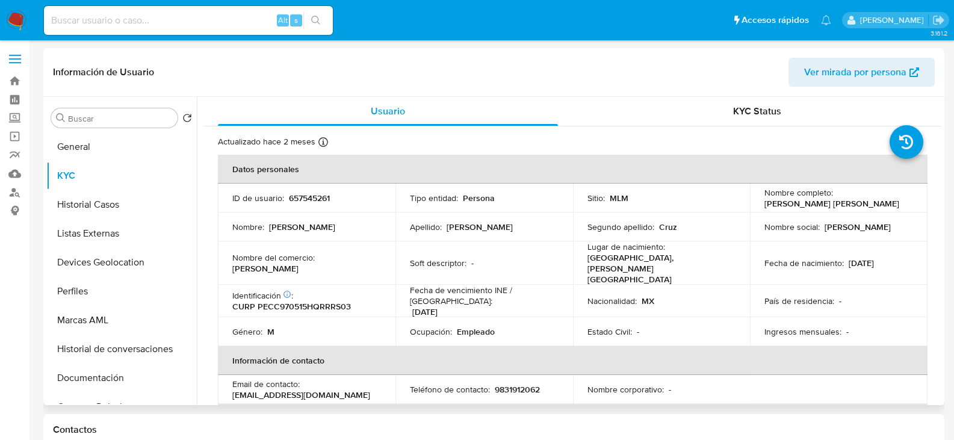
click at [330, 301] on p "CURP PECC970515HQRRRS03" at bounding box center [291, 306] width 119 height 11
copy p "PECC970515HQRRRS03"
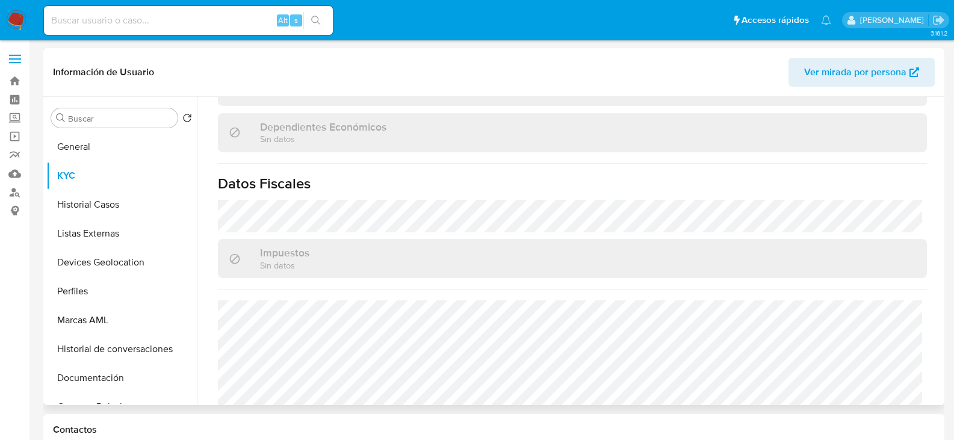
scroll to position [722, 0]
click at [93, 204] on button "Historial Casos" at bounding box center [116, 204] width 141 height 29
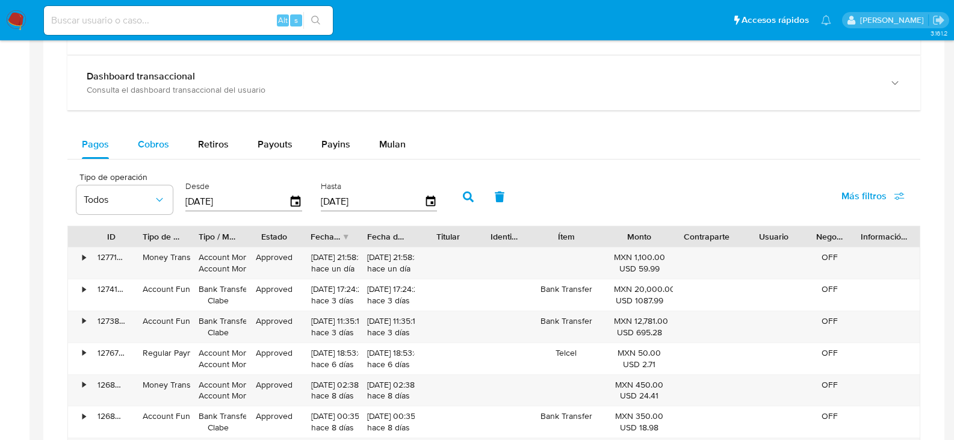
click at [144, 141] on span "Cobros" at bounding box center [153, 144] width 31 height 14
select select "10"
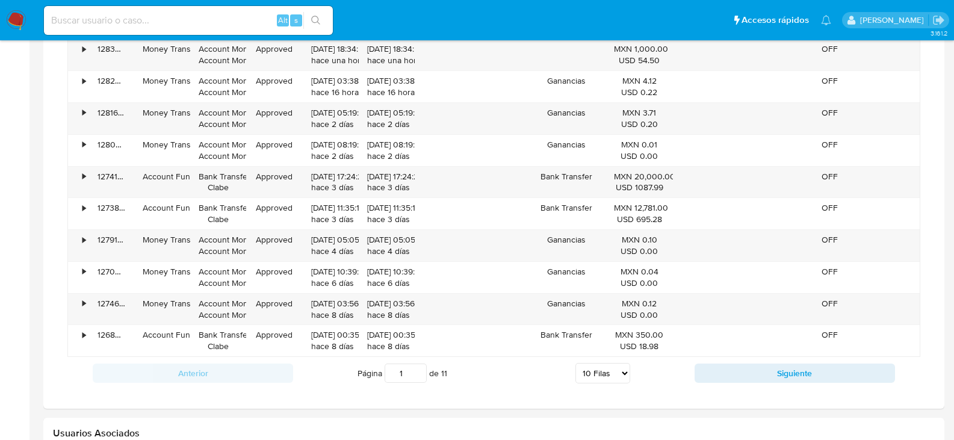
scroll to position [963, 0]
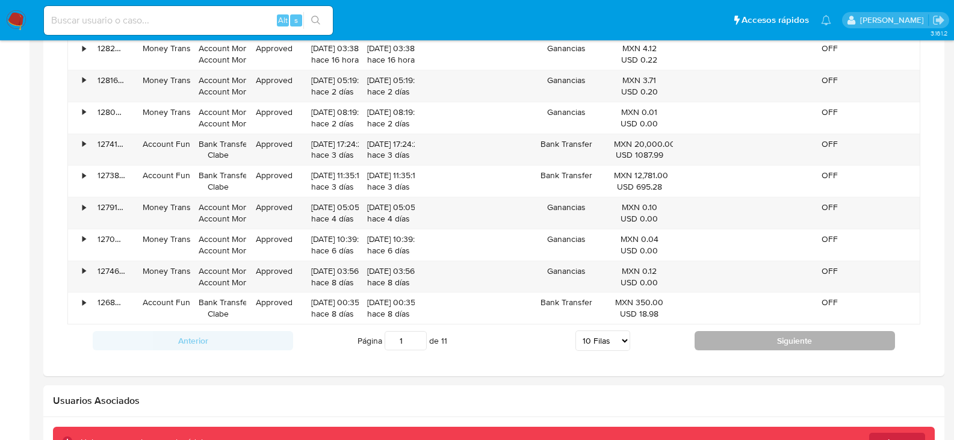
click at [763, 345] on button "Siguiente" at bounding box center [795, 340] width 200 height 19
type input "2"
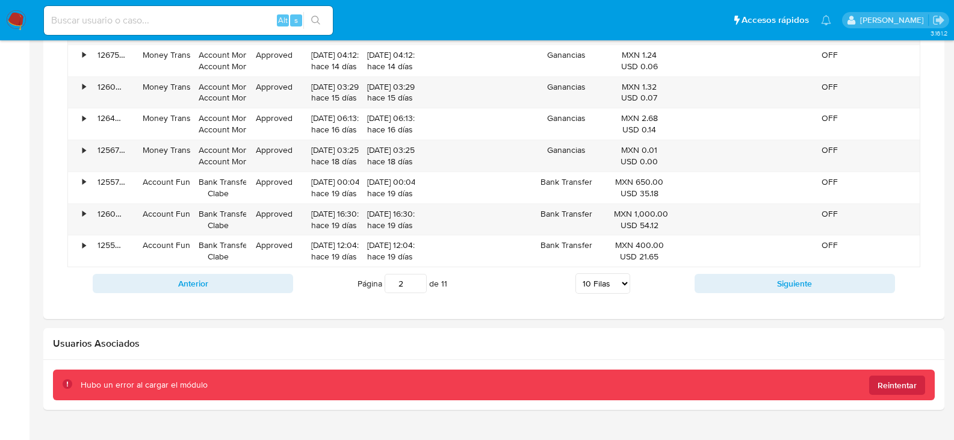
scroll to position [1023, 0]
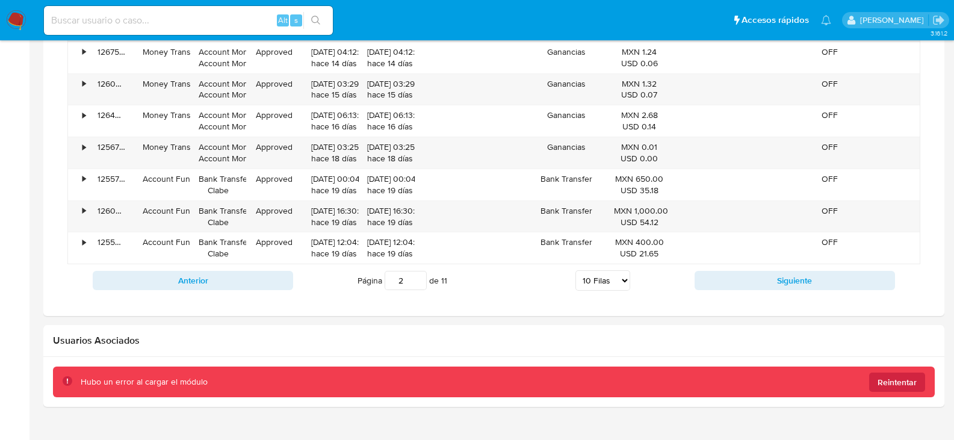
click at [591, 275] on select "5 Filas 10 Filas 20 Filas 25 Filas 50 Filas 100 Filas" at bounding box center [602, 280] width 55 height 20
select select "100"
click at [575, 270] on select "5 Filas 10 Filas 20 Filas 25 Filas 50 Filas 100 Filas" at bounding box center [602, 280] width 55 height 20
type input "1"
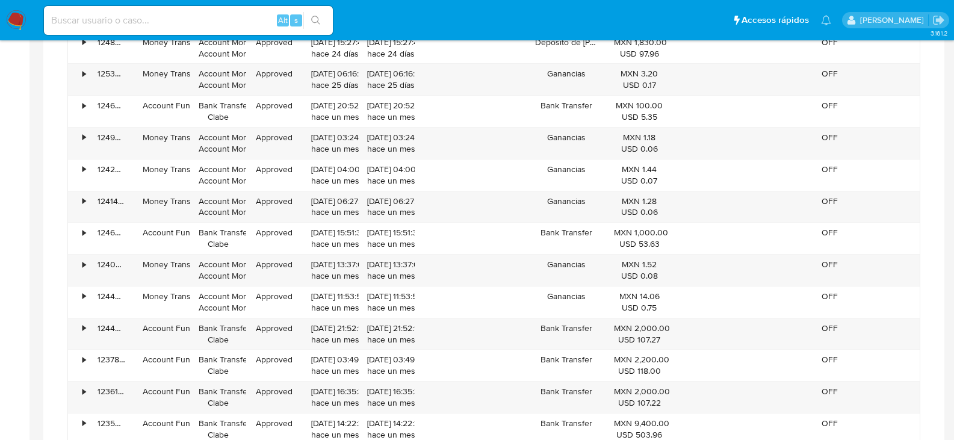
scroll to position [1986, 0]
click at [158, 28] on input at bounding box center [188, 21] width 289 height 16
click at [156, 17] on input at bounding box center [188, 21] width 289 height 16
paste input "TUGD930415MQRZNN04"
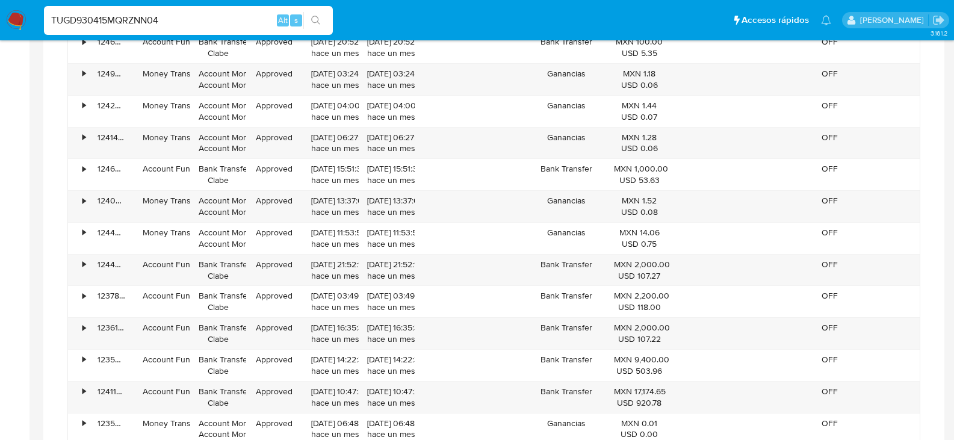
click at [125, 29] on div "TUGD930415MQRZNN04 Alt s" at bounding box center [188, 20] width 289 height 29
click at [122, 14] on input "TUGD930415MQRZNN04" at bounding box center [188, 21] width 289 height 16
paste input "2118591019"
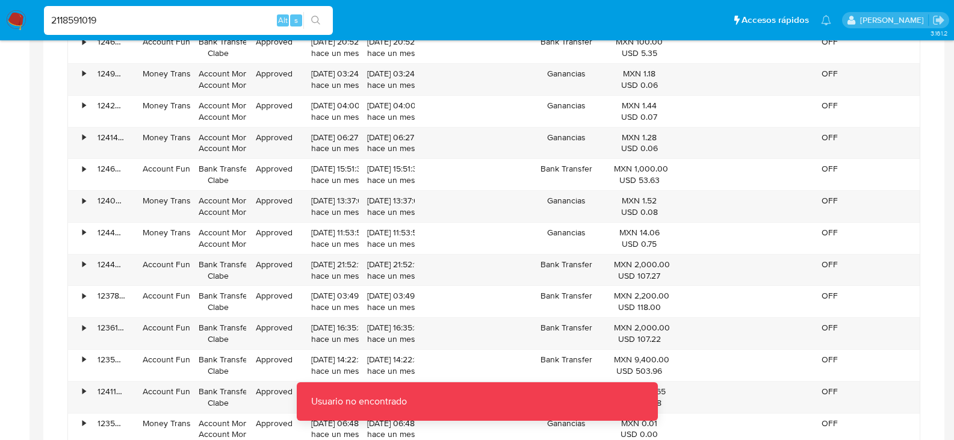
click at [122, 14] on input "2118591019" at bounding box center [188, 21] width 289 height 16
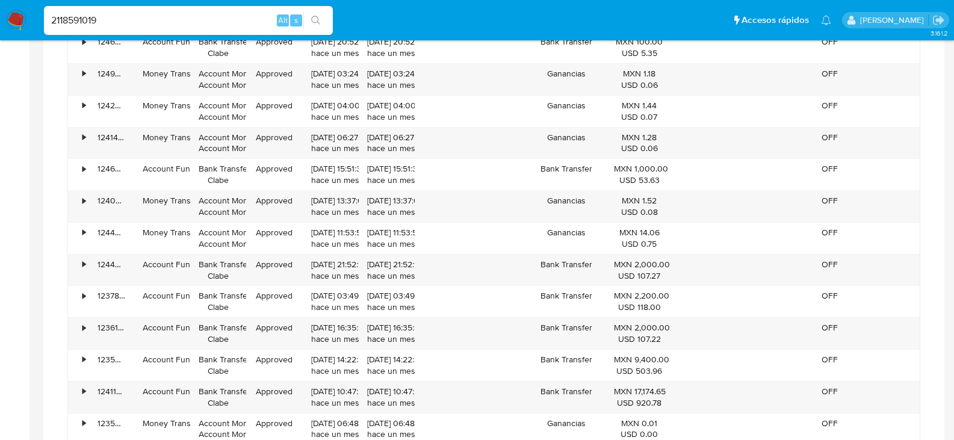
type input "2118591019"
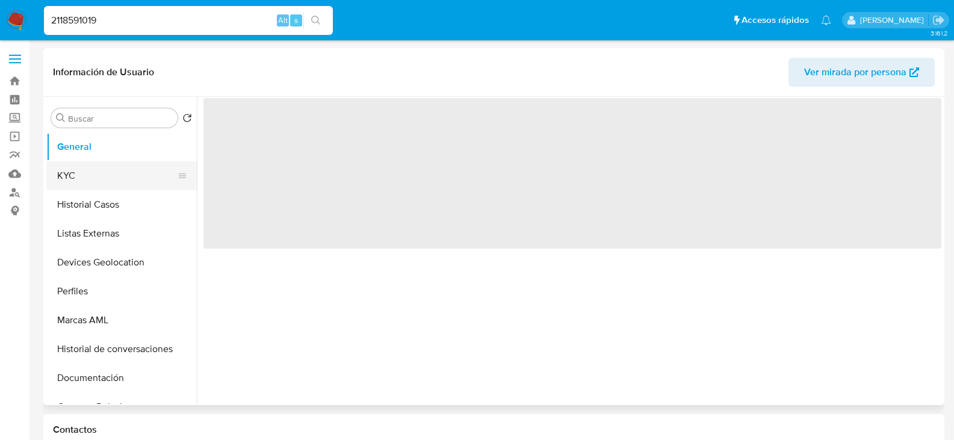
select select "10"
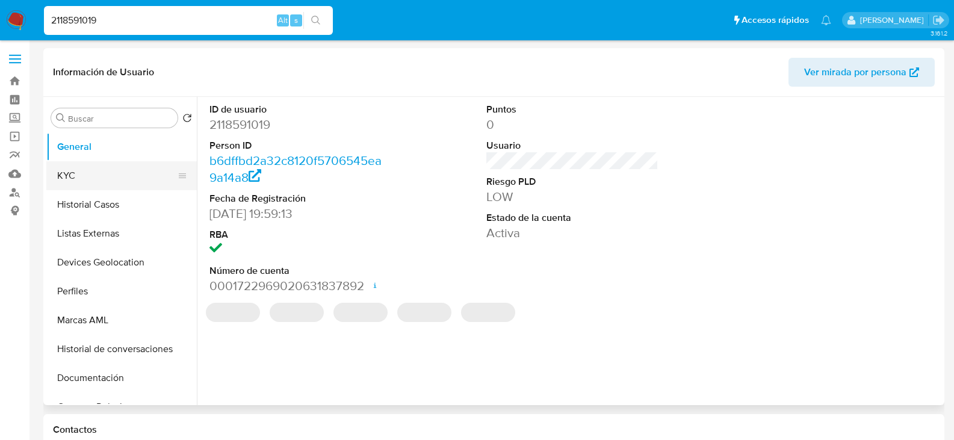
click at [82, 178] on button "KYC" at bounding box center [116, 175] width 141 height 29
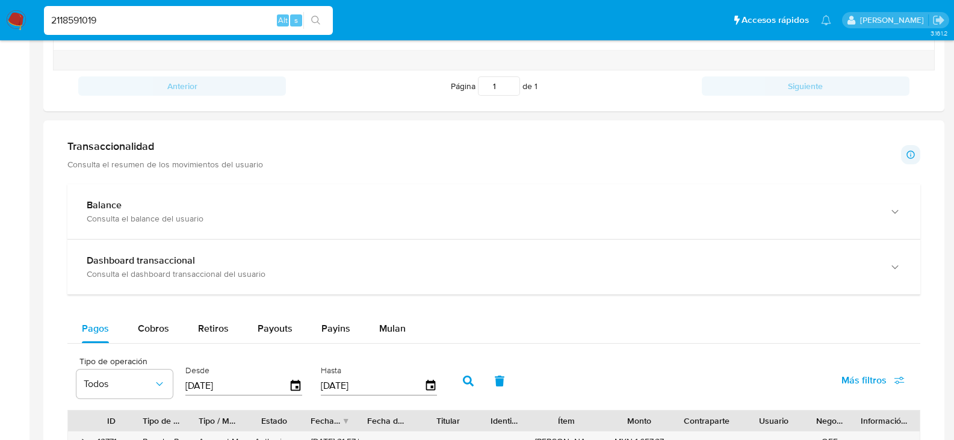
scroll to position [662, 0]
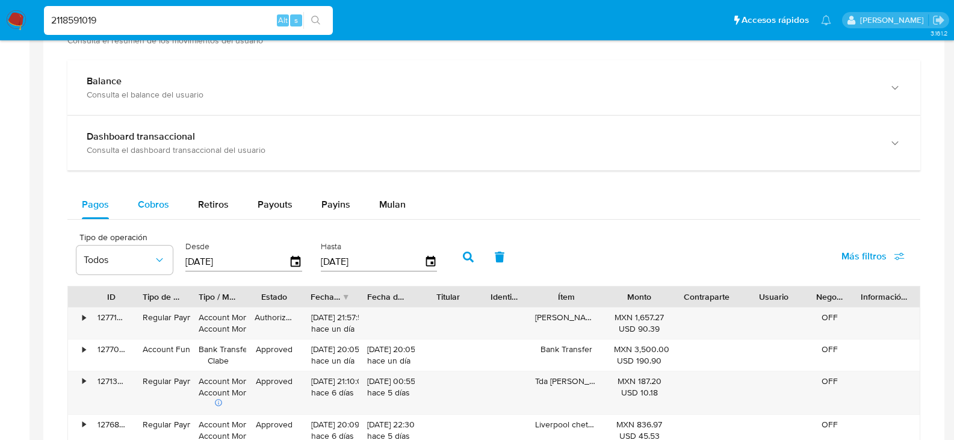
click at [153, 209] on span "Cobros" at bounding box center [153, 204] width 31 height 14
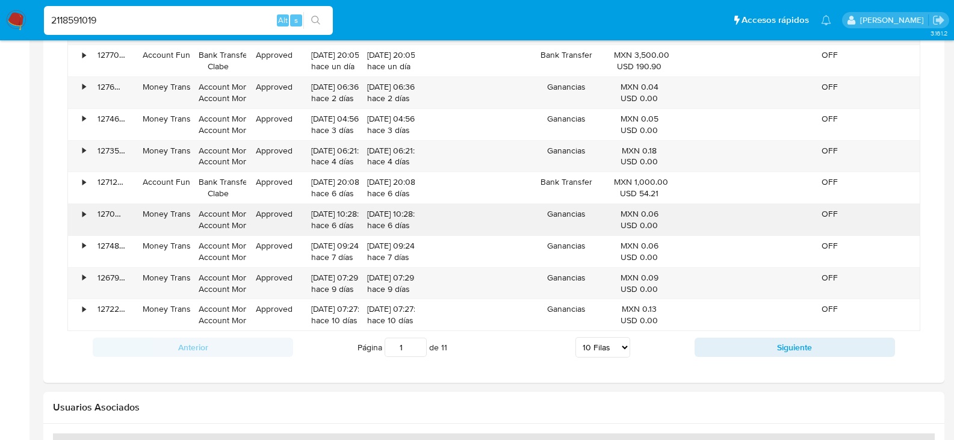
scroll to position [1023, 0]
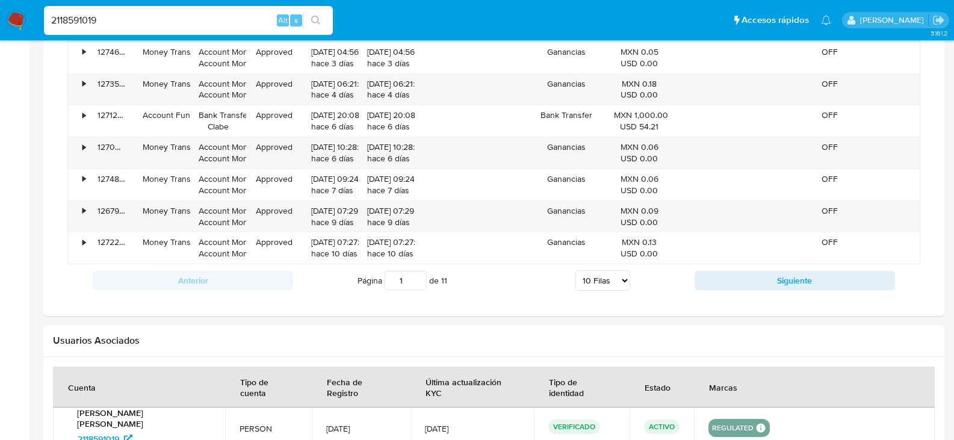
click at [601, 285] on select "5 Filas 10 Filas 20 Filas 25 Filas 50 Filas 100 Filas" at bounding box center [602, 280] width 55 height 20
select select "100"
click at [575, 270] on select "5 Filas 10 Filas 20 Filas 25 Filas 50 Filas 100 Filas" at bounding box center [602, 280] width 55 height 20
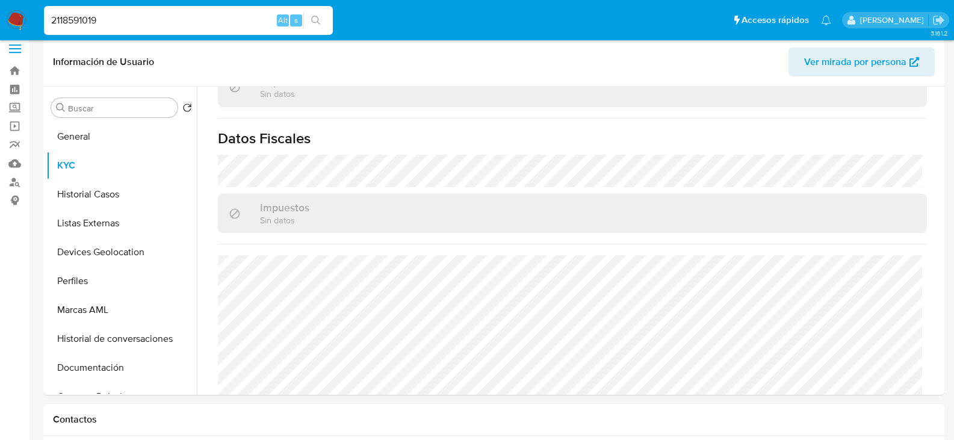
scroll to position [0, 0]
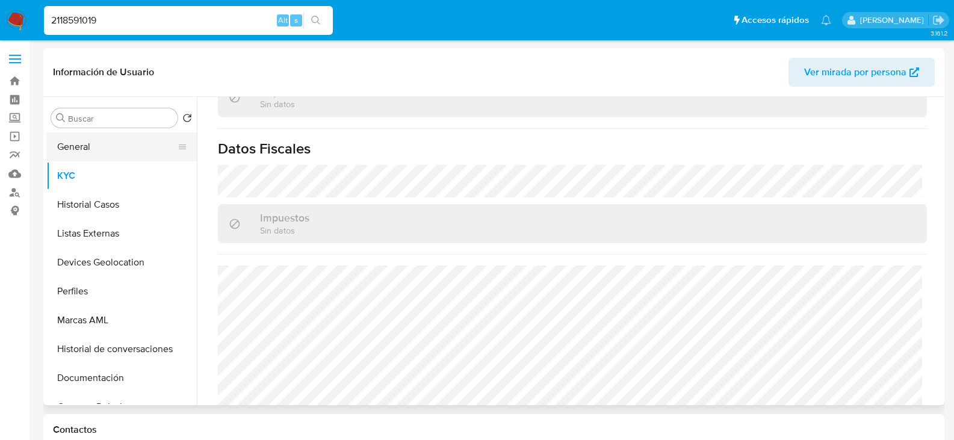
click at [87, 141] on button "General" at bounding box center [116, 146] width 141 height 29
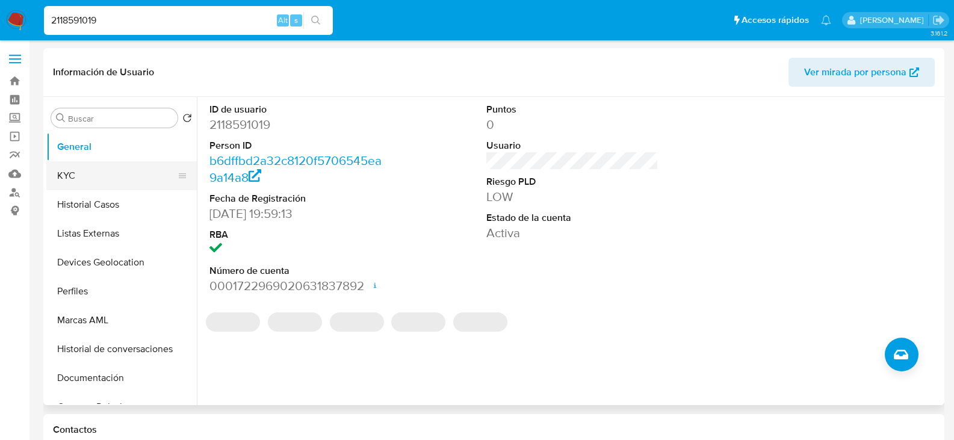
click at [124, 176] on button "KYC" at bounding box center [116, 175] width 141 height 29
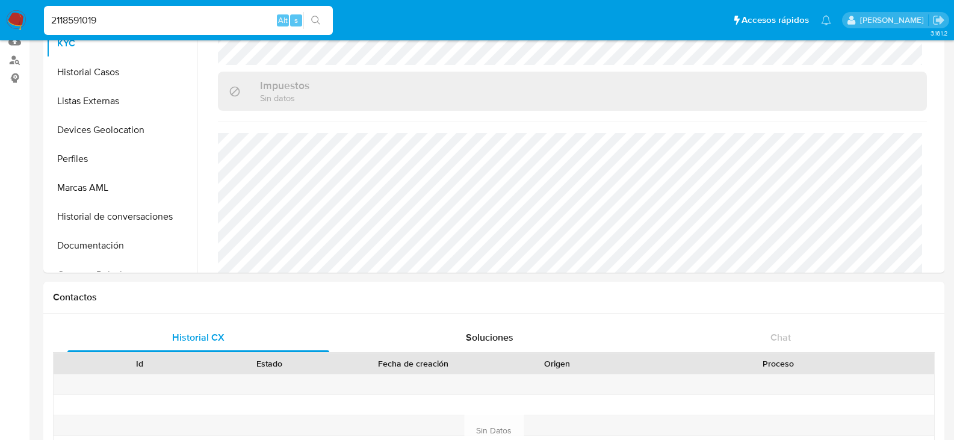
scroll to position [181, 0]
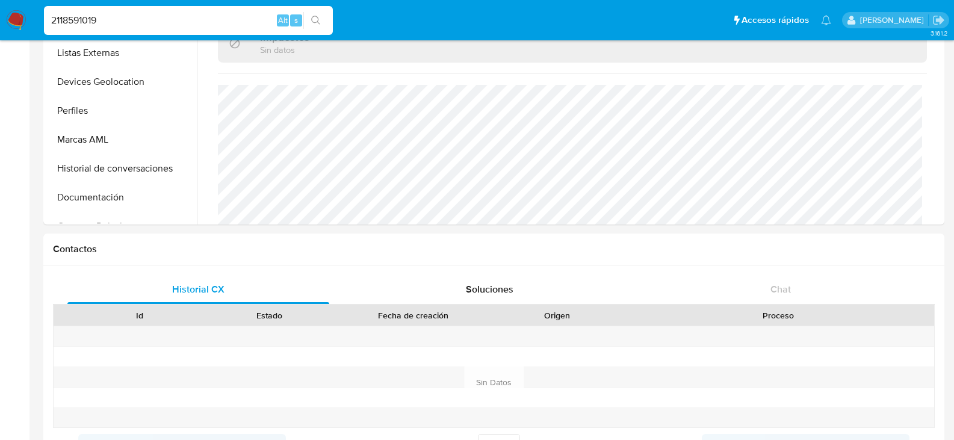
click at [10, 17] on img at bounding box center [16, 20] width 20 height 20
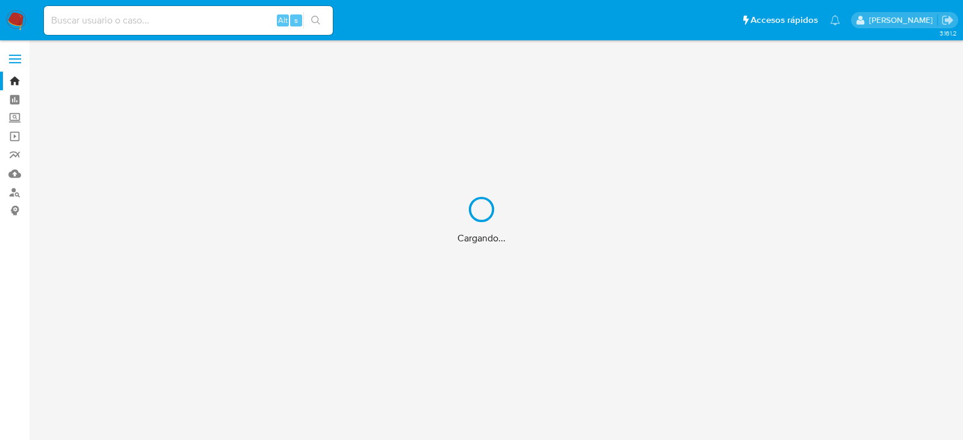
click at [14, 114] on div "Cargando..." at bounding box center [481, 220] width 963 height 440
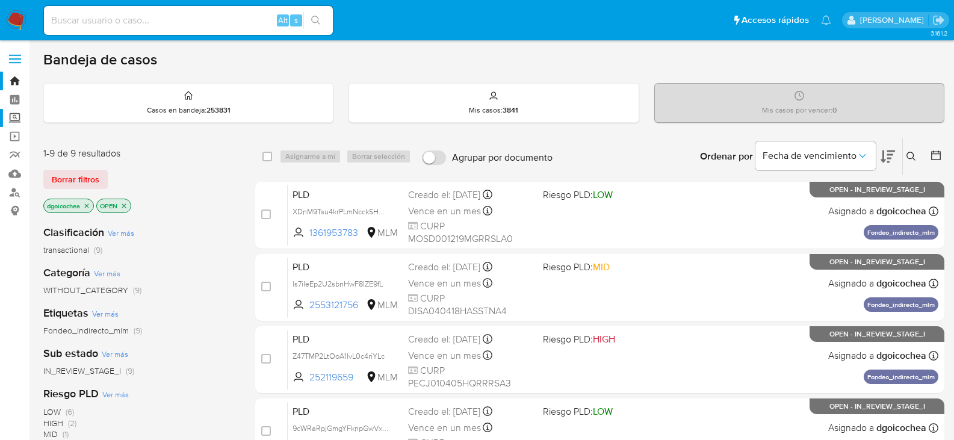
click at [16, 116] on label "Screening" at bounding box center [71, 118] width 143 height 19
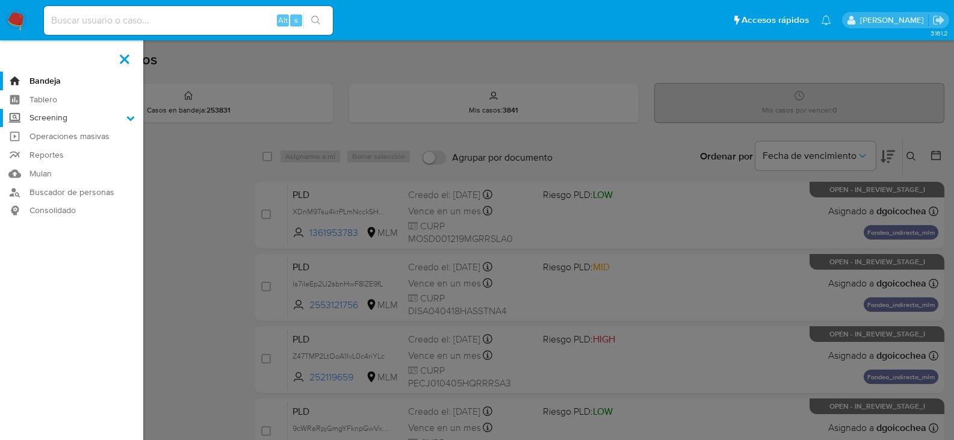
click at [0, 0] on input "Screening" at bounding box center [0, 0] width 0 height 0
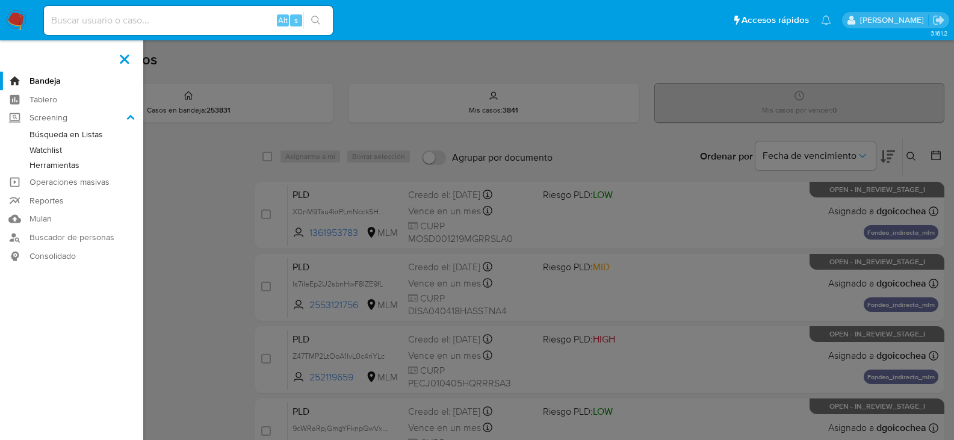
click at [46, 164] on link "Herramientas" at bounding box center [71, 165] width 143 height 15
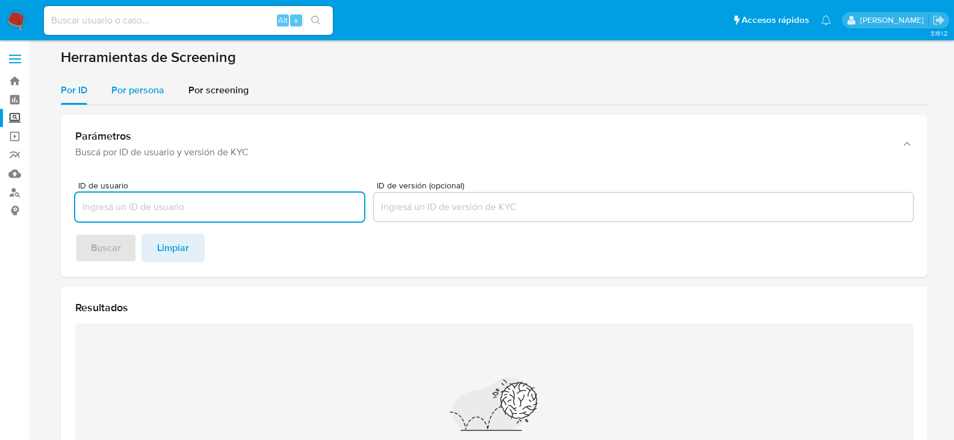
click at [116, 96] on span "Por persona" at bounding box center [137, 90] width 53 height 14
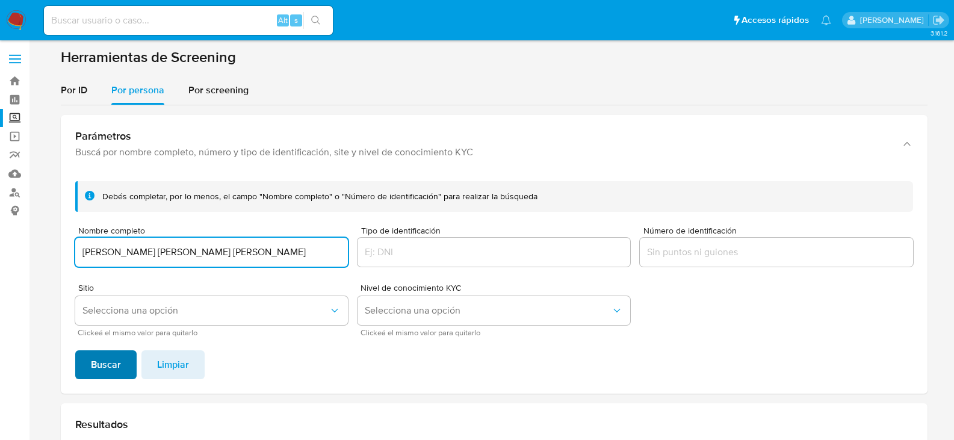
type input "ANDRES JESUS DIAZ NAVARRETE"
click at [94, 367] on span "Buscar" at bounding box center [106, 364] width 30 height 26
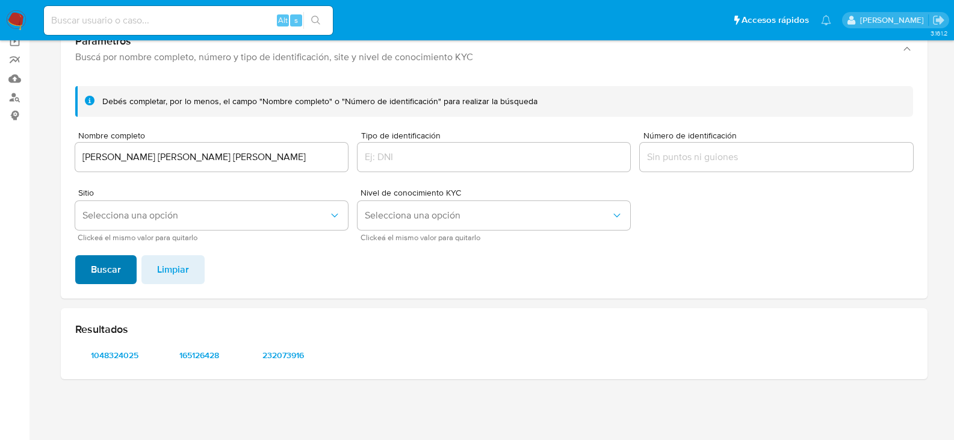
scroll to position [95, 0]
click at [108, 358] on span "1048324025" at bounding box center [115, 355] width 63 height 17
click at [188, 343] on div "Resultados 1048324025 165126428 232073916" at bounding box center [494, 343] width 867 height 71
click at [189, 344] on div "Resultados 1048324025 165126428 232073916" at bounding box center [494, 343] width 867 height 71
click at [193, 355] on span "165126428" at bounding box center [199, 355] width 63 height 17
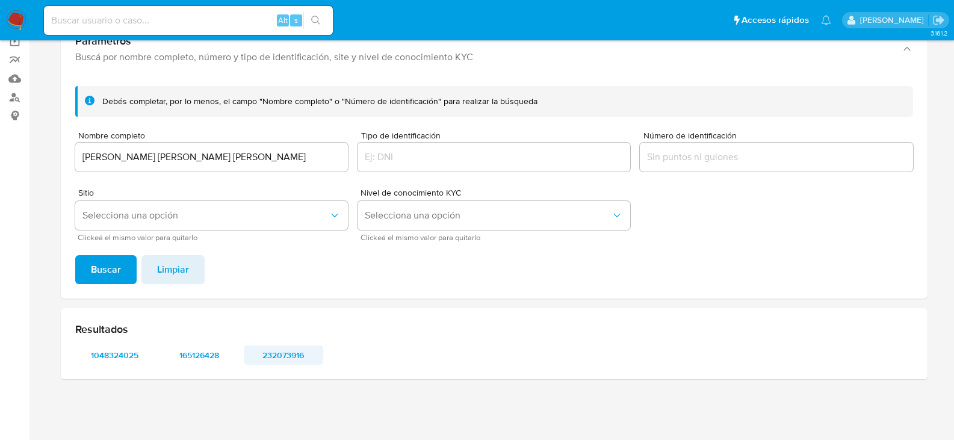
click at [265, 353] on span "232073916" at bounding box center [283, 355] width 63 height 17
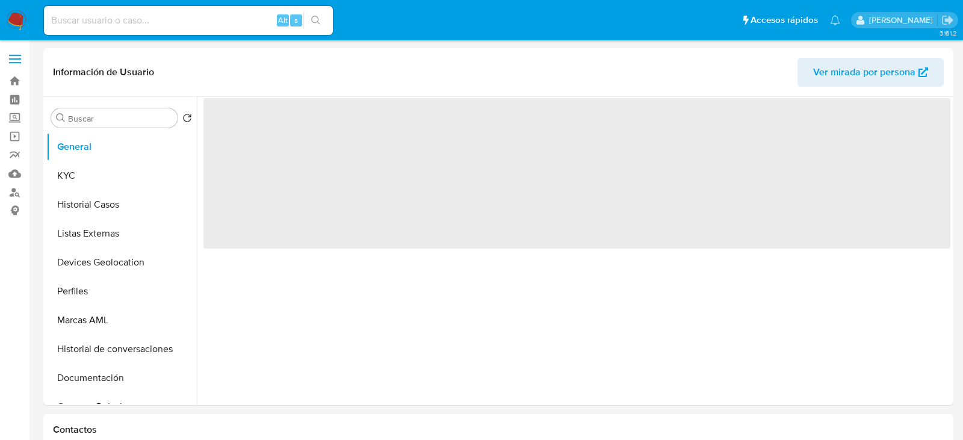
select select "10"
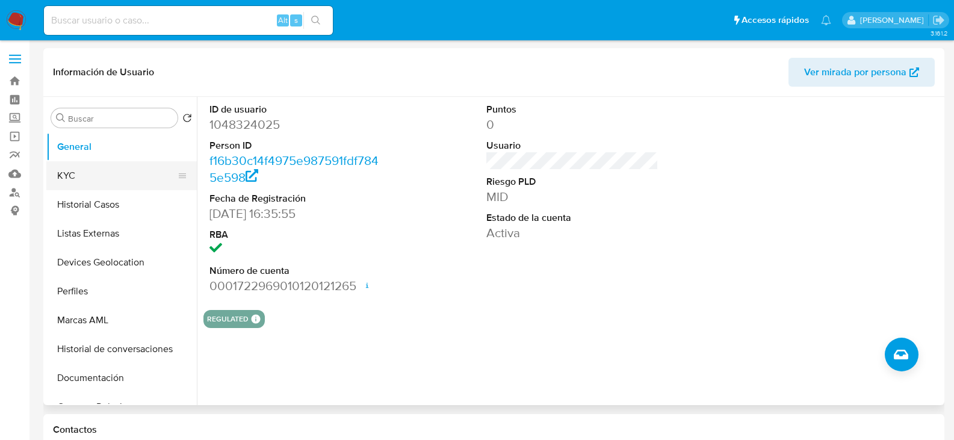
click at [61, 173] on button "KYC" at bounding box center [116, 175] width 141 height 29
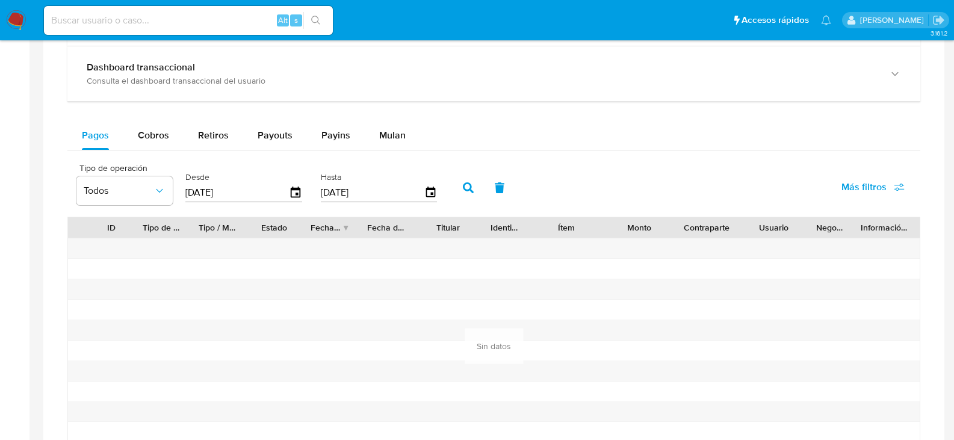
scroll to position [722, 0]
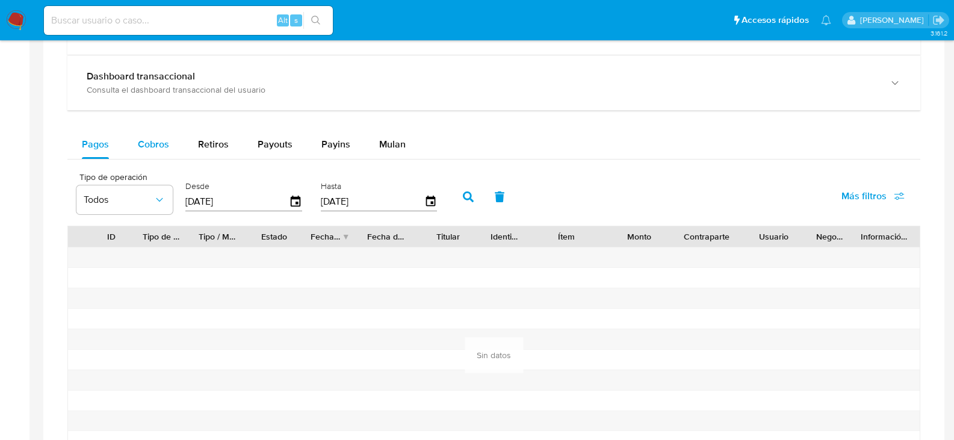
click at [148, 147] on span "Cobros" at bounding box center [153, 144] width 31 height 14
select select "10"
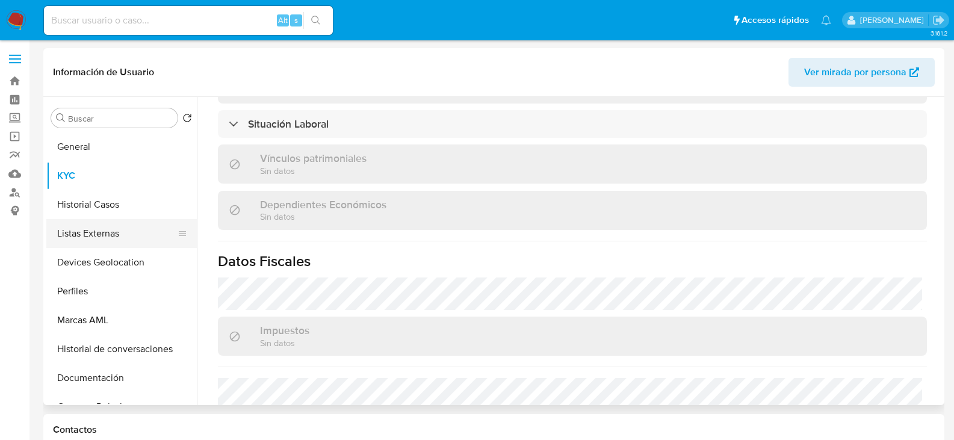
scroll to position [576, 0]
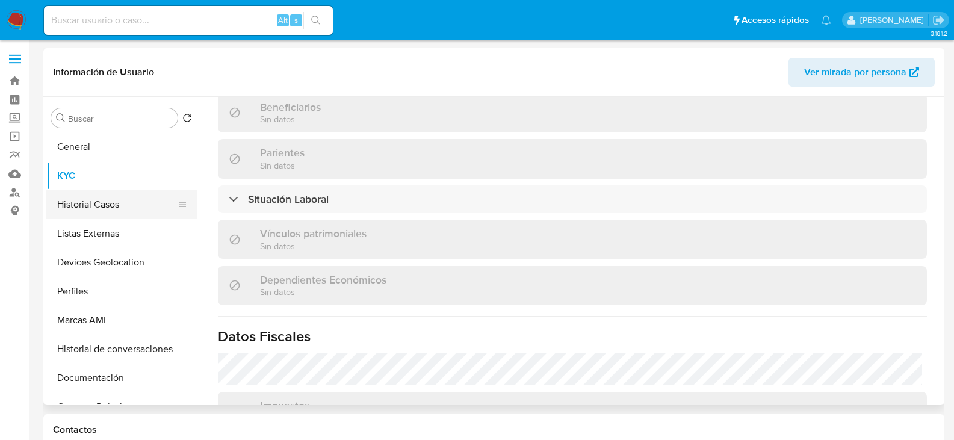
click at [107, 209] on button "Historial Casos" at bounding box center [116, 204] width 141 height 29
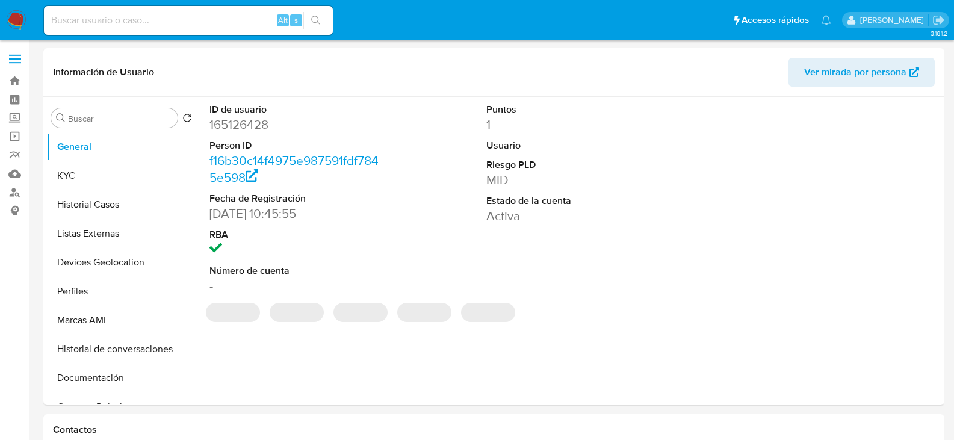
select select "10"
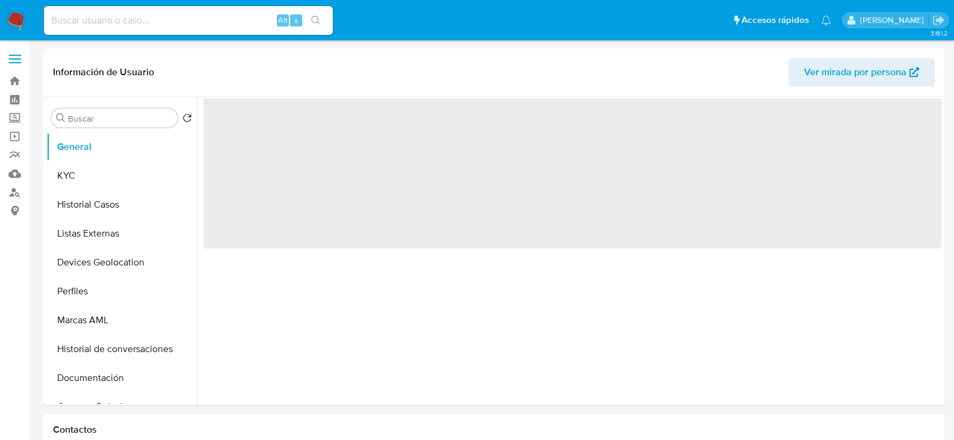
select select "10"
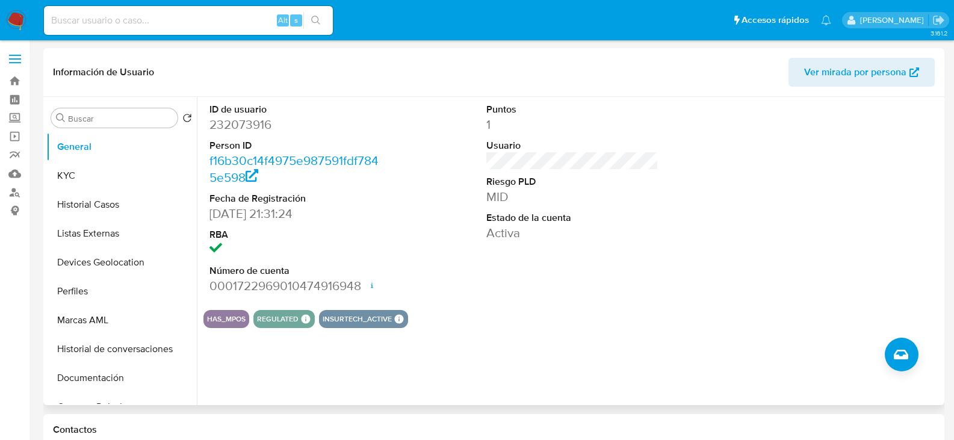
drag, startPoint x: 66, startPoint y: 173, endPoint x: 105, endPoint y: 130, distance: 57.9
click at [66, 173] on button "KYC" at bounding box center [121, 175] width 150 height 29
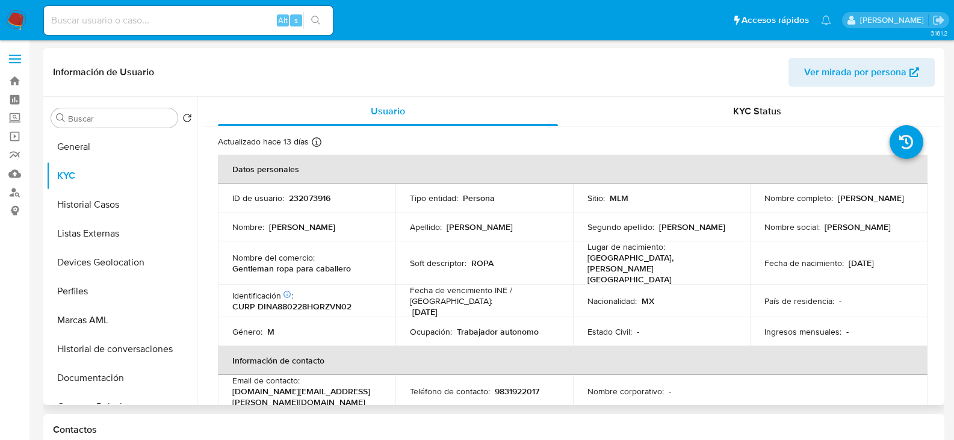
click at [302, 202] on p "232073916" at bounding box center [310, 198] width 42 height 11
copy p "232073916"
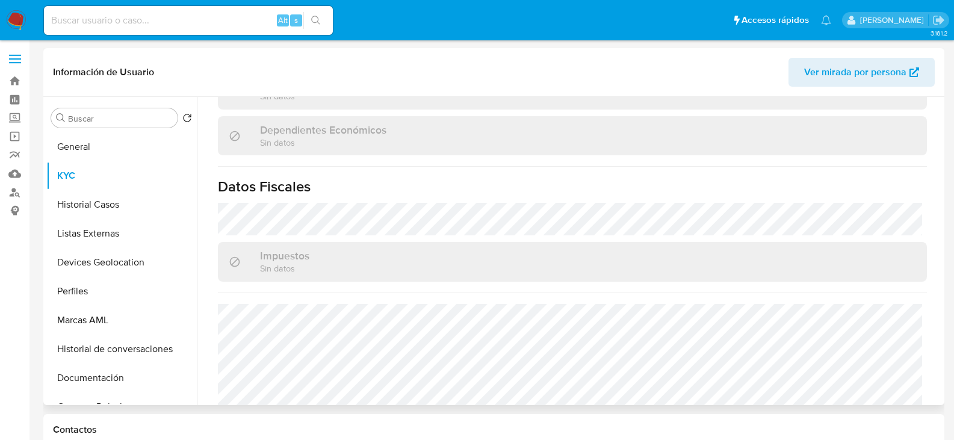
scroll to position [722, 0]
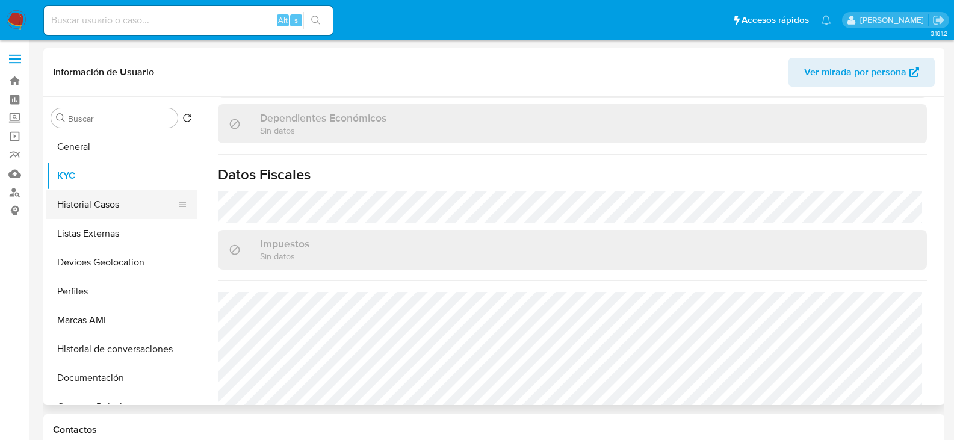
click at [110, 202] on button "Historial Casos" at bounding box center [116, 204] width 141 height 29
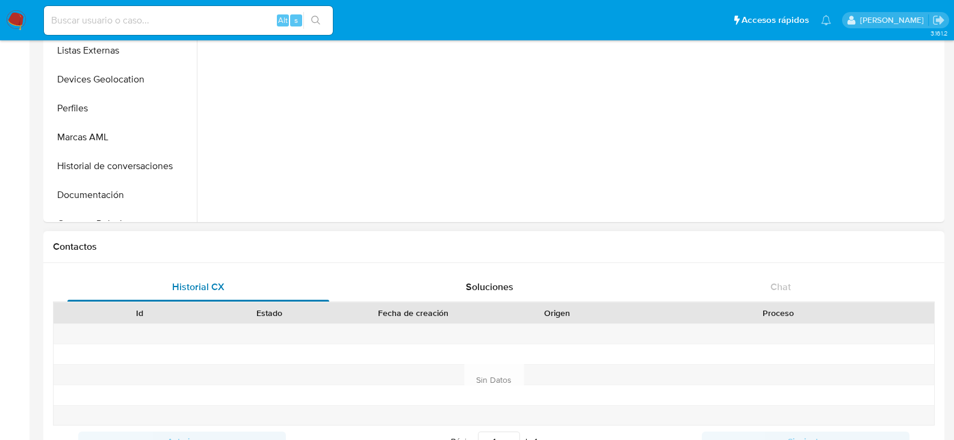
scroll to position [0, 0]
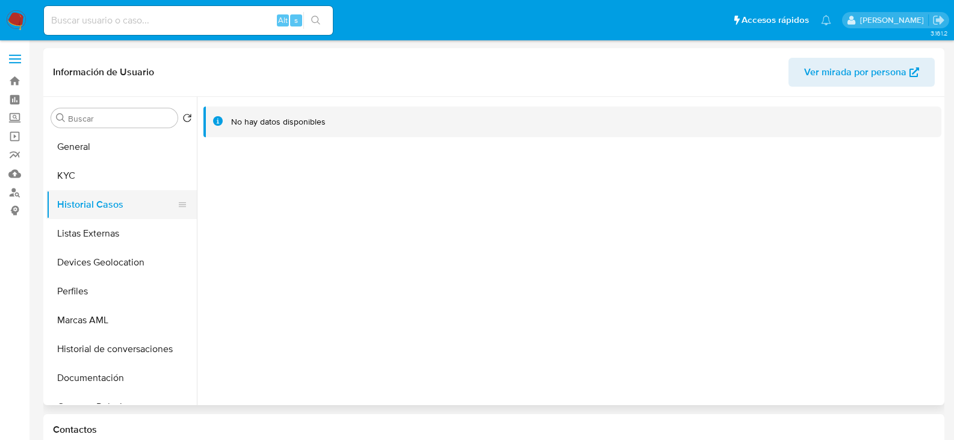
click at [90, 205] on button "Historial Casos" at bounding box center [116, 204] width 141 height 29
click at [185, 24] on input at bounding box center [188, 21] width 289 height 16
paste input "2118591019"
type input "2118591019"
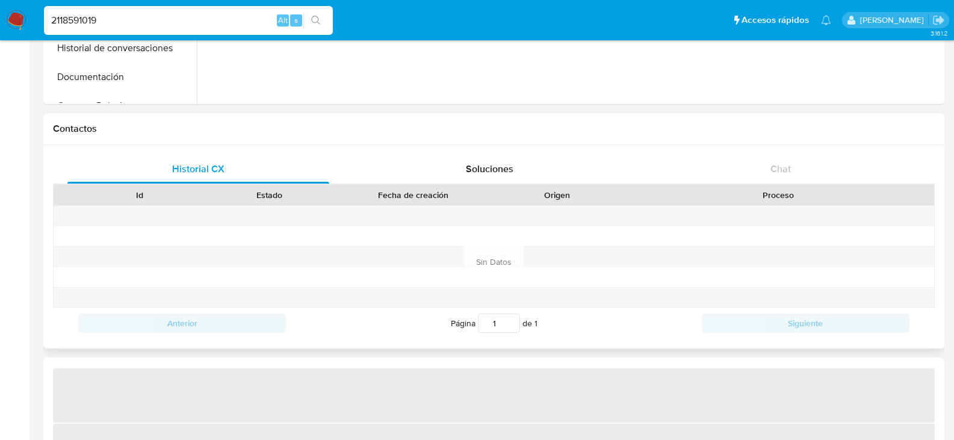
select select "10"
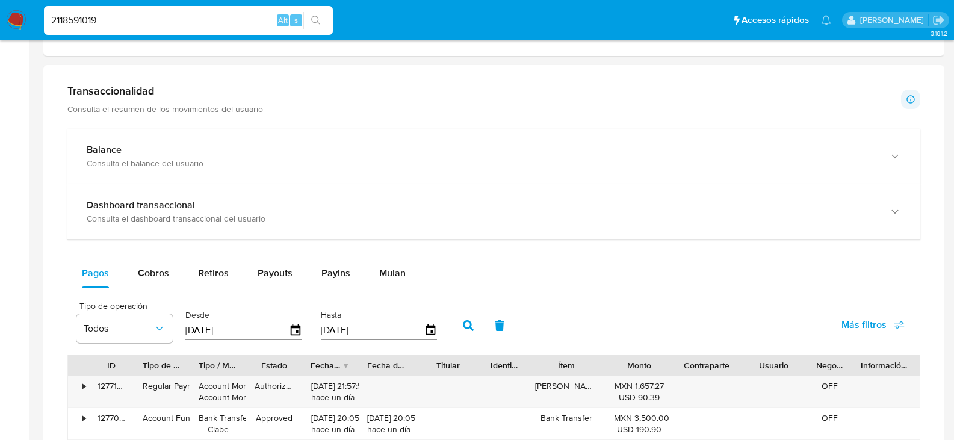
scroll to position [662, 0]
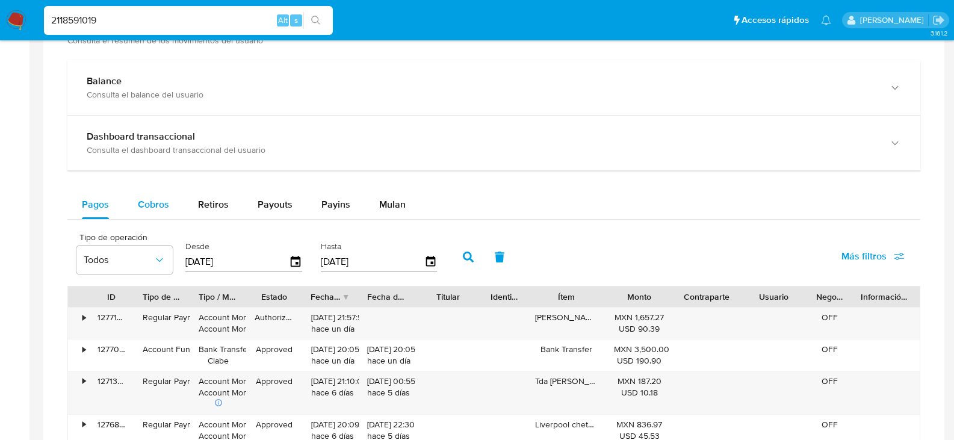
click at [155, 202] on span "Cobros" at bounding box center [153, 204] width 31 height 14
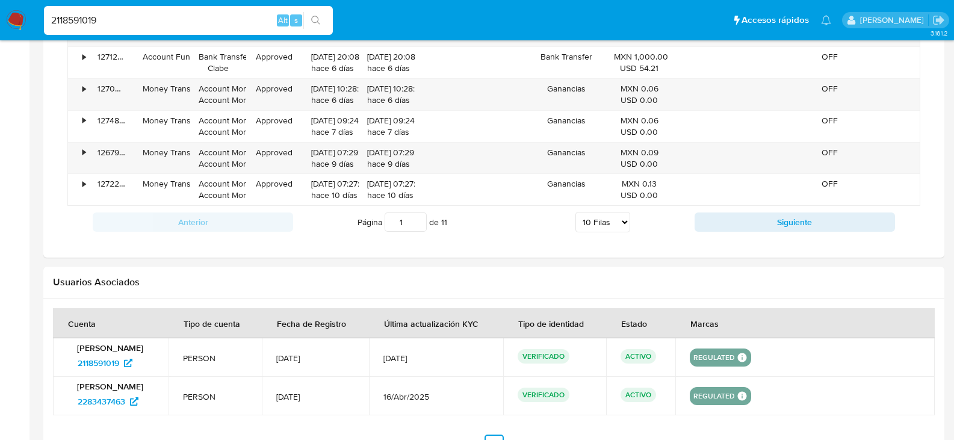
scroll to position [1083, 0]
click at [615, 223] on select "5 Filas 10 Filas 20 Filas 25 Filas 50 Filas 100 Filas" at bounding box center [602, 220] width 55 height 20
select select "100"
click at [575, 210] on select "5 Filas 10 Filas 20 Filas 25 Filas 50 Filas 100 Filas" at bounding box center [602, 220] width 55 height 20
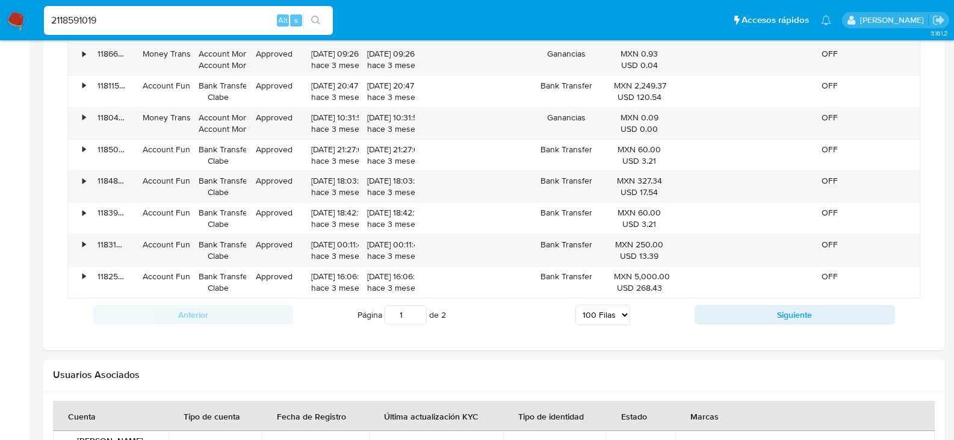
scroll to position [3912, 0]
